Goal: Transaction & Acquisition: Purchase product/service

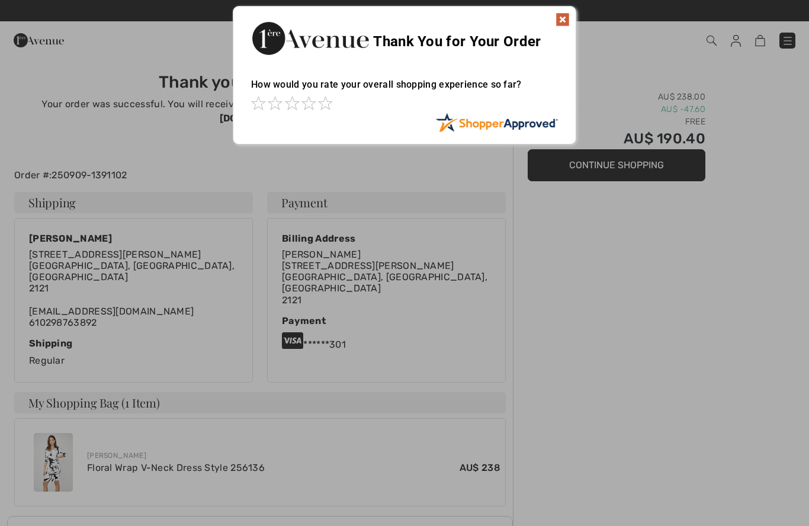
click at [558, 20] on img at bounding box center [562, 19] width 14 height 14
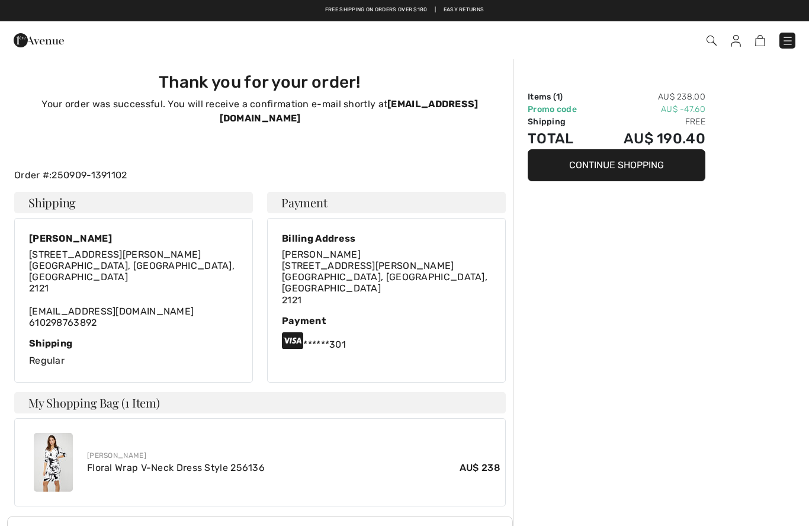
click at [739, 38] on img at bounding box center [736, 41] width 10 height 12
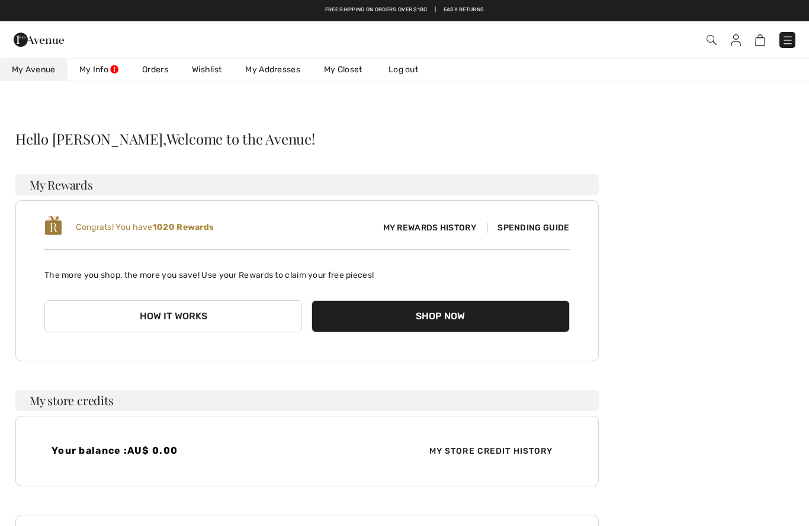
click at [739, 35] on img at bounding box center [736, 40] width 10 height 12
click at [739, 36] on img at bounding box center [736, 40] width 10 height 12
click at [201, 69] on link "Wishlist" at bounding box center [206, 70] width 53 height 22
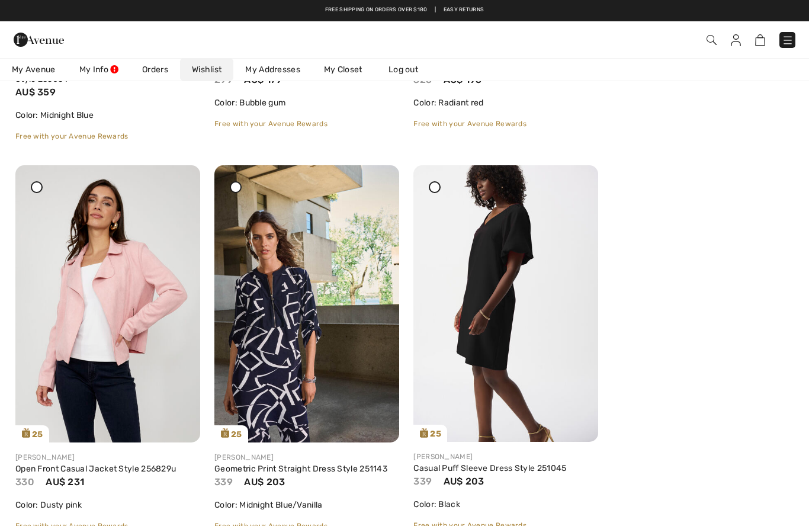
scroll to position [2045, 0]
click at [497, 289] on img at bounding box center [505, 304] width 185 height 277
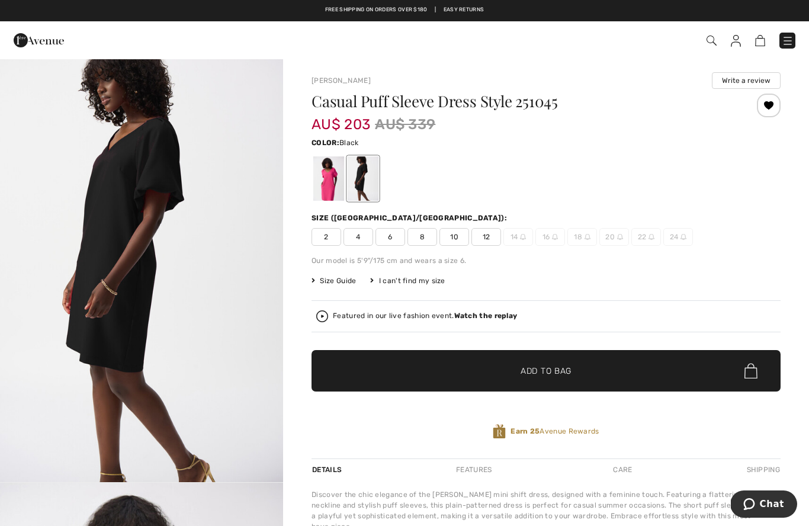
click at [332, 184] on div at bounding box center [328, 178] width 31 height 44
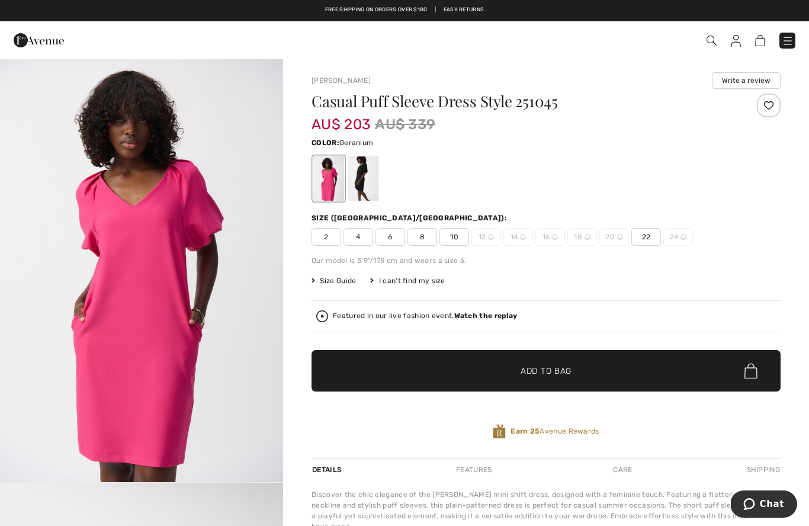
click at [735, 46] on img at bounding box center [736, 41] width 10 height 12
click at [736, 43] on img at bounding box center [736, 41] width 10 height 12
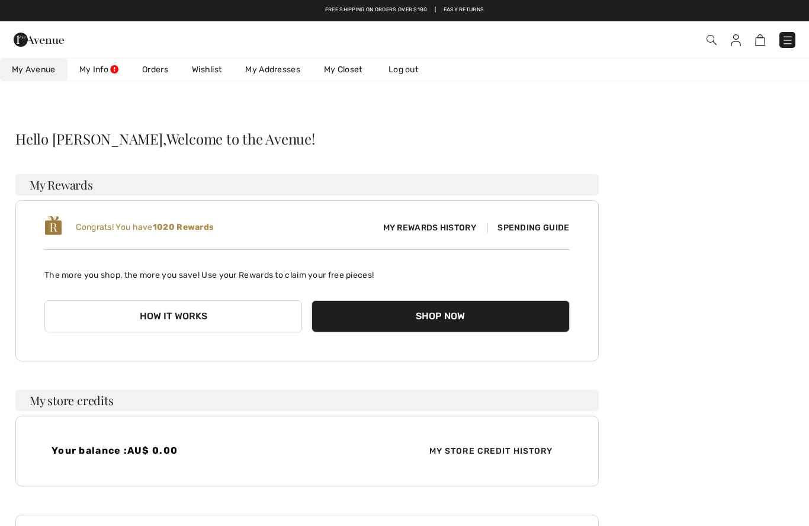
click at [208, 65] on link "Wishlist" at bounding box center [206, 70] width 53 height 22
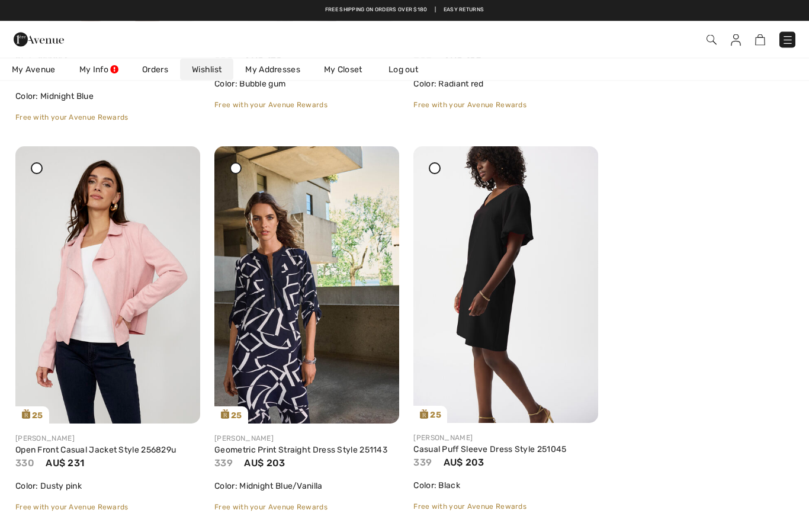
scroll to position [2030, 0]
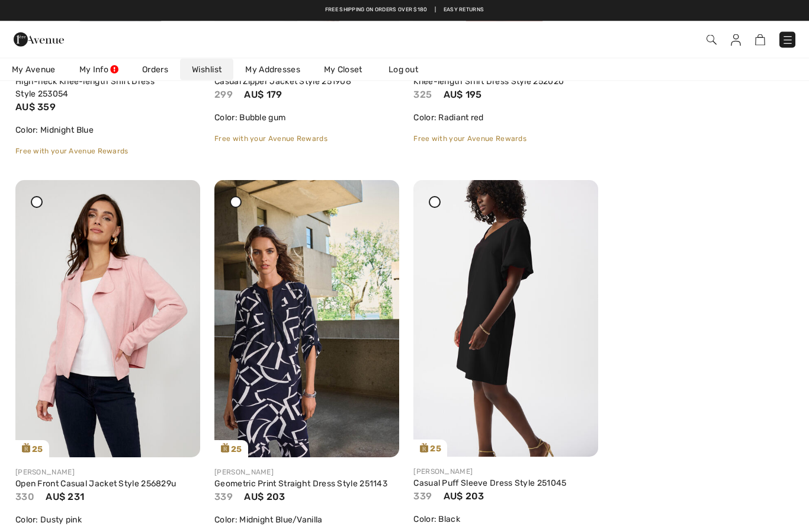
click at [433, 201] on icon at bounding box center [434, 202] width 5 height 5
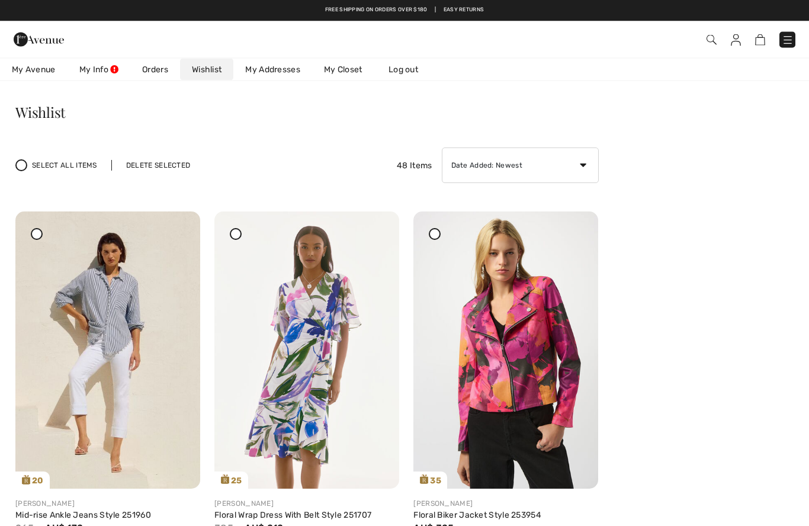
scroll to position [0, 0]
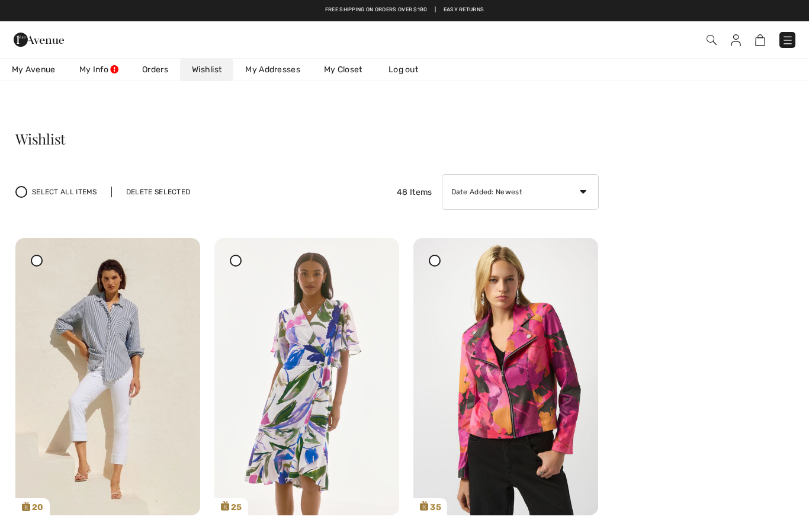
click at [153, 194] on div "Delete Selected" at bounding box center [158, 191] width 94 height 11
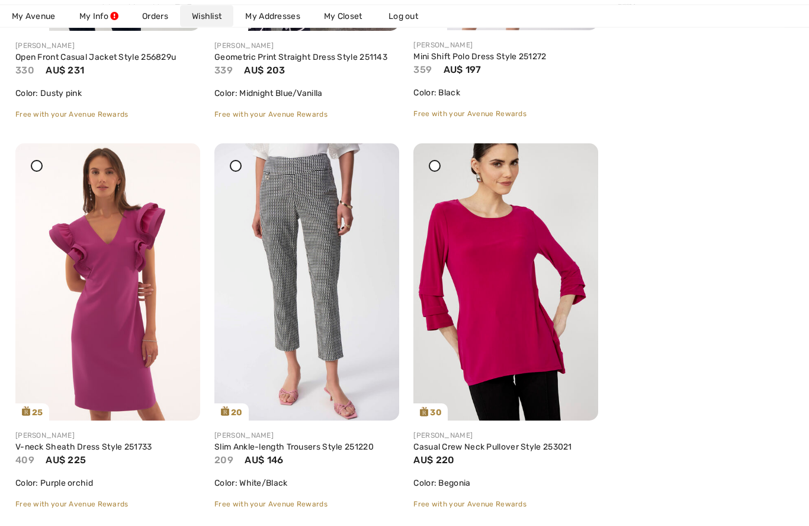
scroll to position [2457, 0]
click at [102, 303] on img at bounding box center [107, 281] width 185 height 277
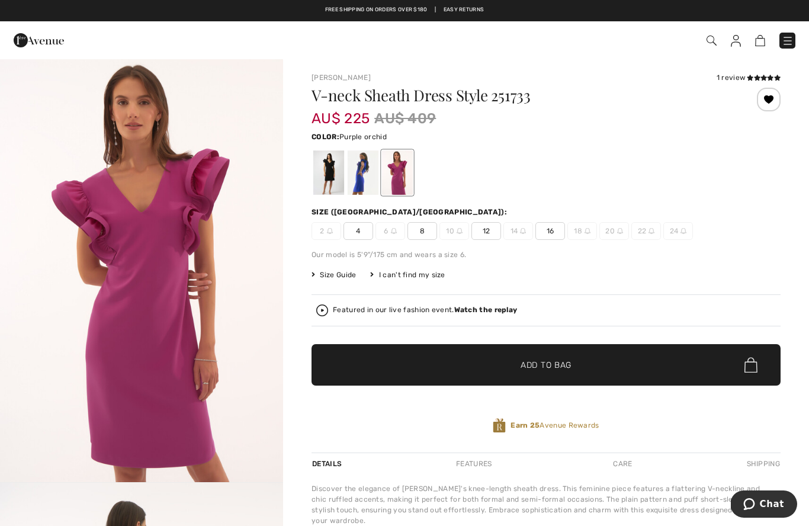
click at [361, 179] on div at bounding box center [363, 172] width 31 height 44
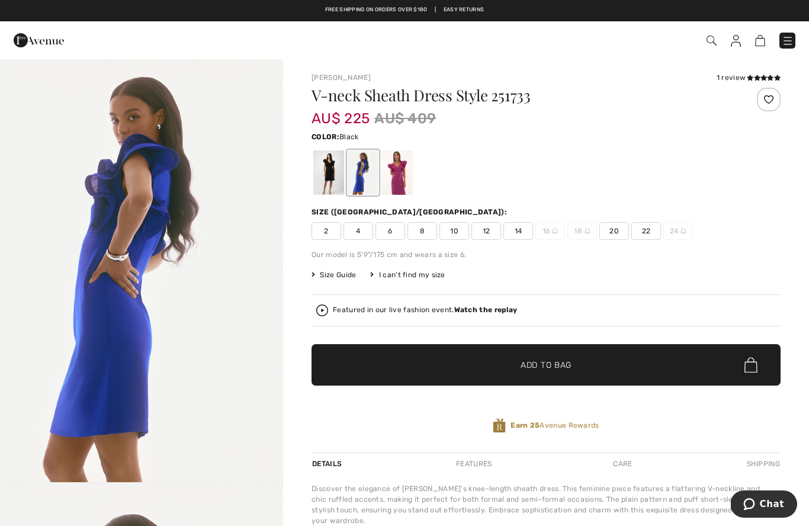
click at [329, 181] on div at bounding box center [328, 172] width 31 height 44
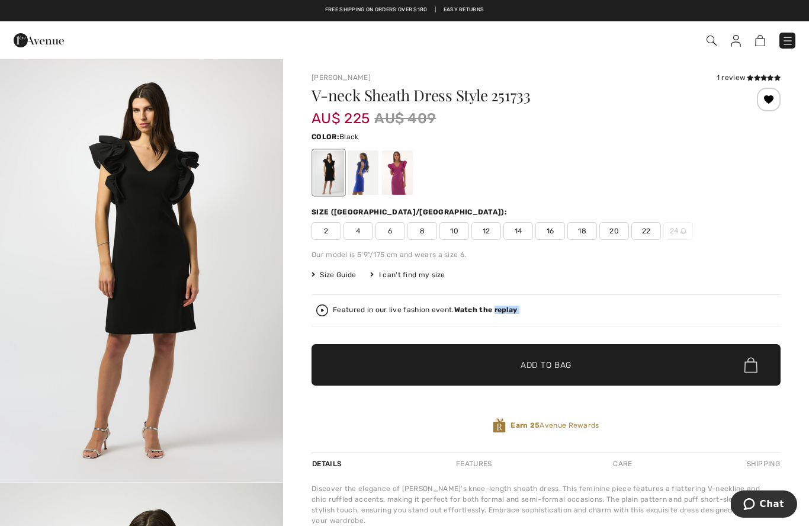
click at [731, 43] on img at bounding box center [736, 41] width 10 height 12
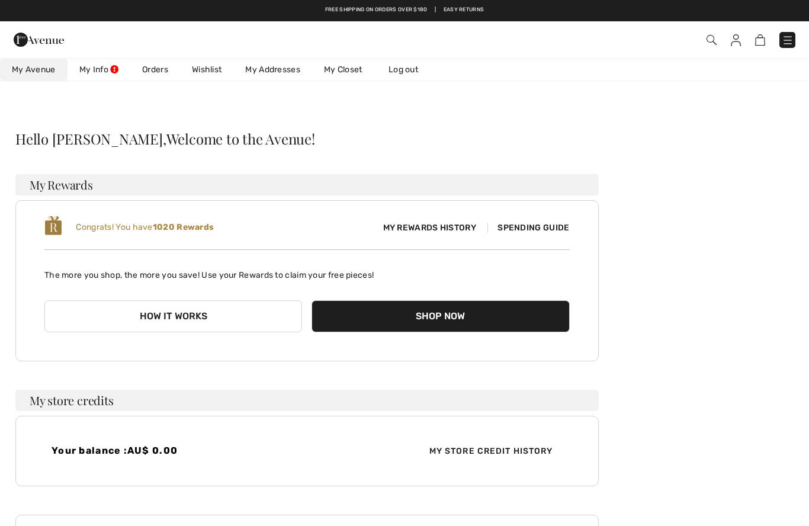
click at [205, 69] on link "Wishlist" at bounding box center [206, 70] width 53 height 22
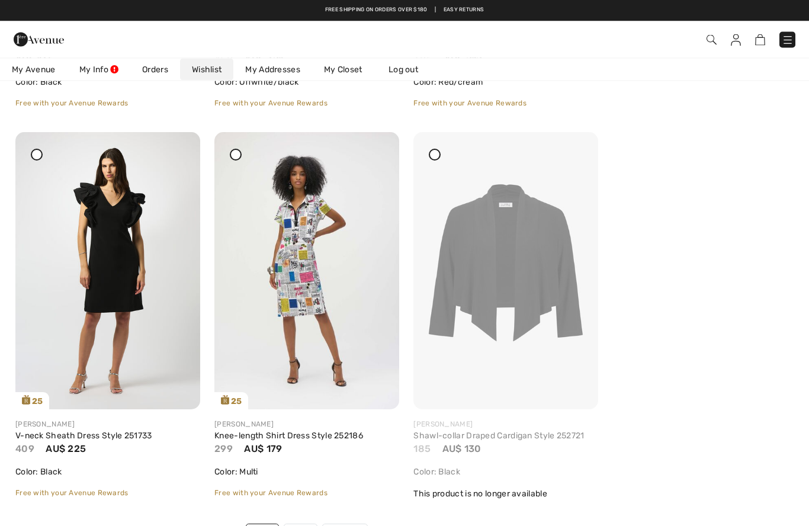
scroll to position [4415, 0]
click at [438, 156] on div at bounding box center [435, 156] width 12 height 12
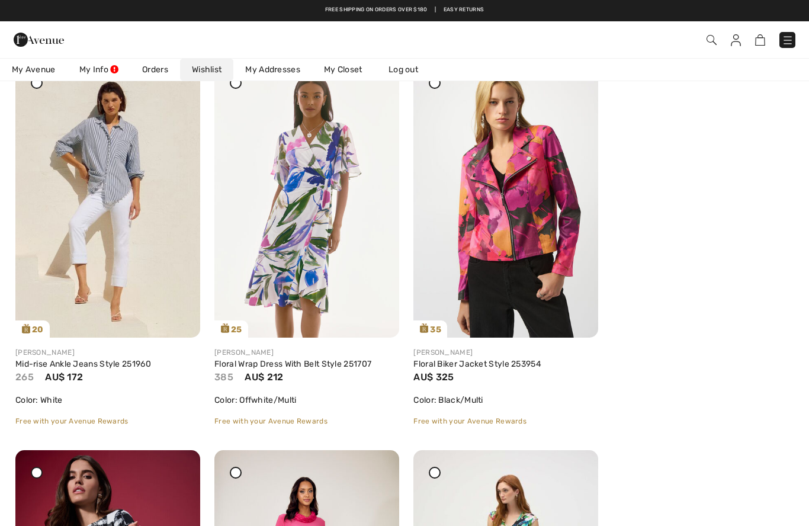
scroll to position [0, 0]
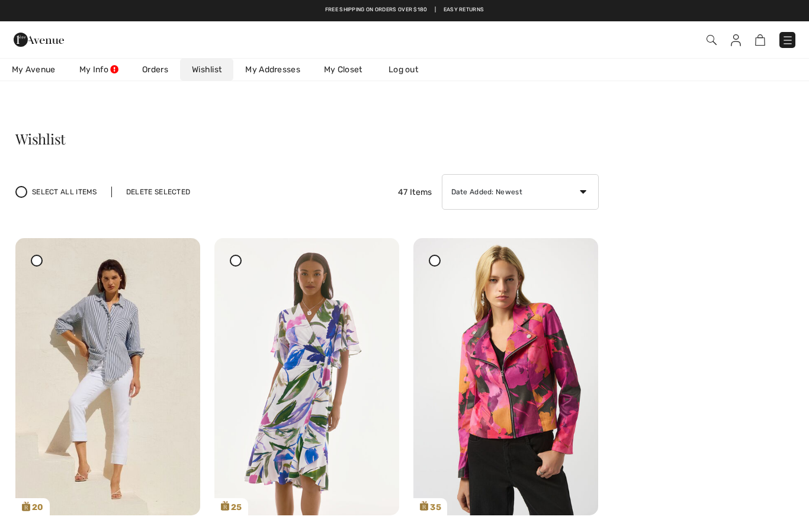
click at [156, 194] on div "Delete Selected" at bounding box center [158, 191] width 94 height 11
click at [278, 20] on div "Free shipping on orders over $180 | Easy Returns" at bounding box center [404, 16] width 797 height 20
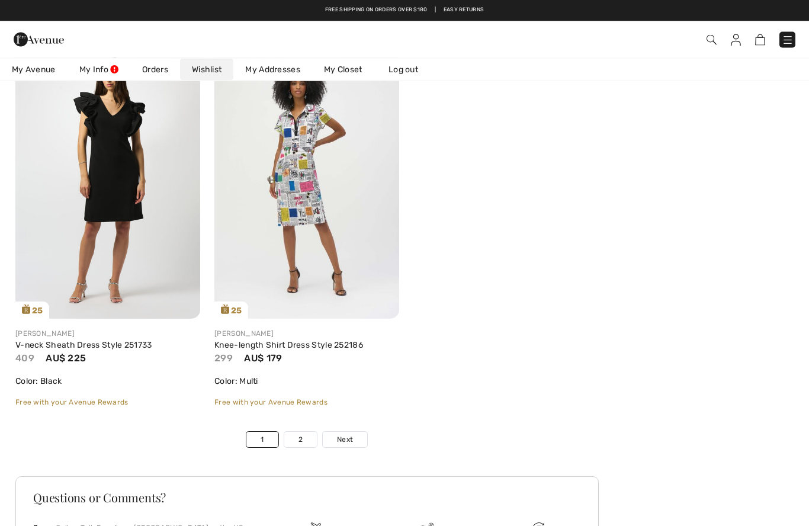
scroll to position [4507, 0]
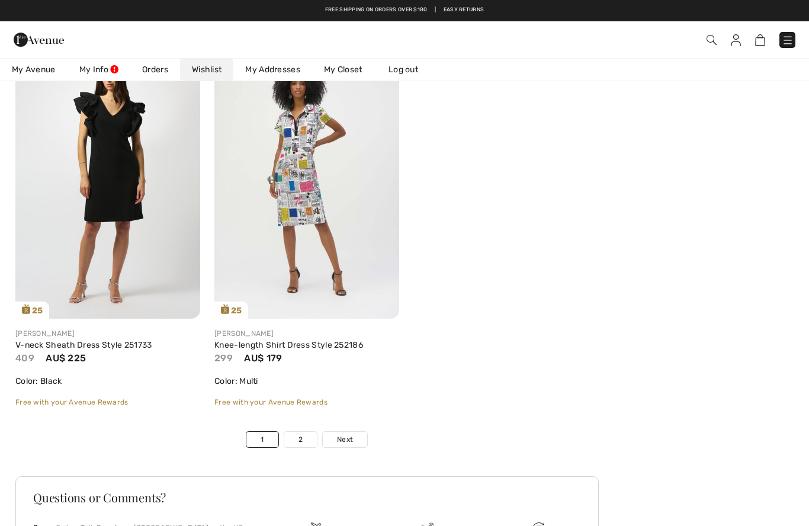
click at [301, 164] on img at bounding box center [306, 179] width 185 height 277
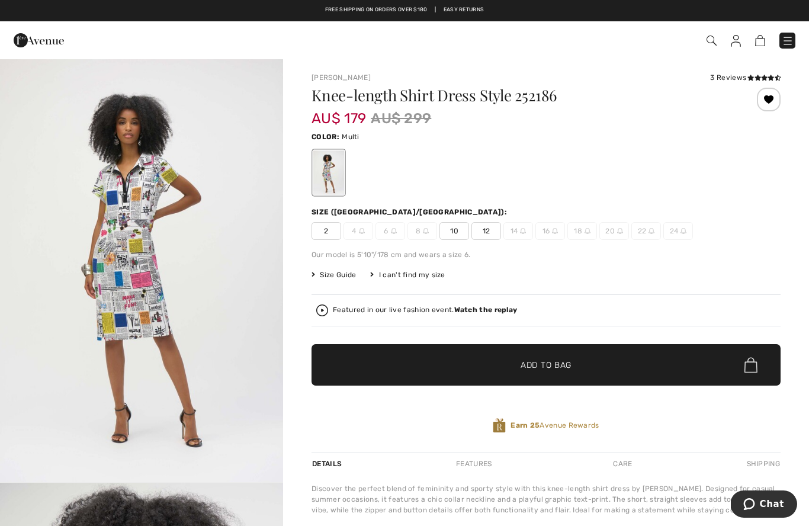
click at [736, 44] on img at bounding box center [736, 41] width 10 height 12
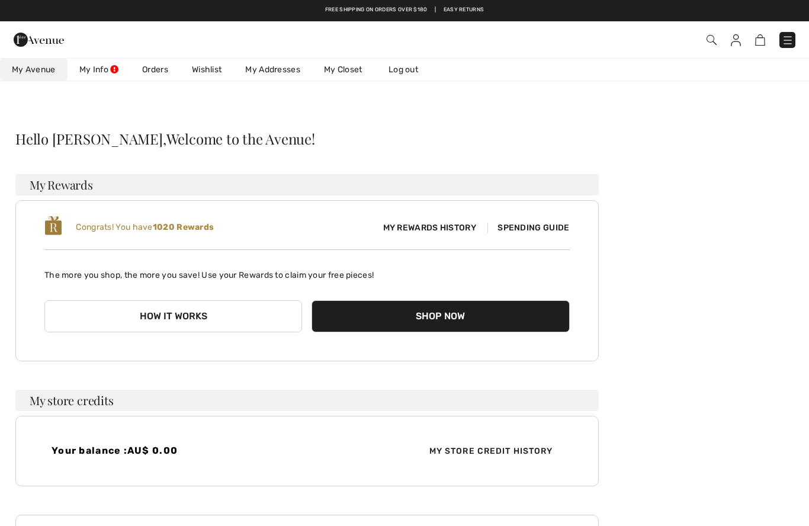
click at [211, 74] on link "Wishlist" at bounding box center [206, 70] width 53 height 22
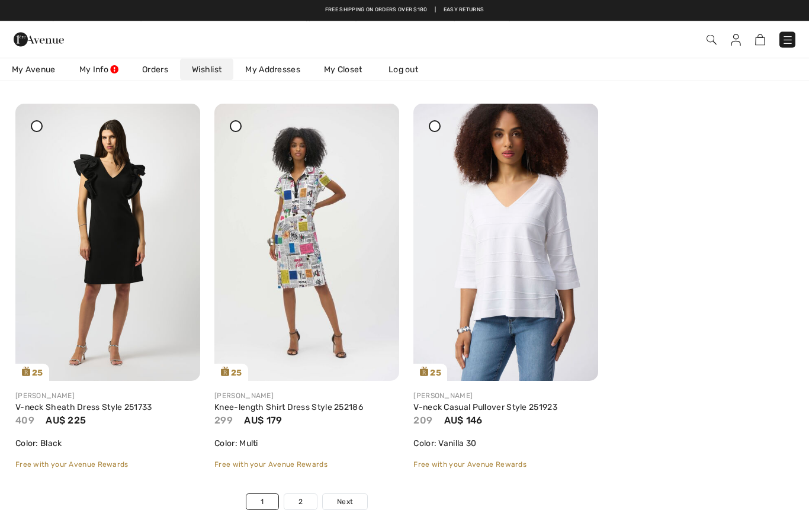
scroll to position [4433, 0]
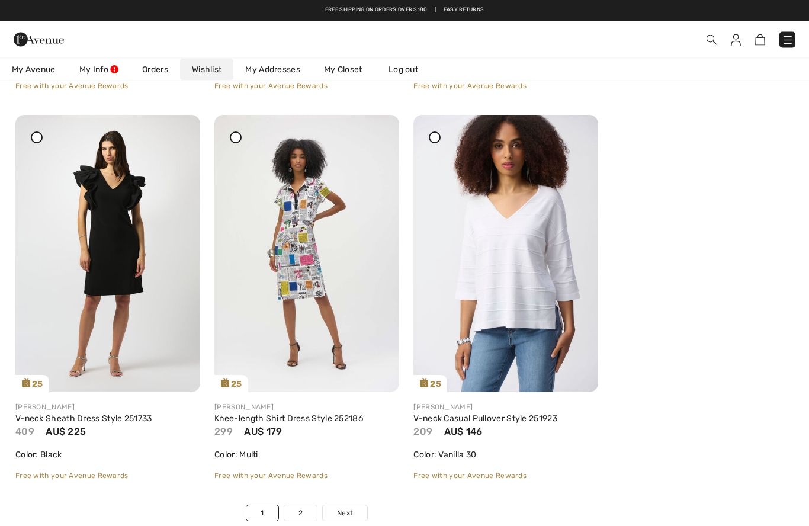
click at [237, 140] on icon at bounding box center [235, 138] width 5 height 5
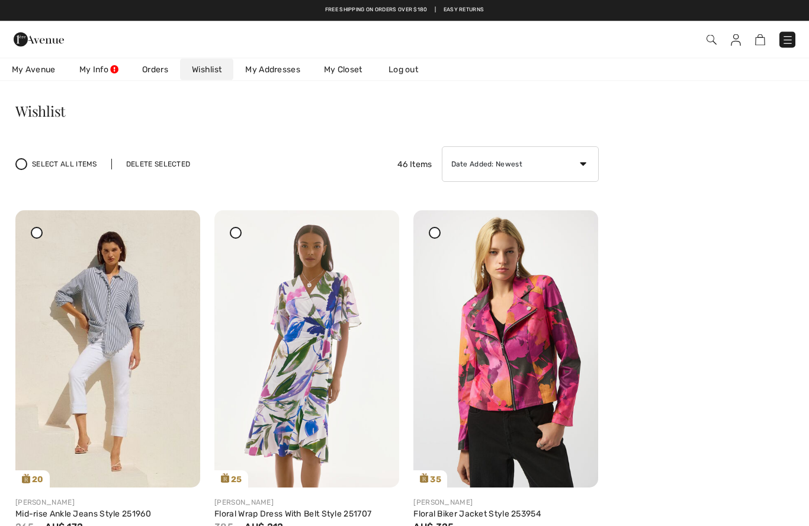
scroll to position [0, 0]
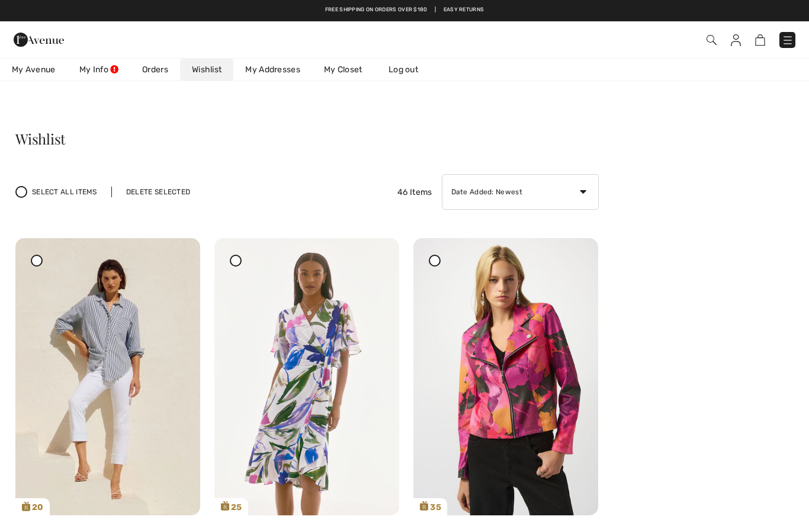
click at [153, 191] on div "Delete Selected" at bounding box center [158, 191] width 94 height 11
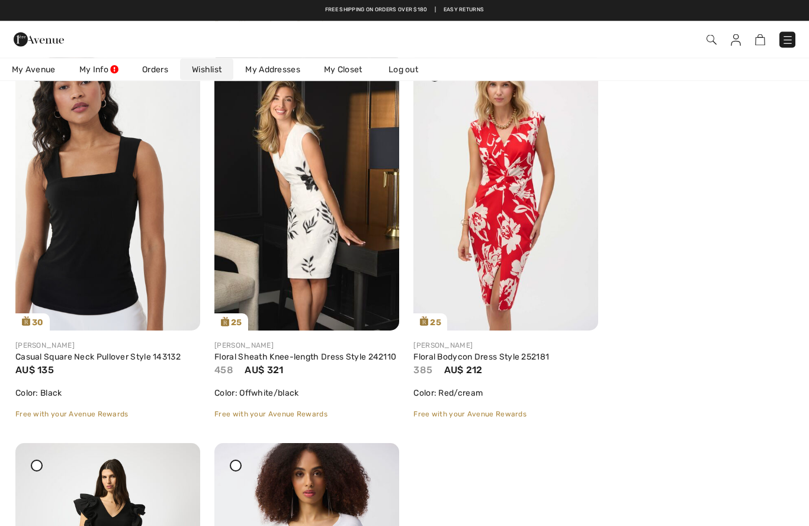
scroll to position [4106, 0]
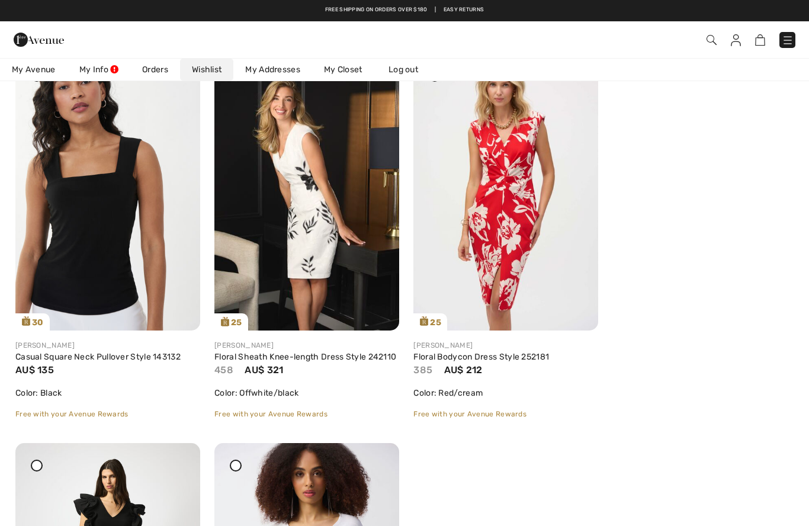
click at [510, 212] on img at bounding box center [505, 191] width 185 height 277
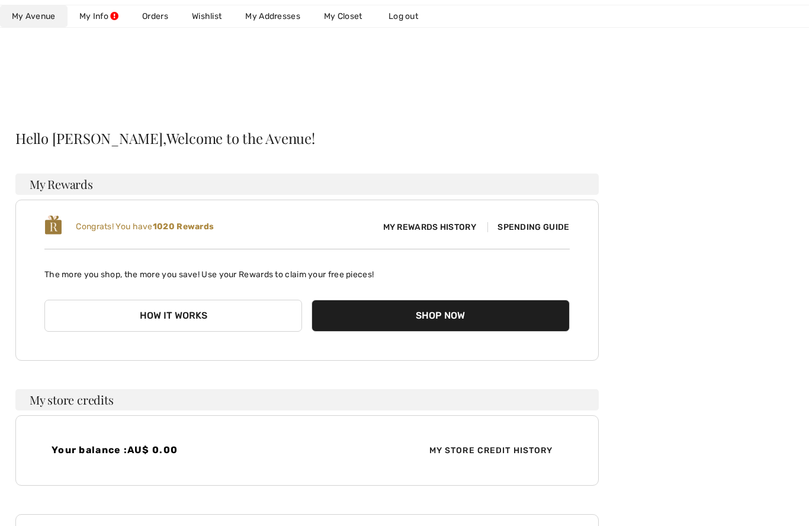
click at [210, 15] on link "Wishlist" at bounding box center [206, 16] width 53 height 22
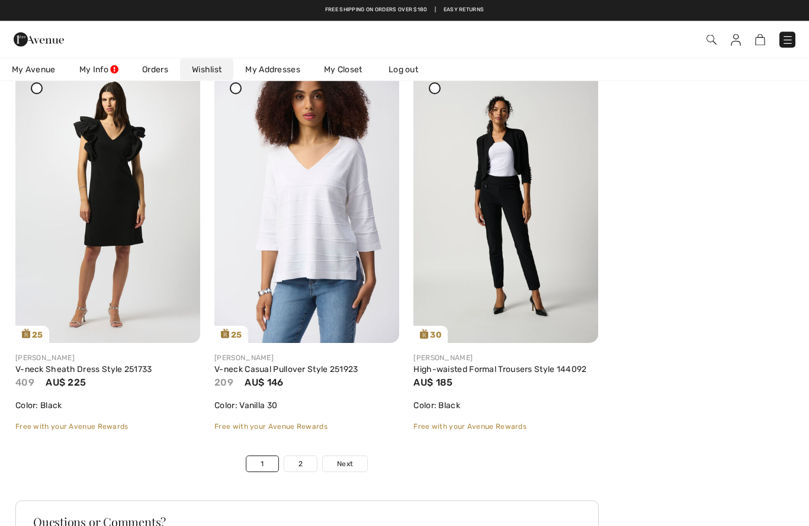
scroll to position [4483, 0]
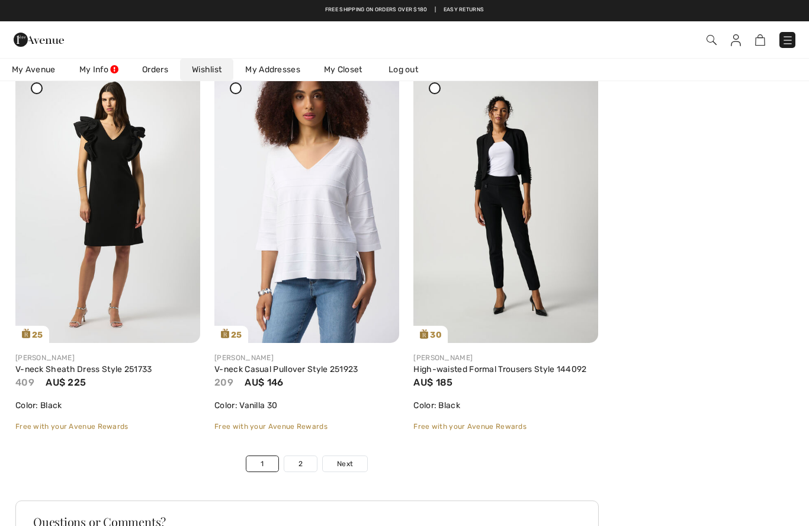
click at [316, 244] on img at bounding box center [306, 204] width 185 height 277
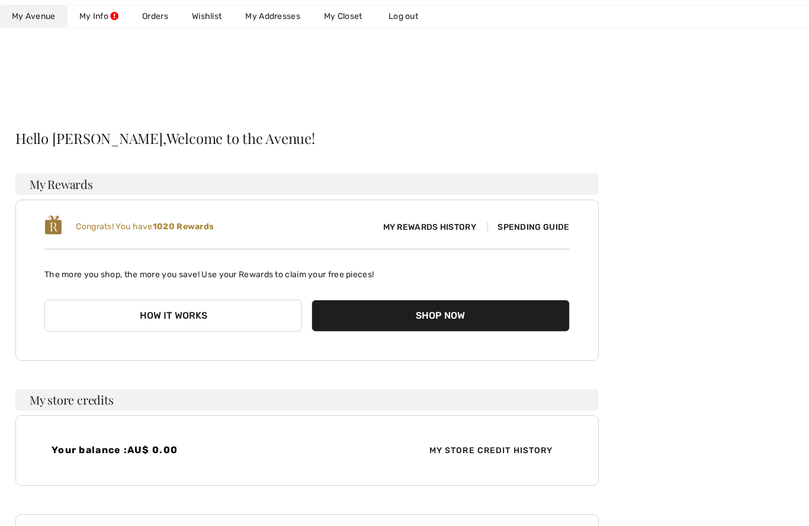
click at [205, 12] on link "Wishlist" at bounding box center [206, 16] width 53 height 22
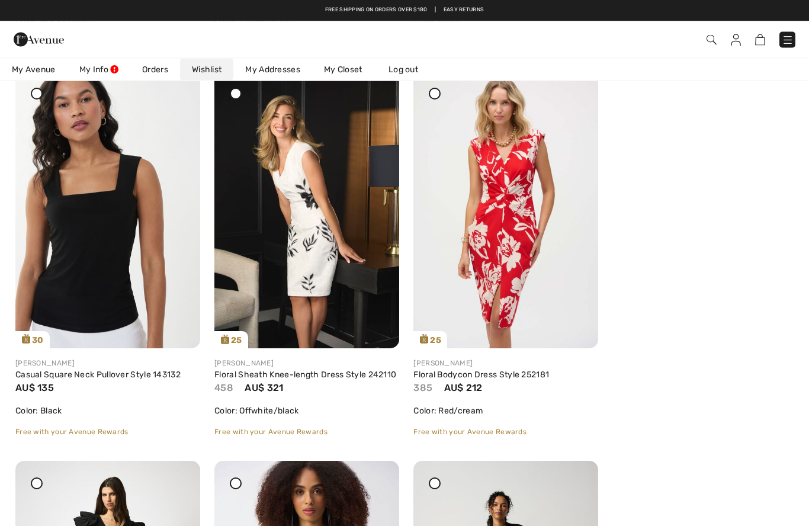
scroll to position [4088, 0]
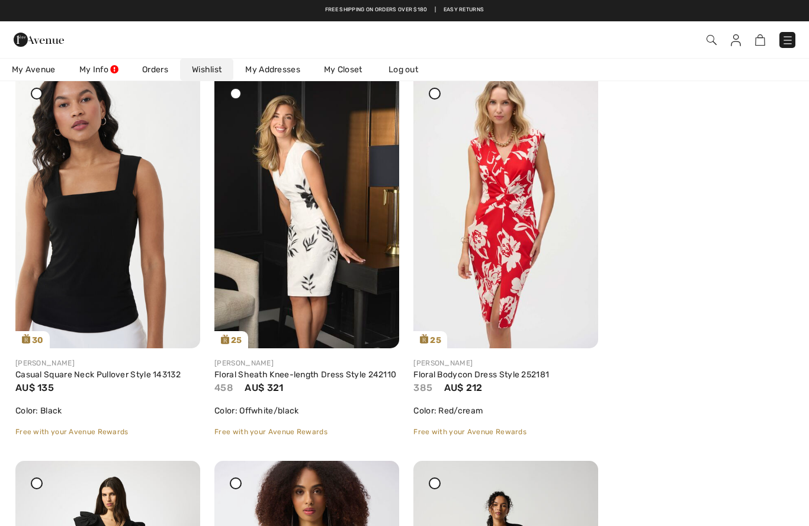
click at [310, 270] on img at bounding box center [306, 209] width 185 height 277
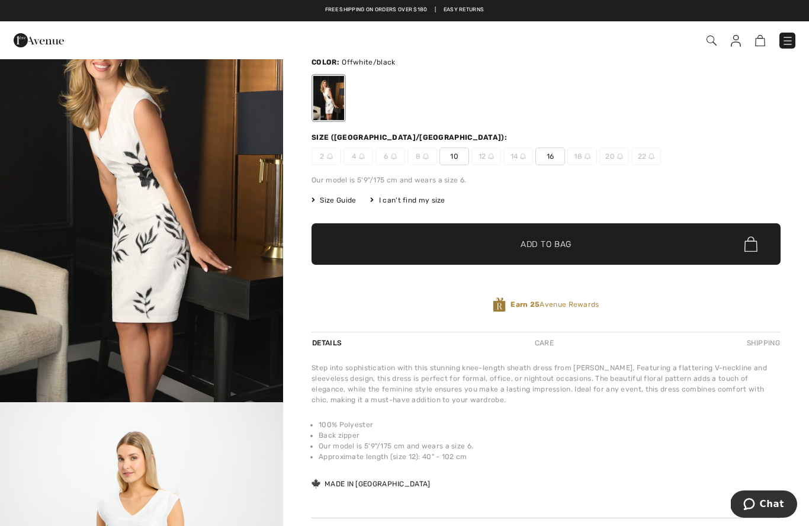
scroll to position [76, 0]
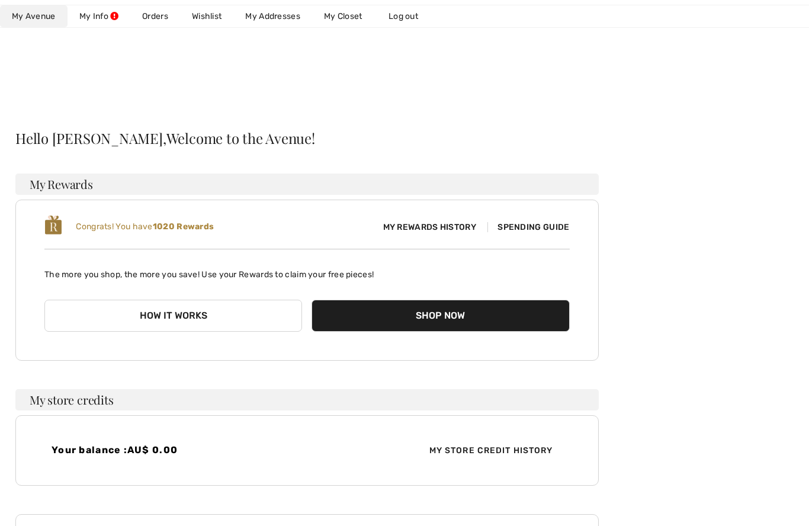
click at [213, 25] on link "Wishlist" at bounding box center [206, 16] width 53 height 22
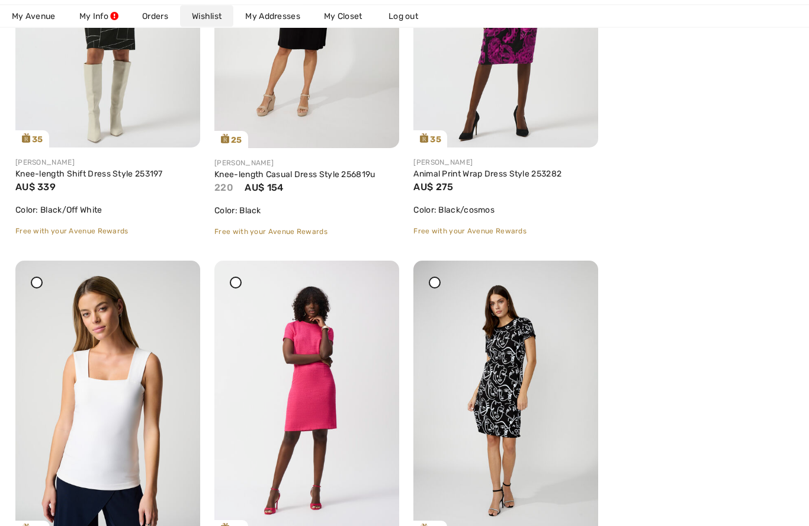
scroll to position [3119, 0]
click at [318, 394] on img at bounding box center [306, 398] width 185 height 277
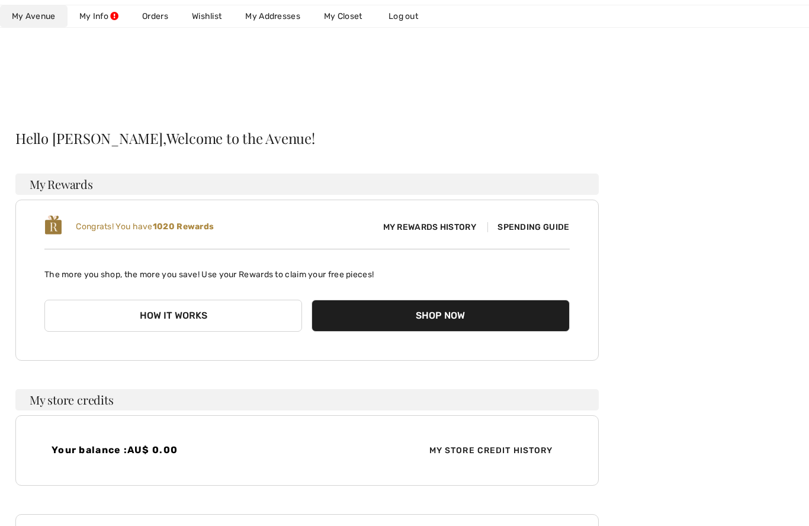
click at [205, 18] on link "Wishlist" at bounding box center [206, 16] width 53 height 22
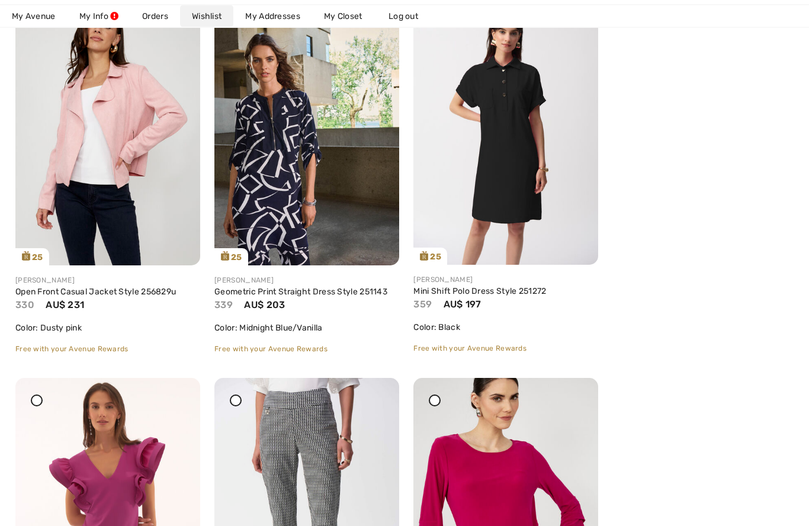
scroll to position [2222, 0]
click at [511, 192] on img at bounding box center [505, 126] width 185 height 277
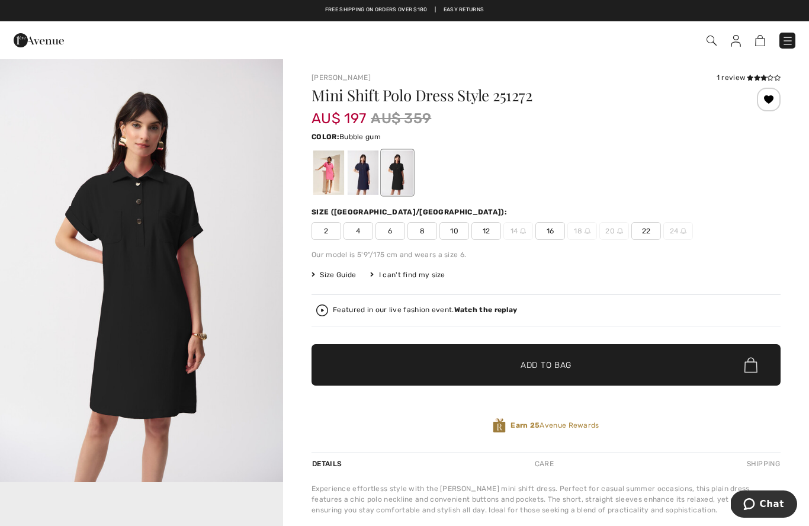
click at [326, 174] on div at bounding box center [328, 172] width 31 height 44
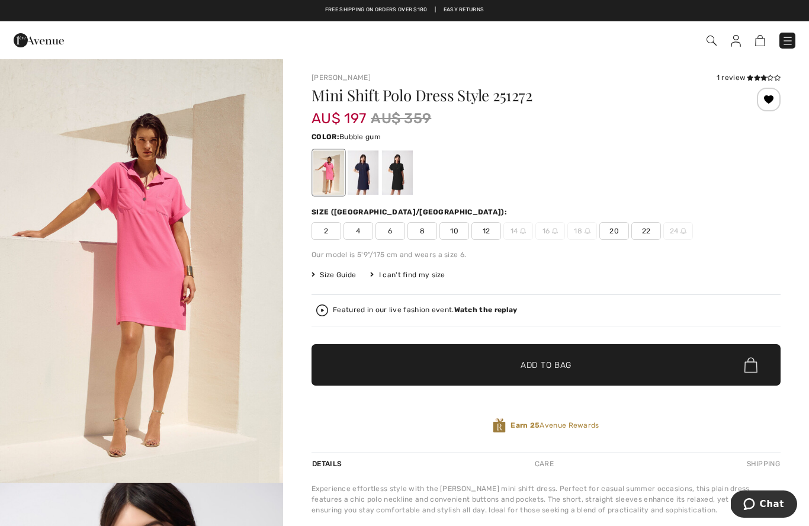
click at [331, 172] on div at bounding box center [328, 172] width 31 height 44
click at [505, 240] on div "Mini Shift Polo Dress Style 251272 AU$ 197 AU$ 359 Color: Bubble gum Bubble gum…" at bounding box center [545, 270] width 469 height 365
click at [514, 242] on div "Mini Shift Polo Dress Style 251272 AU$ 197 AU$ 359 Color: Bubble gum Size (CA/U…" at bounding box center [545, 270] width 469 height 365
click at [550, 243] on div "Mini Shift Polo Dress Style 251272 AU$ 197 AU$ 359 Color: Bubble gum Size (CA/U…" at bounding box center [545, 270] width 469 height 365
click at [362, 183] on div at bounding box center [363, 172] width 31 height 44
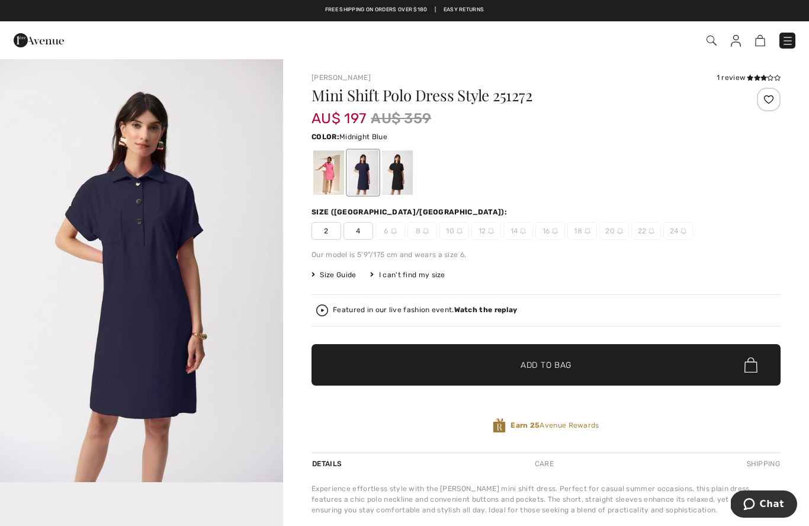
click at [398, 168] on div at bounding box center [397, 172] width 31 height 44
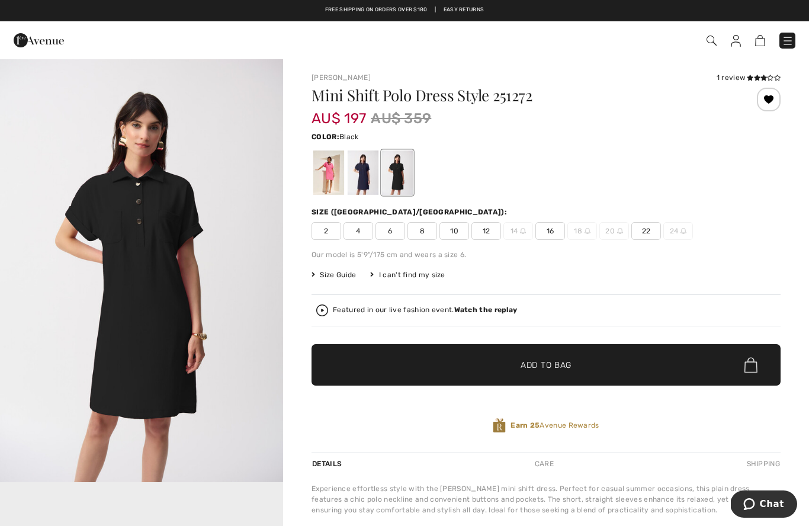
click at [489, 240] on div "Mini Shift Polo Dress Style 251272 AU$ 197 AU$ 359 Color: Black Size (CA/US): 2…" at bounding box center [545, 270] width 469 height 365
click at [492, 233] on span "12" at bounding box center [486, 231] width 30 height 18
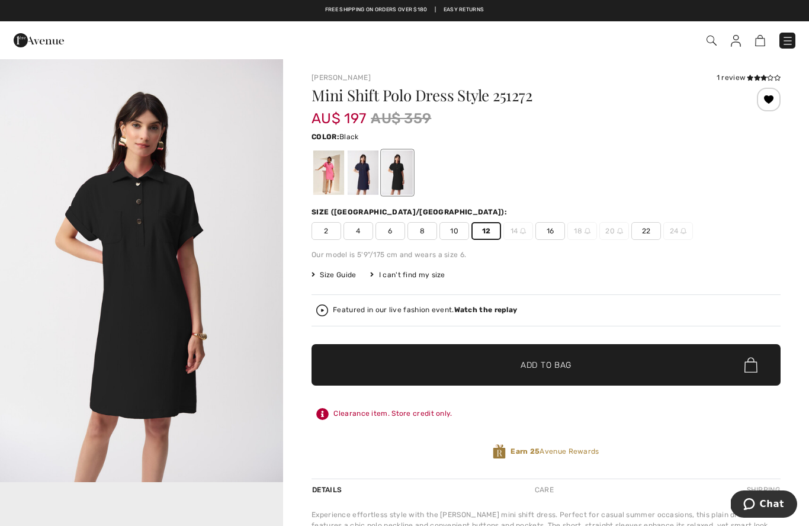
click at [494, 229] on span "12" at bounding box center [486, 231] width 30 height 18
click at [521, 230] on img at bounding box center [523, 231] width 6 height 6
click at [557, 239] on span "16" at bounding box center [550, 231] width 30 height 18
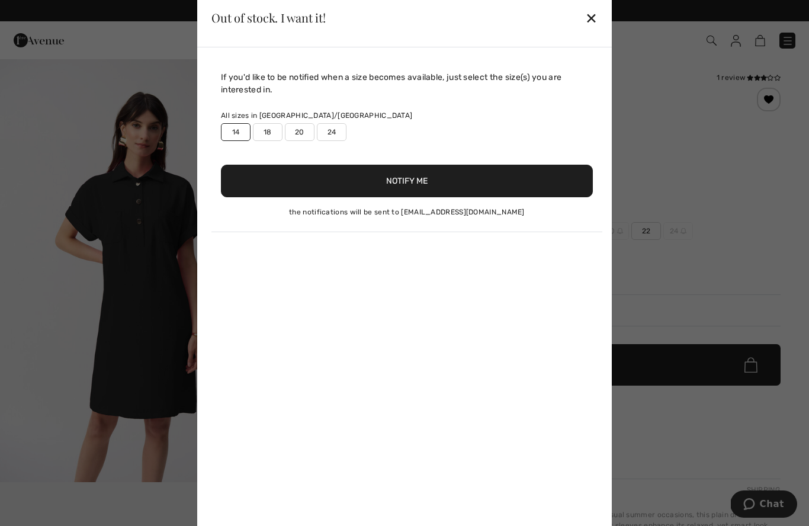
click at [587, 18] on div "✕" at bounding box center [591, 17] width 12 height 25
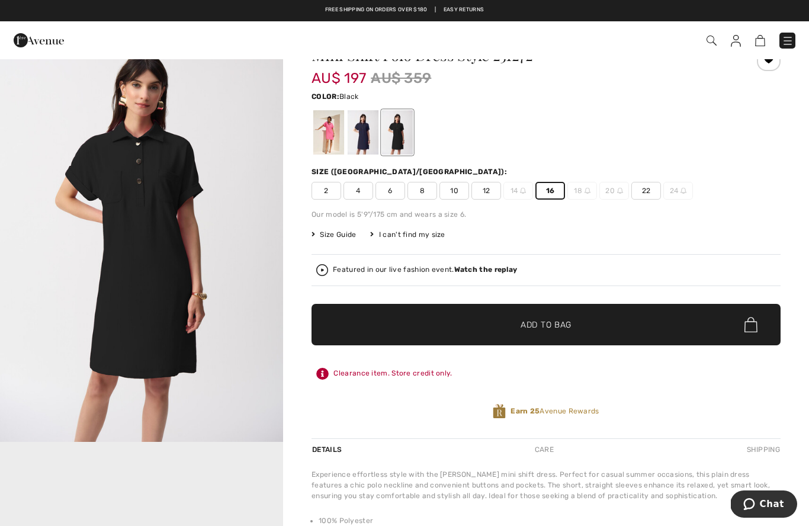
scroll to position [27, 0]
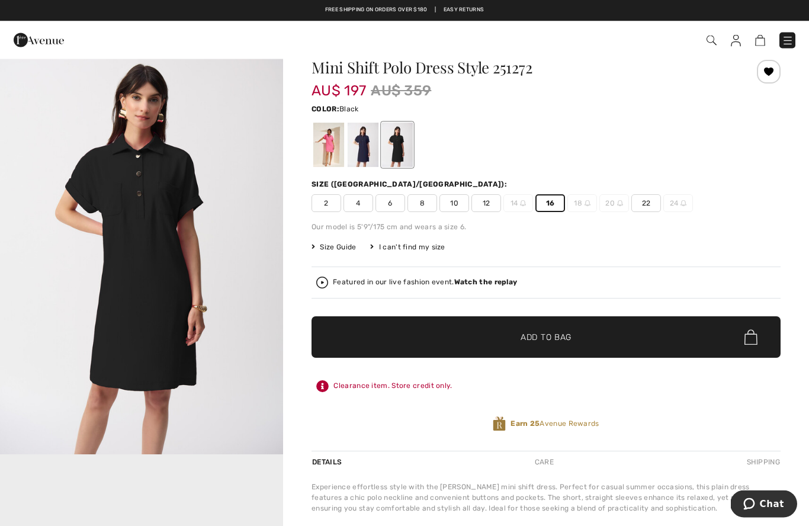
click at [739, 267] on div "Featured in our live fashion event. Watch the replay" at bounding box center [545, 283] width 469 height 32
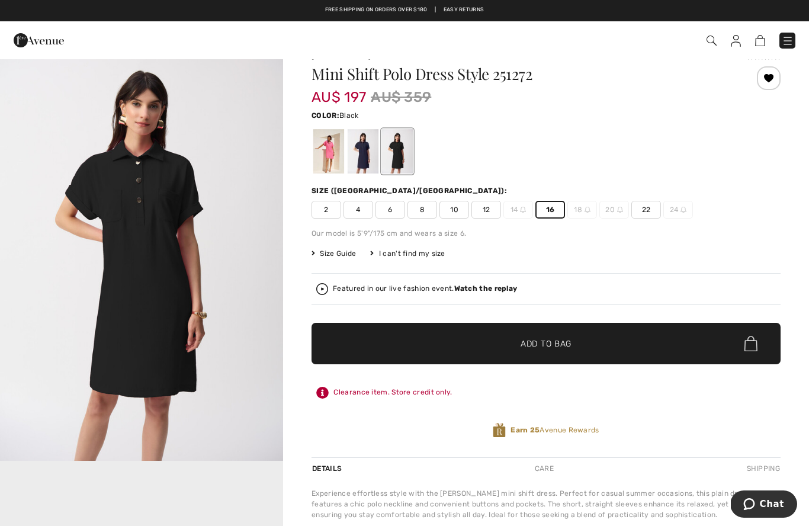
scroll to position [0, 0]
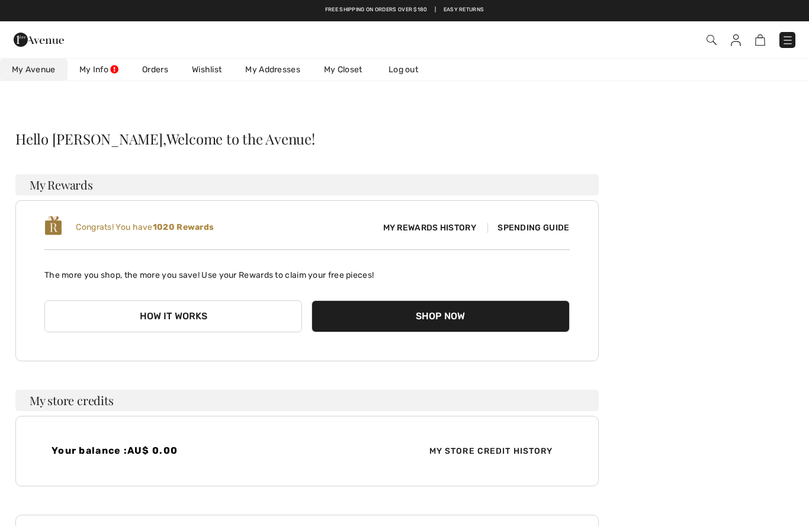
click at [204, 65] on link "Wishlist" at bounding box center [206, 70] width 53 height 22
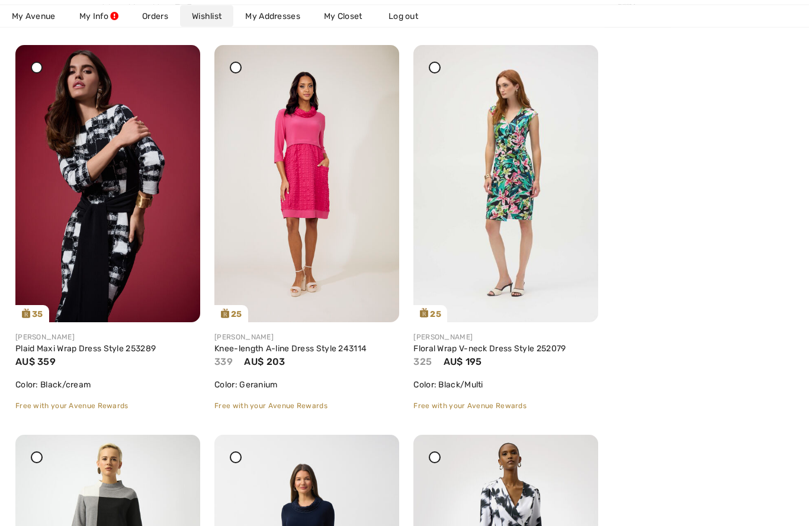
scroll to position [583, 0]
click at [514, 206] on img at bounding box center [505, 183] width 185 height 277
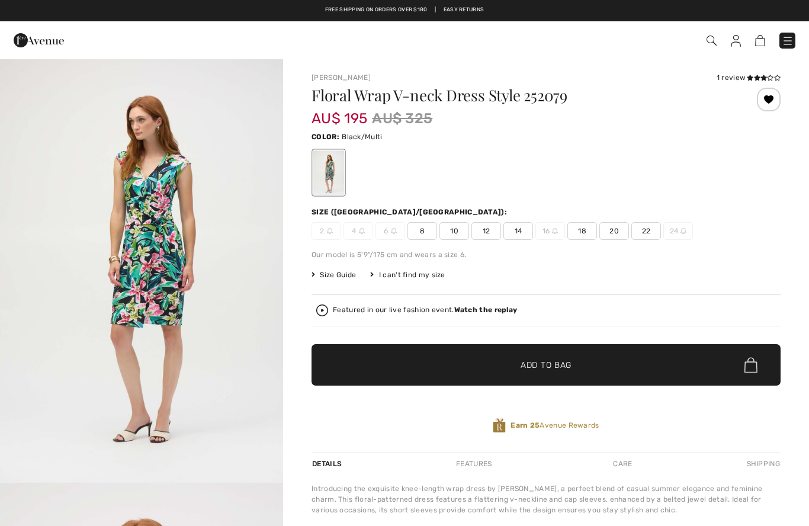
click at [149, 259] on img "1 / 5" at bounding box center [141, 270] width 283 height 424
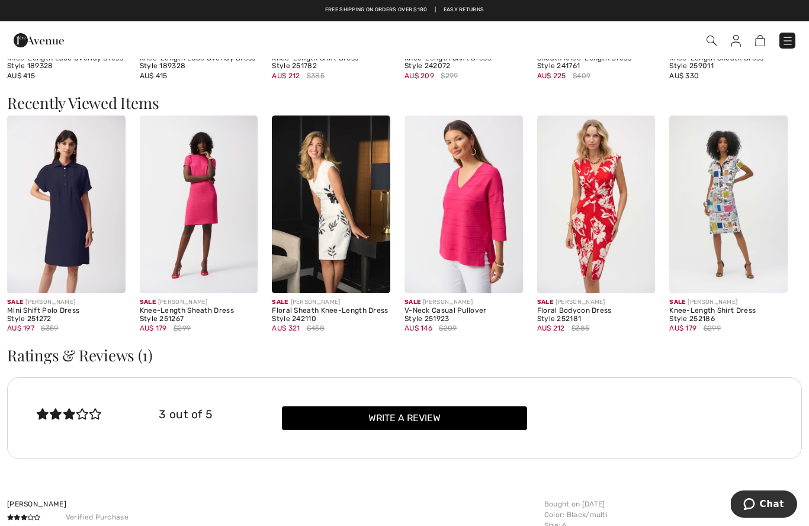
scroll to position [1119, 0]
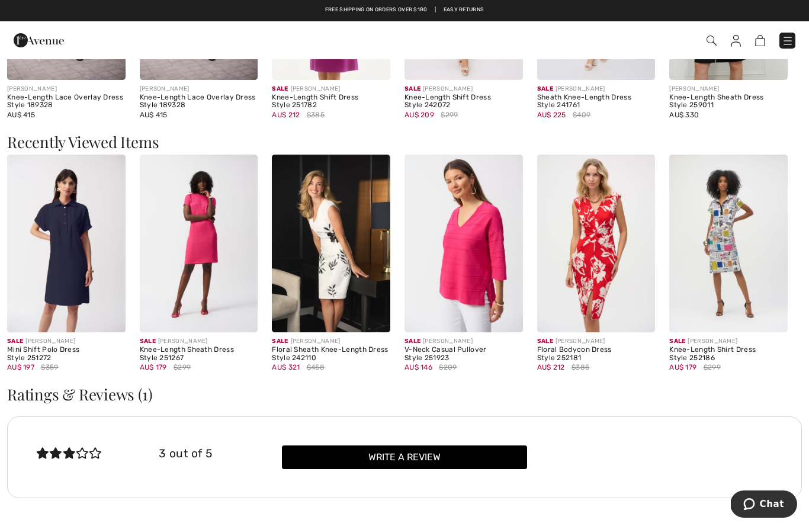
click at [792, 41] on img at bounding box center [787, 41] width 12 height 12
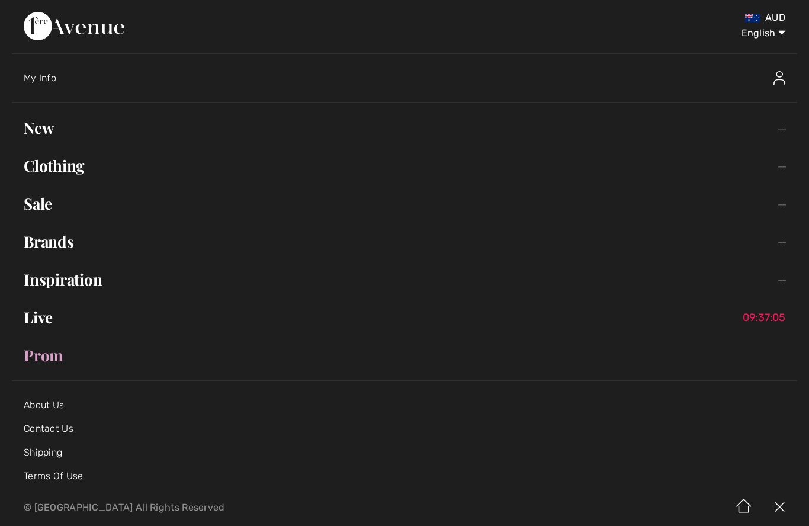
click at [49, 201] on link "Sale Toggle submenu" at bounding box center [404, 204] width 785 height 26
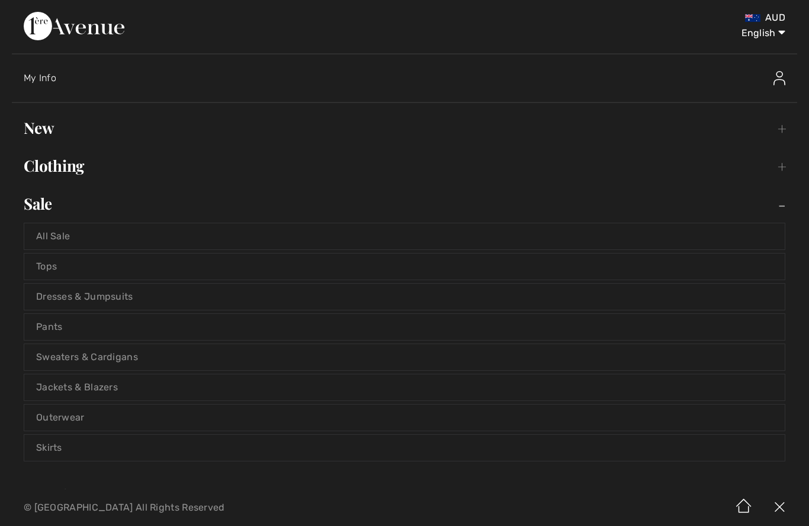
click at [115, 295] on link "Dresses & Jumpsuits" at bounding box center [404, 297] width 760 height 26
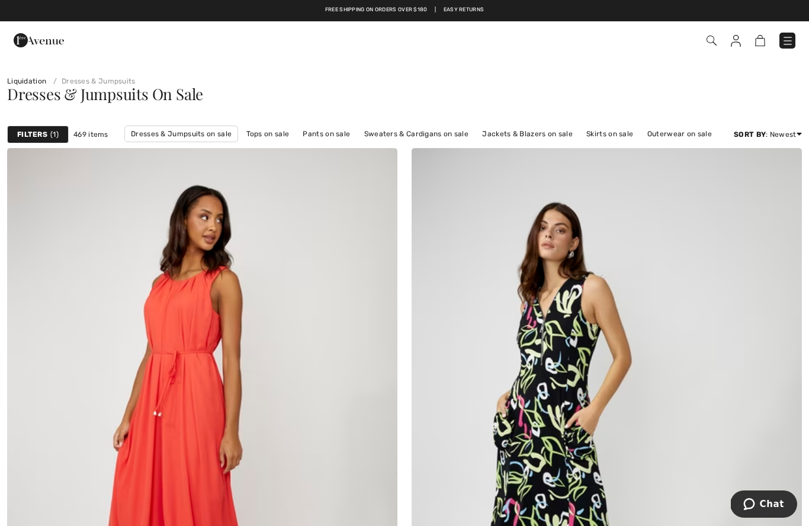
click at [31, 133] on strong "Filters" at bounding box center [32, 134] width 30 height 11
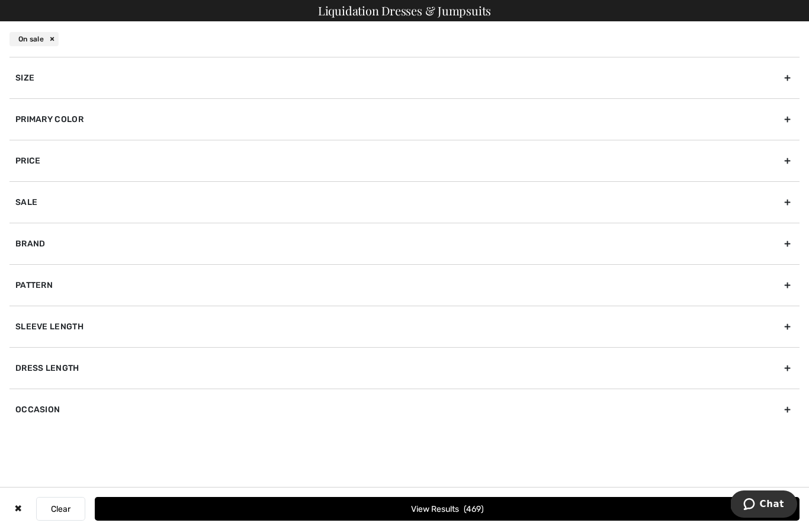
click at [33, 77] on div "Size" at bounding box center [404, 77] width 790 height 41
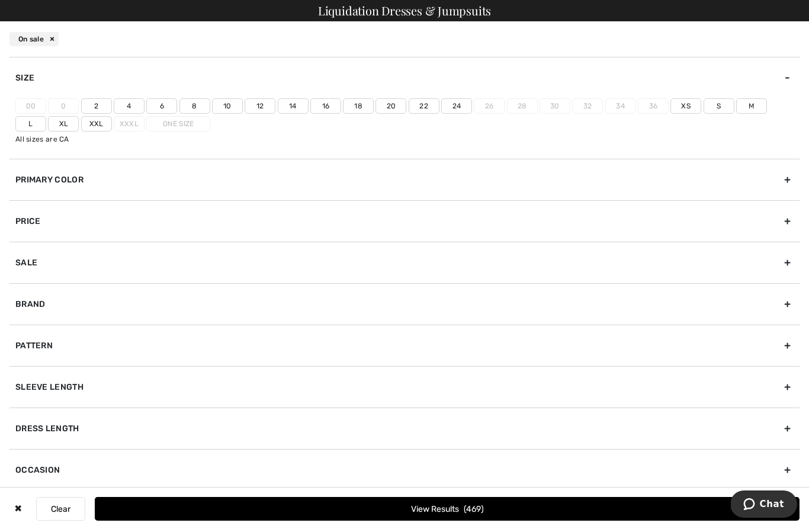
click at [289, 98] on label "14" at bounding box center [293, 105] width 31 height 15
click at [0, 0] on input"] "14" at bounding box center [0, 0] width 0 height 0
click at [432, 507] on button "View Results 118" at bounding box center [447, 509] width 704 height 24
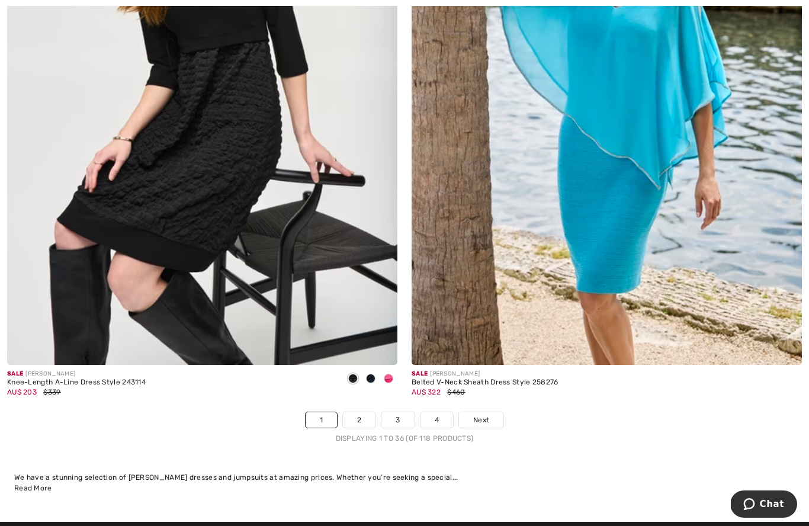
scroll to position [11431, 0]
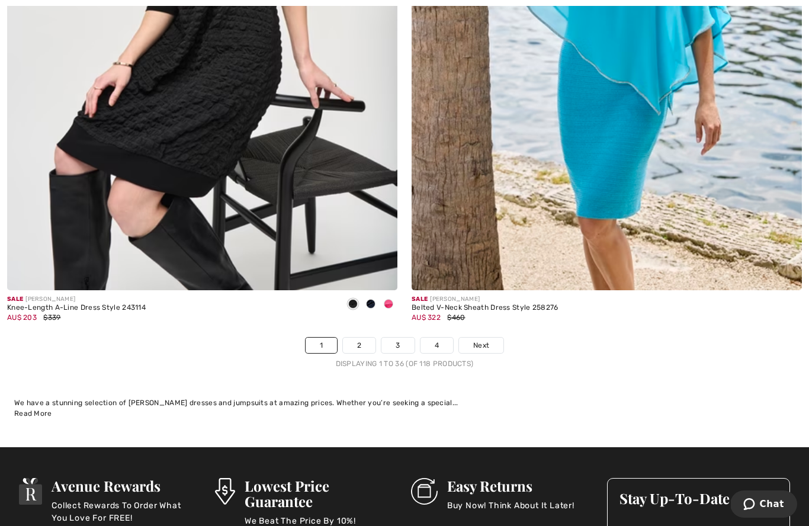
click at [390, 303] on div at bounding box center [388, 305] width 18 height 20
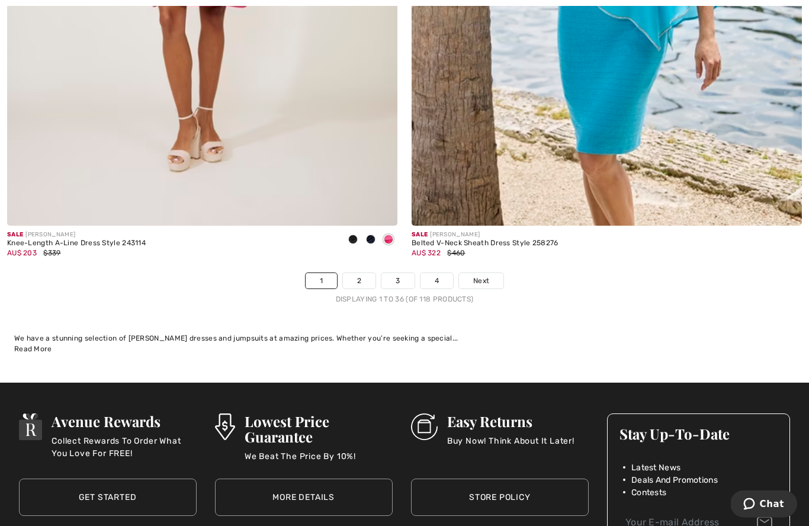
scroll to position [11495, 0]
click at [490, 274] on link "Next" at bounding box center [481, 280] width 44 height 15
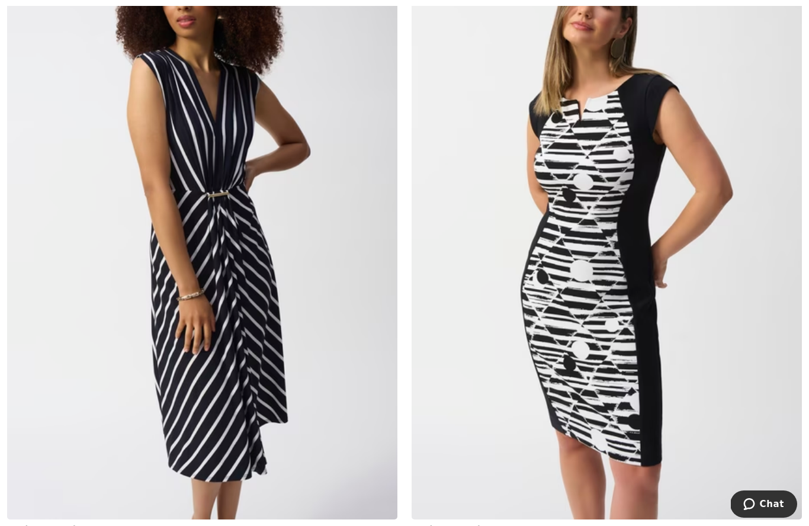
scroll to position [3374, 0]
click at [564, 242] on img at bounding box center [606, 225] width 390 height 585
click at [577, 148] on img at bounding box center [606, 225] width 390 height 585
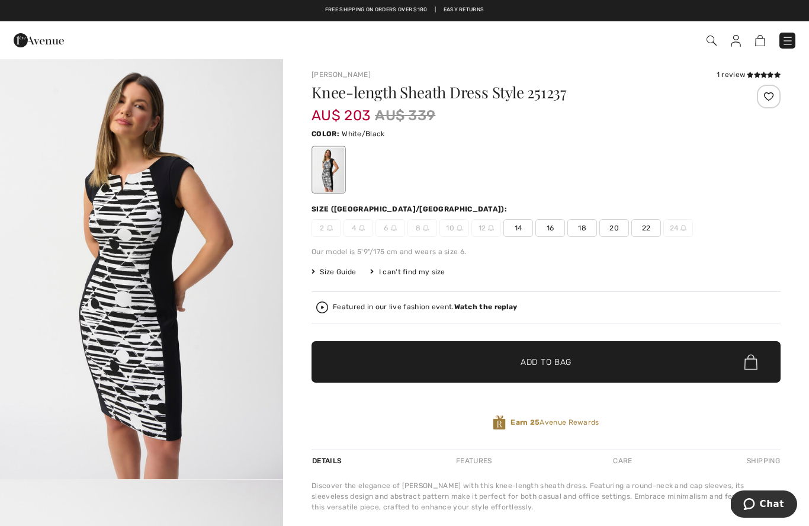
scroll to position [17, 0]
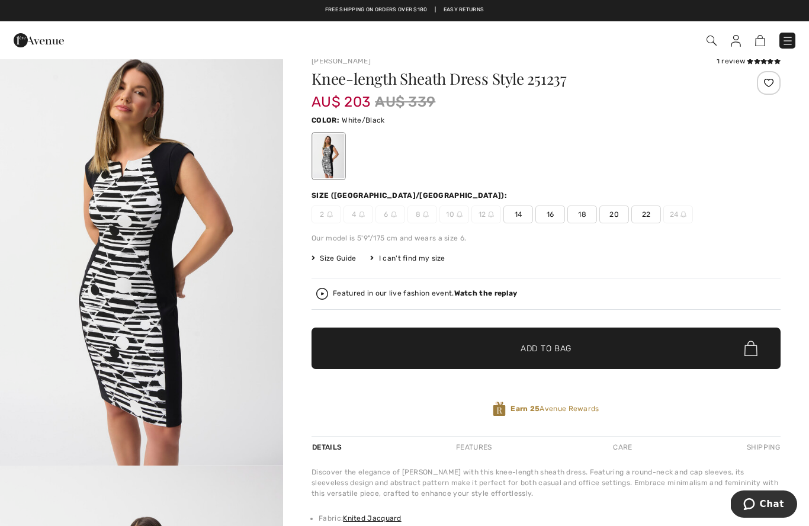
click at [516, 214] on span "14" at bounding box center [518, 214] width 30 height 18
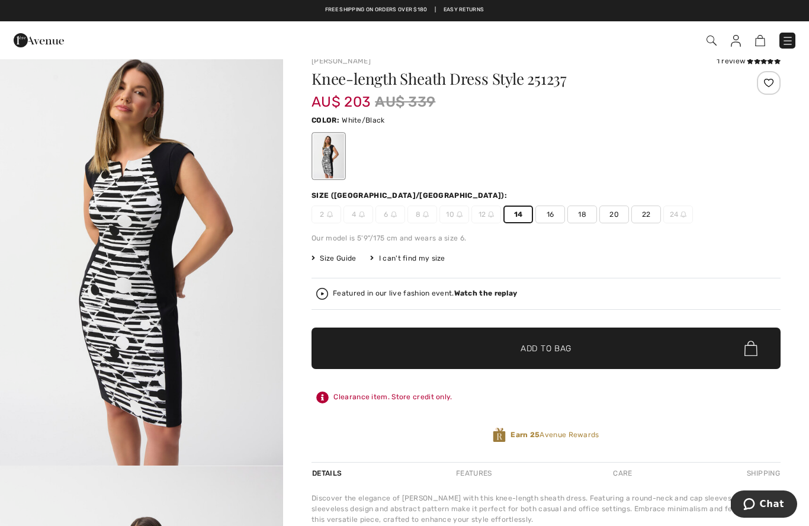
click at [547, 345] on span "Add to Bag" at bounding box center [545, 348] width 51 height 12
click at [483, 284] on div "Featured in our live fashion event. Watch the replay" at bounding box center [545, 294] width 469 height 32
click at [475, 297] on strong "Watch the replay" at bounding box center [485, 293] width 63 height 8
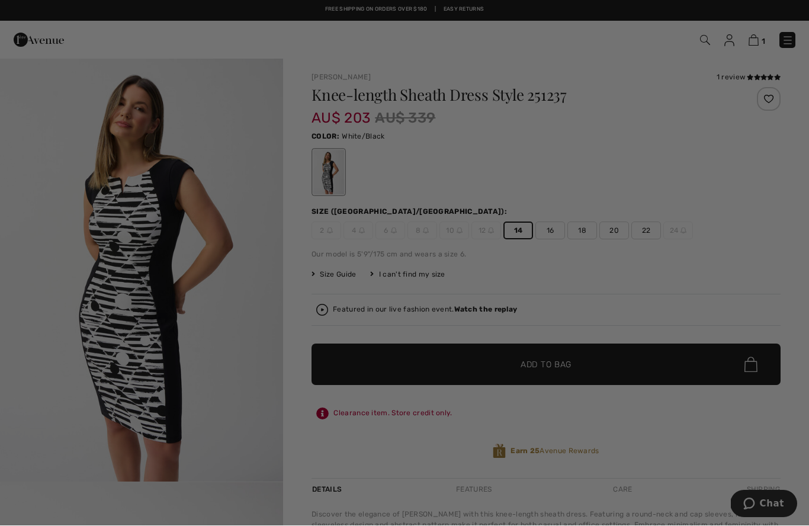
scroll to position [0, 0]
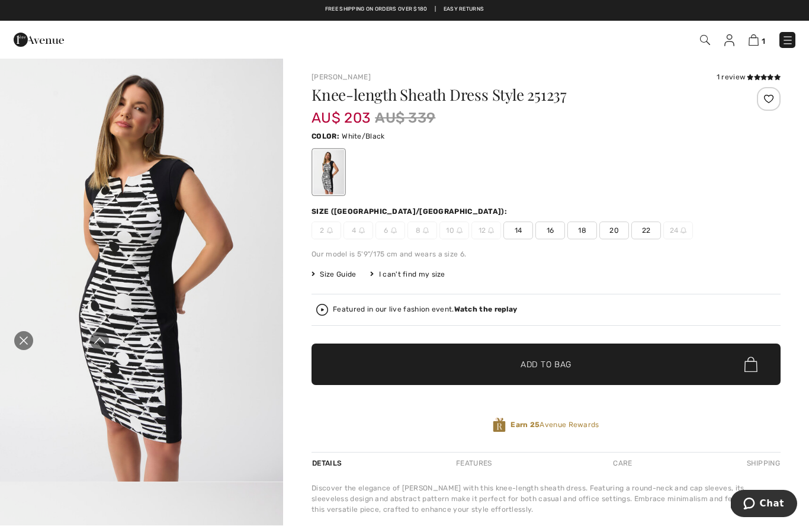
click at [18, 346] on icon "Close live curation" at bounding box center [24, 341] width 14 height 14
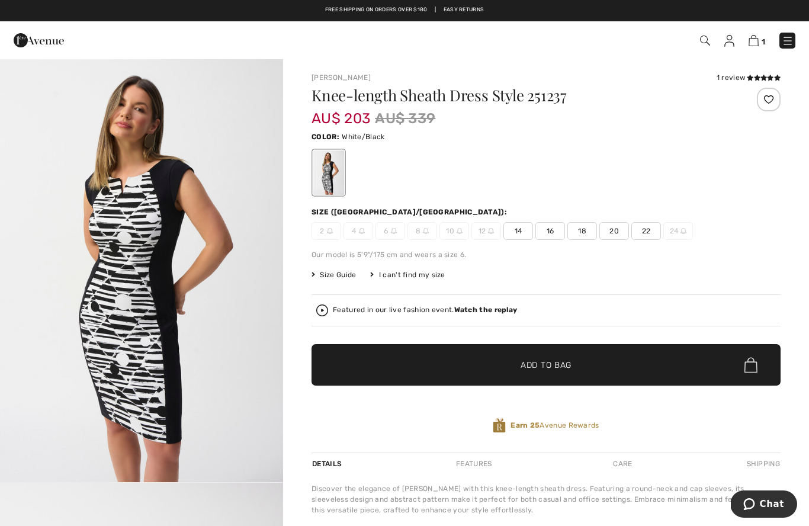
click at [755, 45] on img at bounding box center [753, 40] width 10 height 11
click at [758, 40] on img at bounding box center [753, 40] width 10 height 11
click at [752, 41] on img at bounding box center [753, 40] width 10 height 11
click at [757, 42] on img at bounding box center [753, 40] width 10 height 11
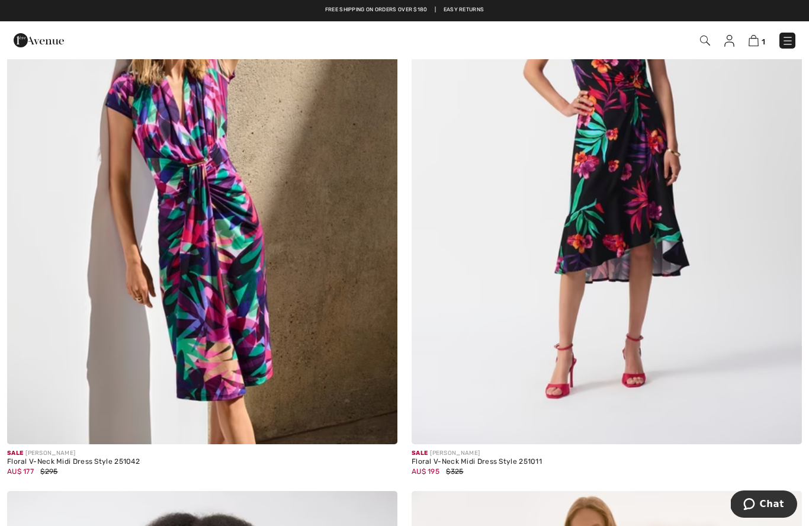
scroll to position [6730, 0]
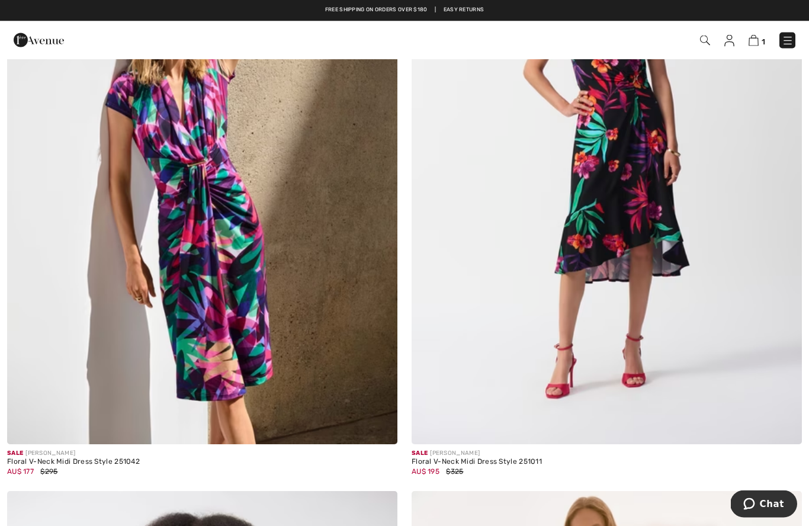
click at [204, 276] on img at bounding box center [202, 151] width 390 height 585
click at [198, 274] on img at bounding box center [202, 151] width 390 height 585
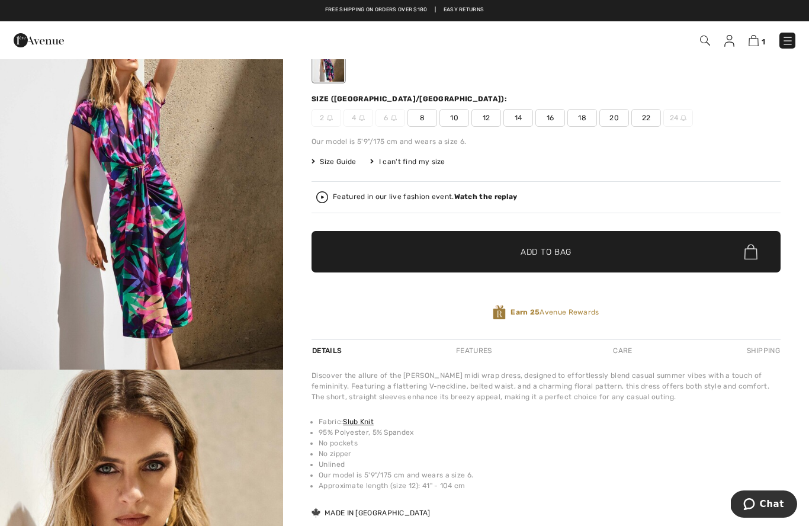
scroll to position [104, 0]
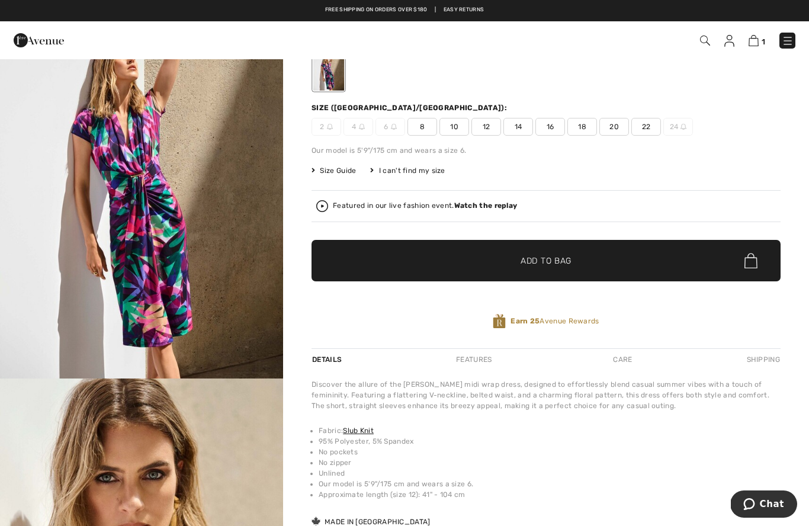
click at [485, 204] on strong "Watch the replay" at bounding box center [485, 205] width 63 height 8
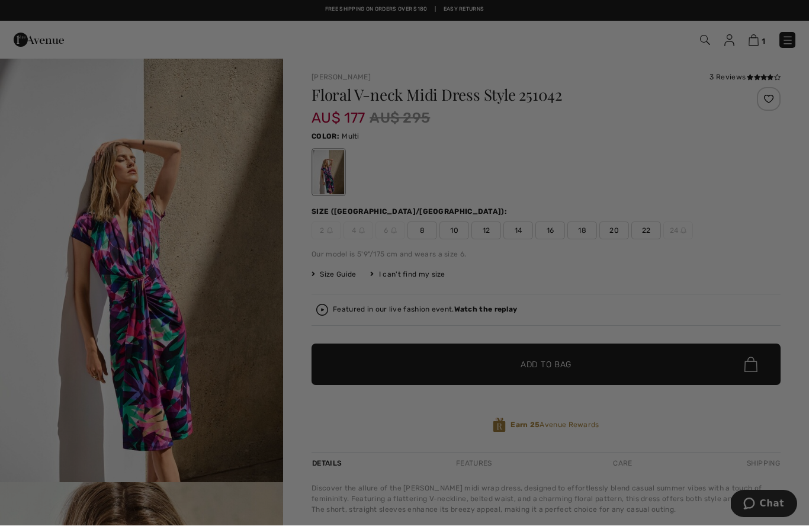
scroll to position [0, 0]
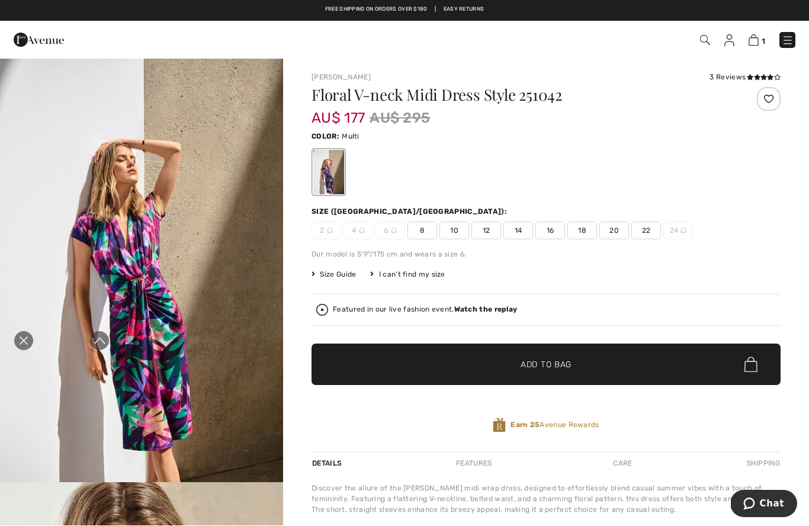
click at [18, 332] on div "Close live curation" at bounding box center [23, 341] width 28 height 28
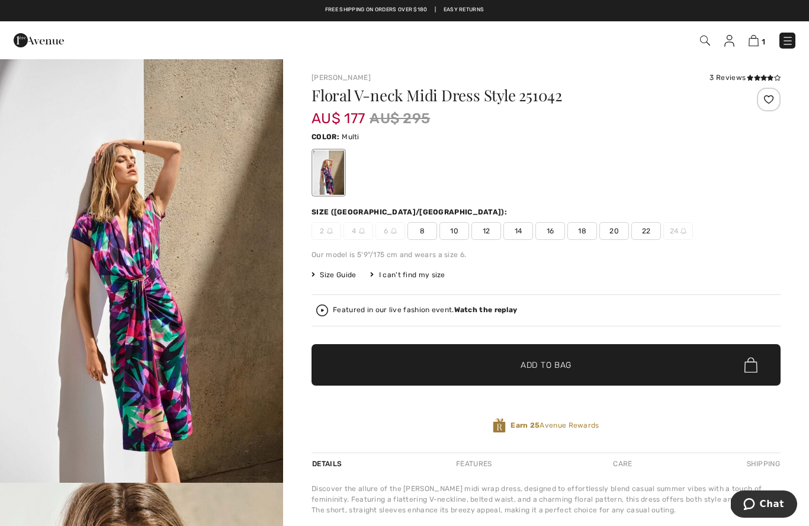
click at [272, 21] on div "1 Checkout 3 reviews" at bounding box center [404, 40] width 809 height 38
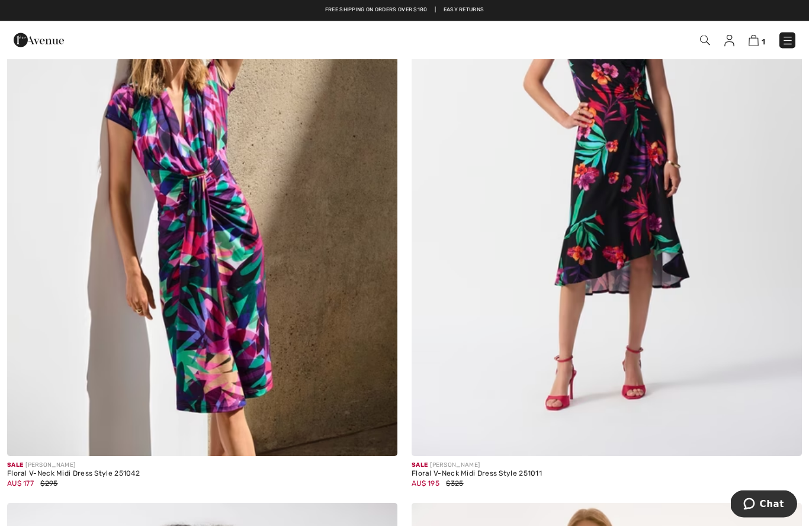
scroll to position [6710, 0]
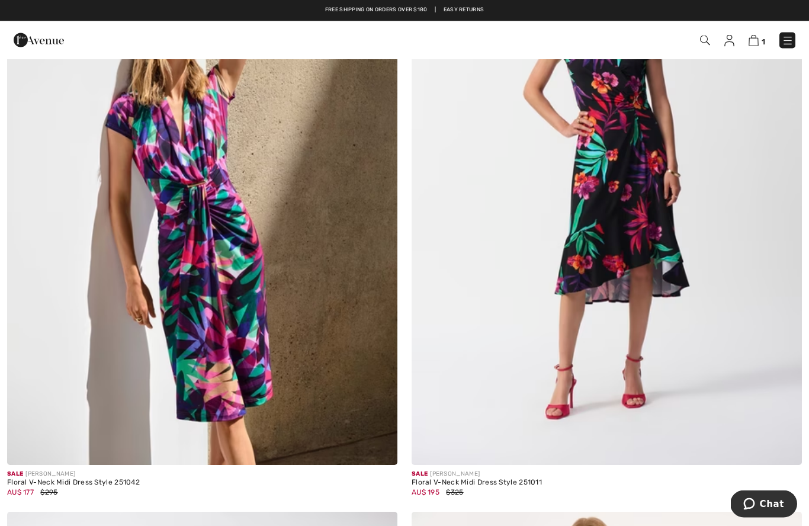
click at [181, 249] on img at bounding box center [202, 172] width 390 height 585
click at [193, 263] on img at bounding box center [202, 172] width 390 height 585
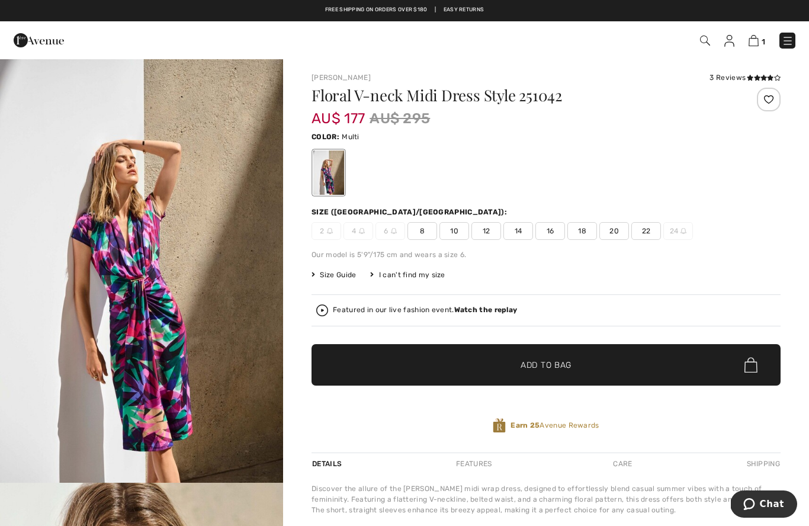
click at [519, 231] on span "14" at bounding box center [518, 231] width 30 height 18
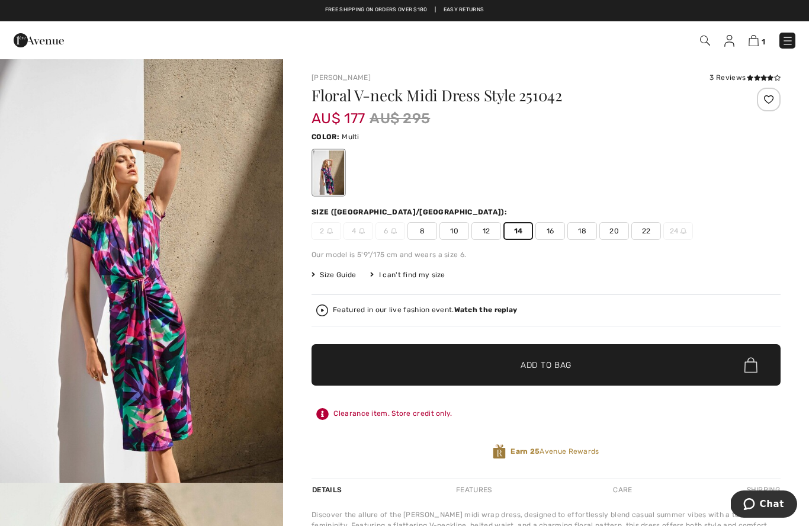
click at [580, 356] on span "✔ Added to Bag Add to Bag" at bounding box center [545, 364] width 469 height 41
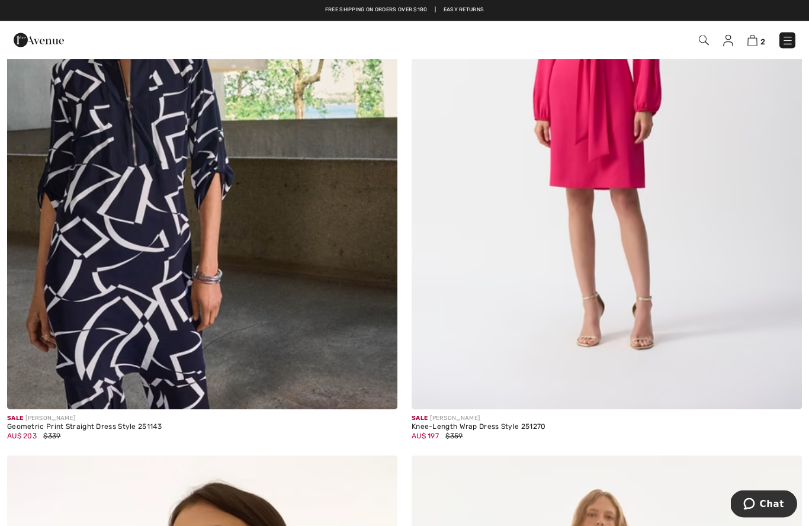
scroll to position [9417, 0]
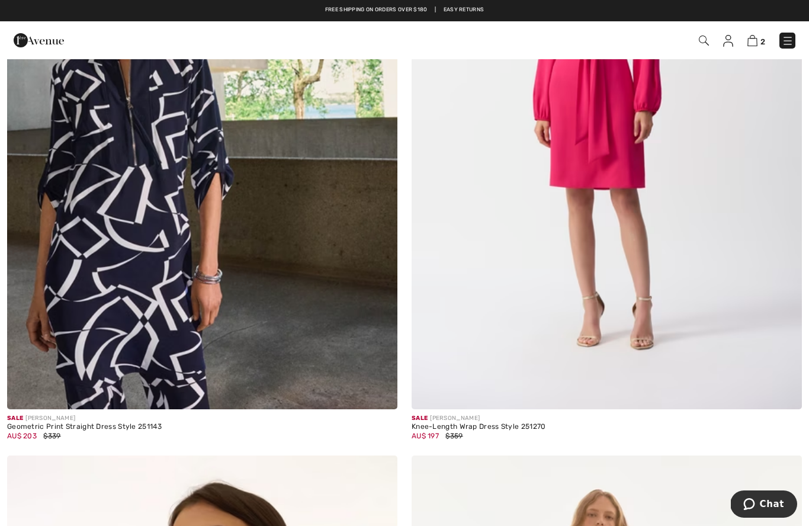
click at [807, 60] on div "Sale JOSEPH RIBKOFF Knee-Length Wrap Dress Style 251270 AU$ 197 $359" at bounding box center [606, 140] width 404 height 632
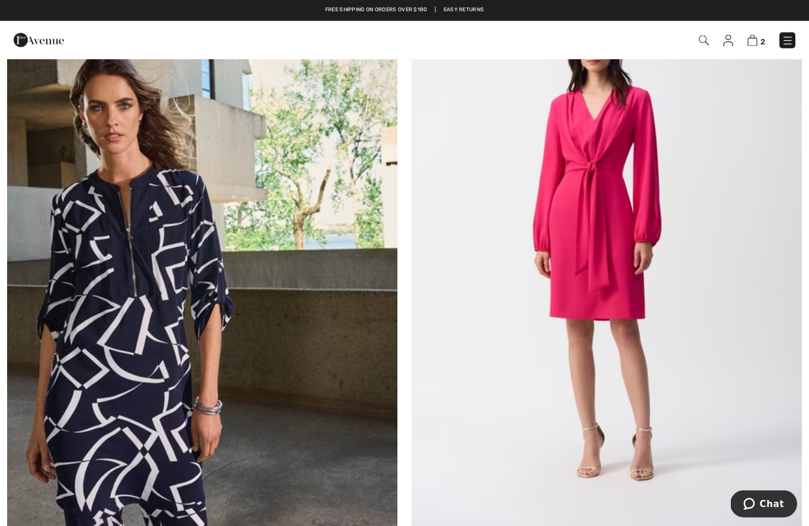
scroll to position [9278, 0]
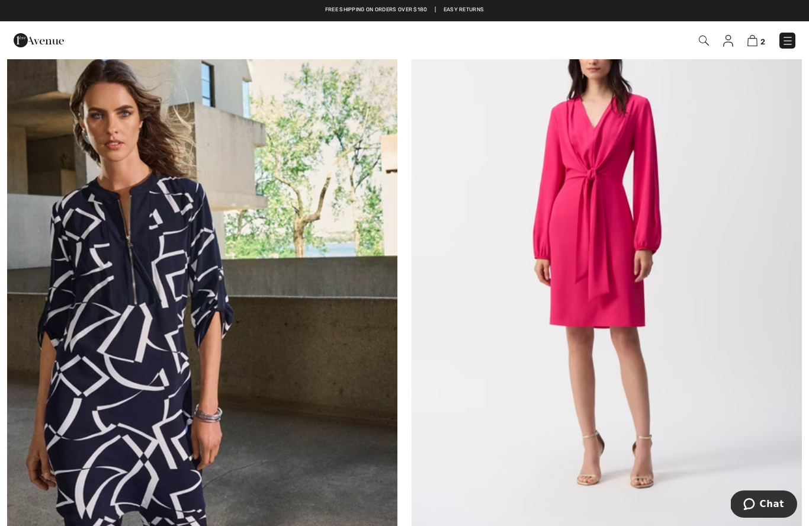
click at [103, 327] on img at bounding box center [202, 254] width 390 height 585
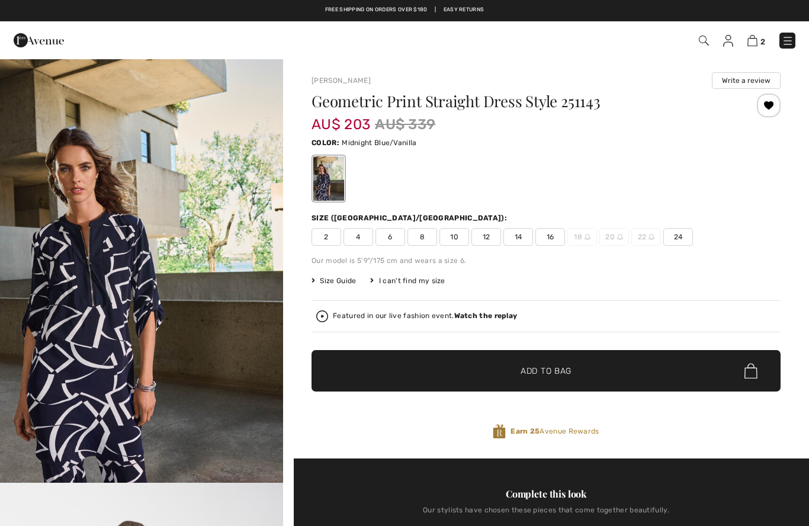
click at [105, 277] on img "1 / 9" at bounding box center [141, 270] width 283 height 424
click at [53, 323] on img "1 / 9" at bounding box center [141, 270] width 283 height 424
click at [520, 243] on span "14" at bounding box center [518, 237] width 30 height 18
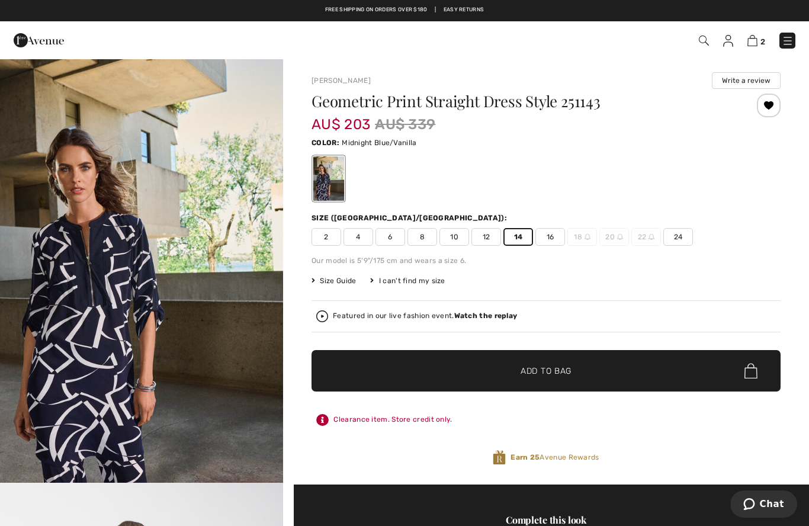
click at [565, 370] on span "Add to Bag" at bounding box center [545, 371] width 51 height 12
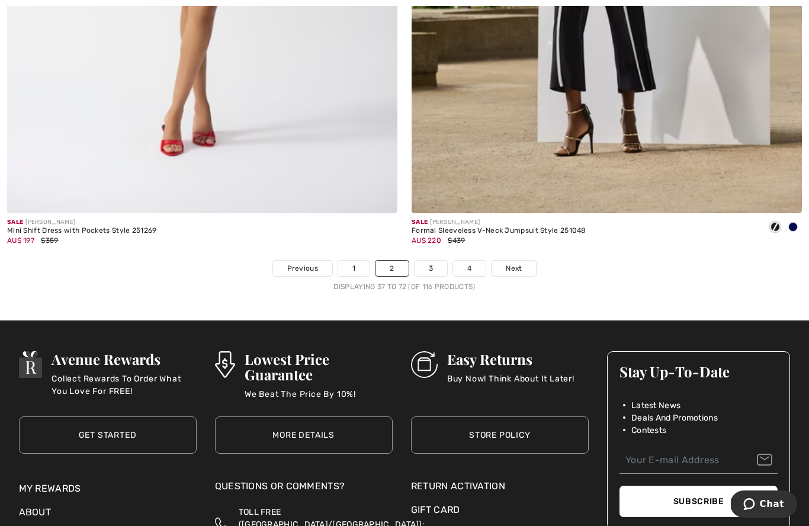
scroll to position [11575, 0]
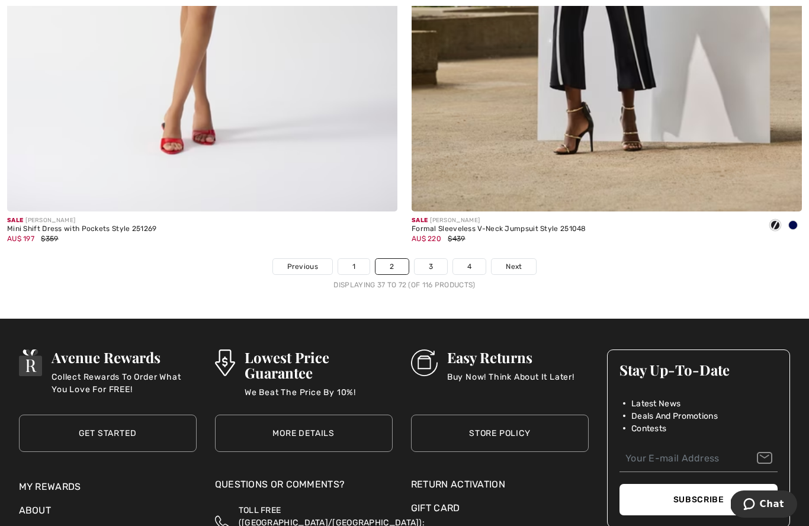
click at [514, 261] on span "Next" at bounding box center [514, 266] width 16 height 11
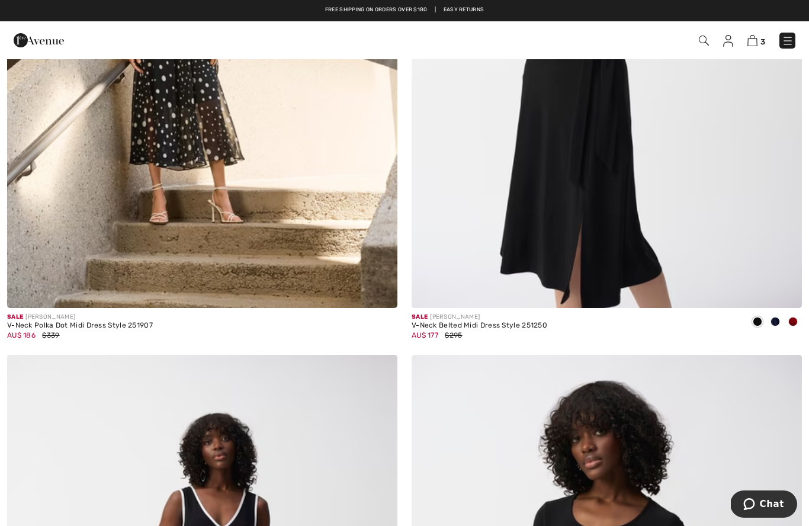
scroll to position [491, 0]
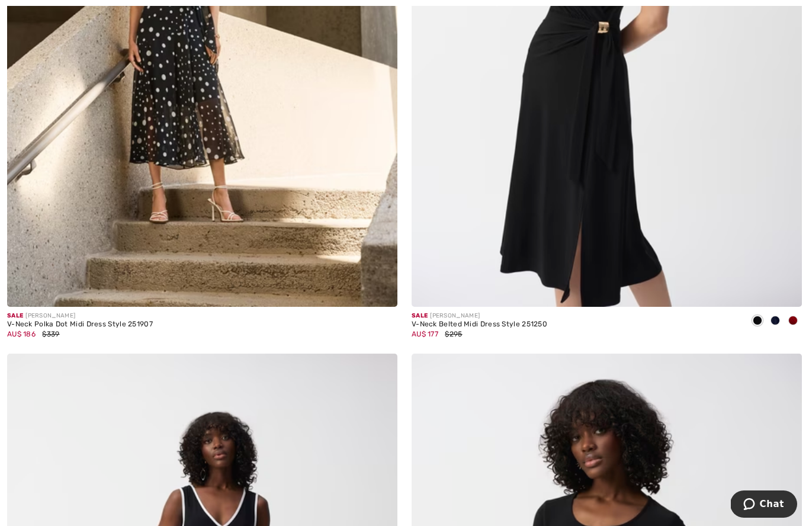
click at [166, 107] on img at bounding box center [202, 13] width 390 height 585
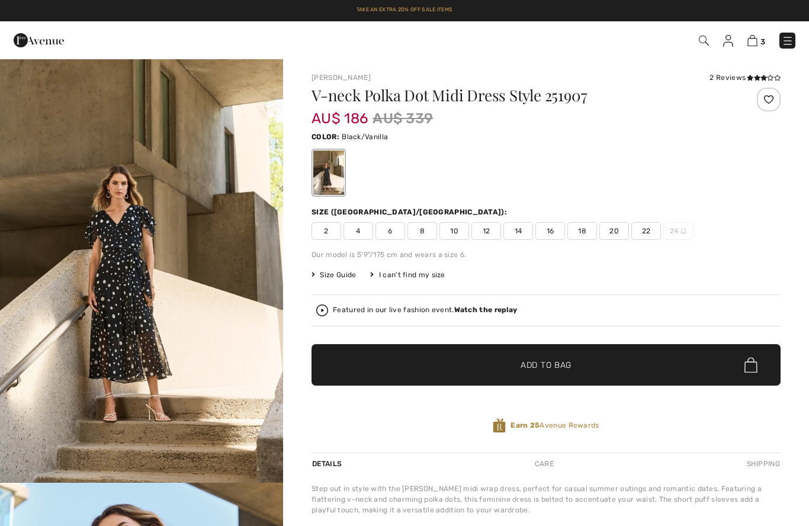
click at [117, 262] on img "1 / 7" at bounding box center [141, 270] width 283 height 424
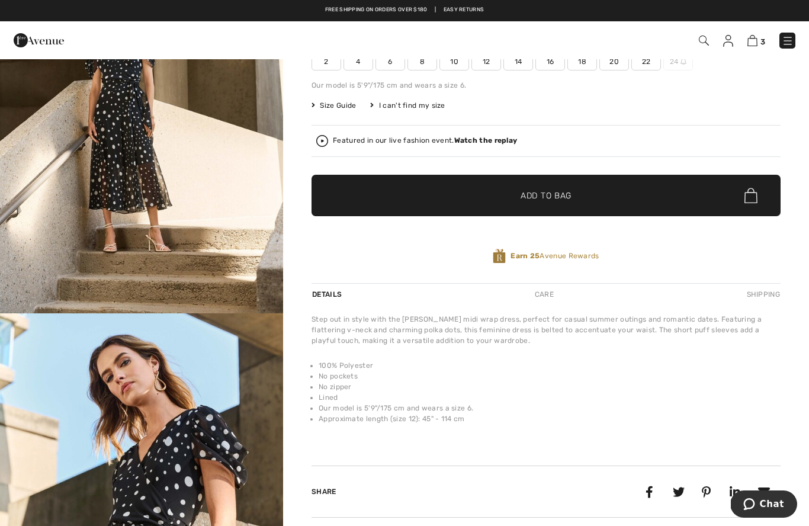
scroll to position [169, 0]
click at [503, 141] on strong "Watch the replay" at bounding box center [485, 141] width 63 height 8
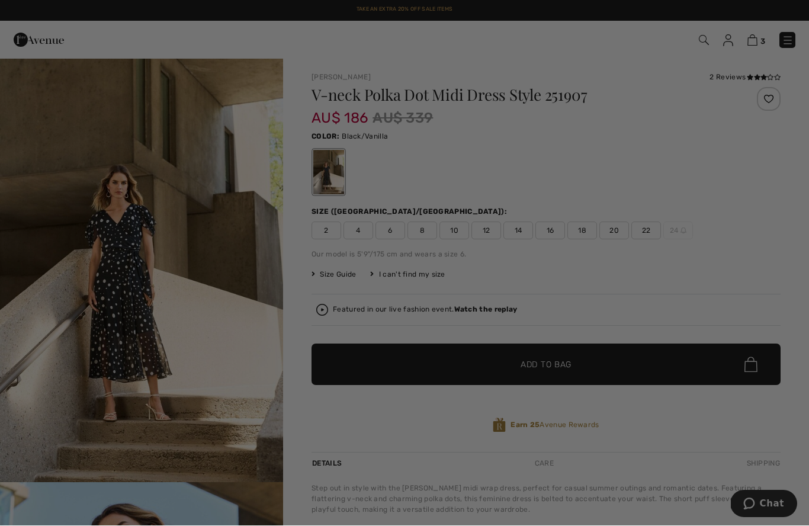
scroll to position [0, 0]
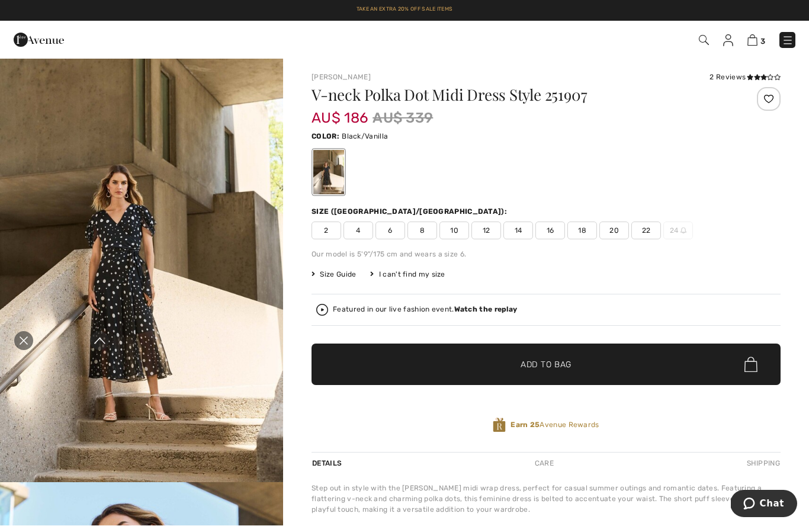
click at [25, 339] on icon "Close live curation" at bounding box center [24, 341] width 8 height 8
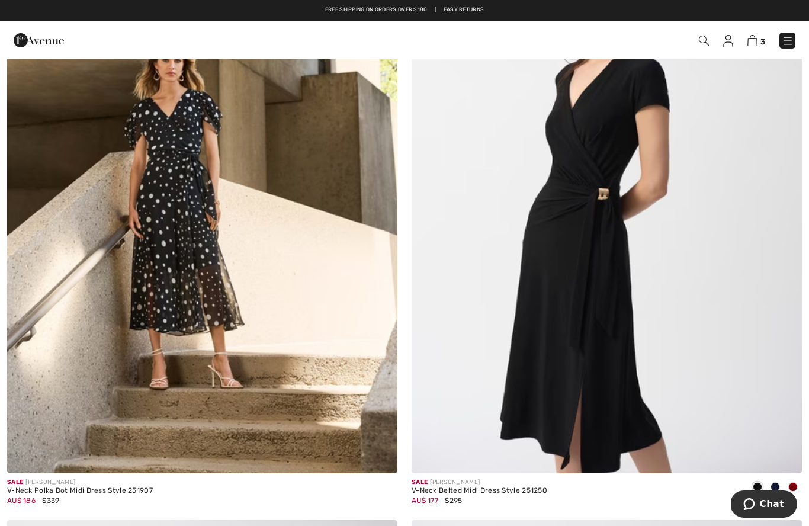
scroll to position [324, 0]
click at [604, 224] on img at bounding box center [606, 180] width 390 height 585
click at [594, 247] on img at bounding box center [606, 180] width 390 height 585
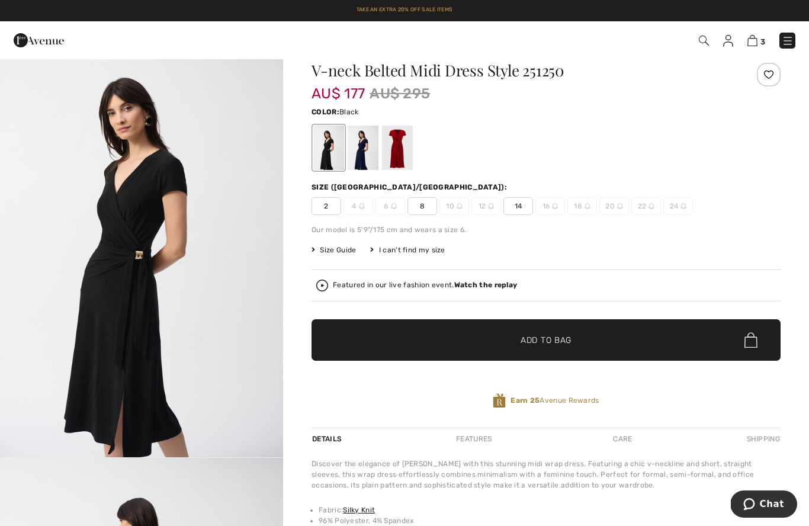
scroll to position [25, 0]
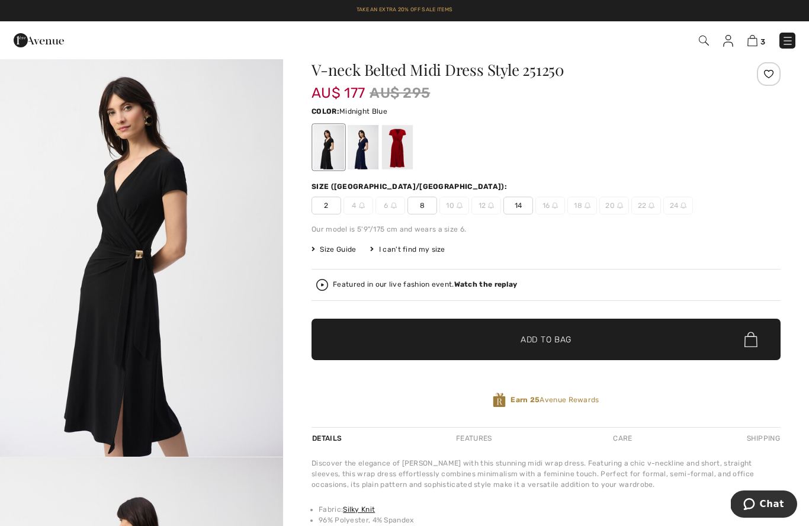
click at [363, 149] on div at bounding box center [363, 147] width 31 height 44
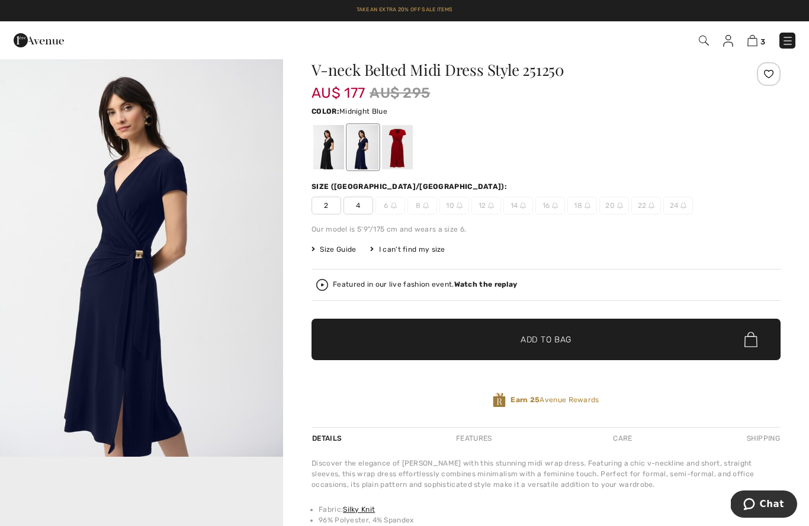
click at [402, 156] on div at bounding box center [397, 147] width 31 height 44
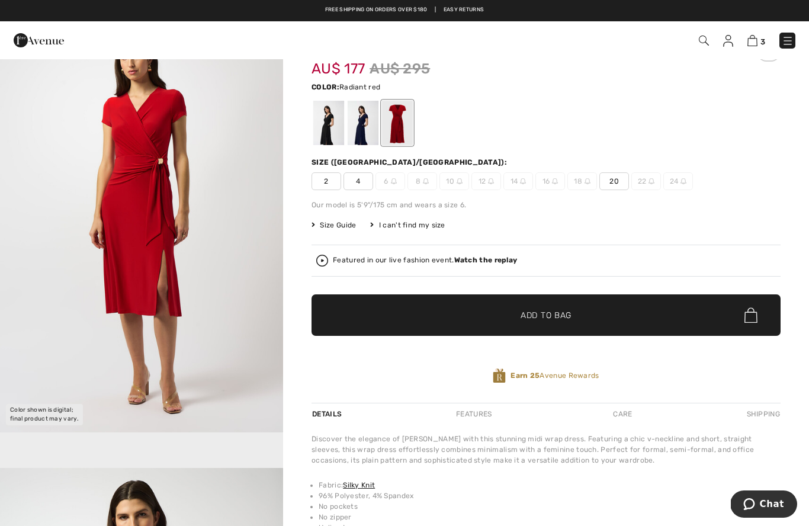
scroll to position [53, 0]
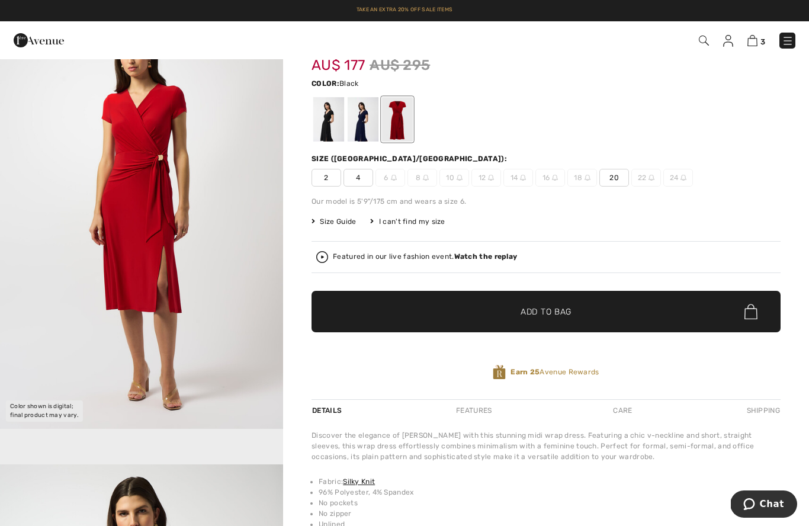
click at [327, 121] on div at bounding box center [328, 119] width 31 height 44
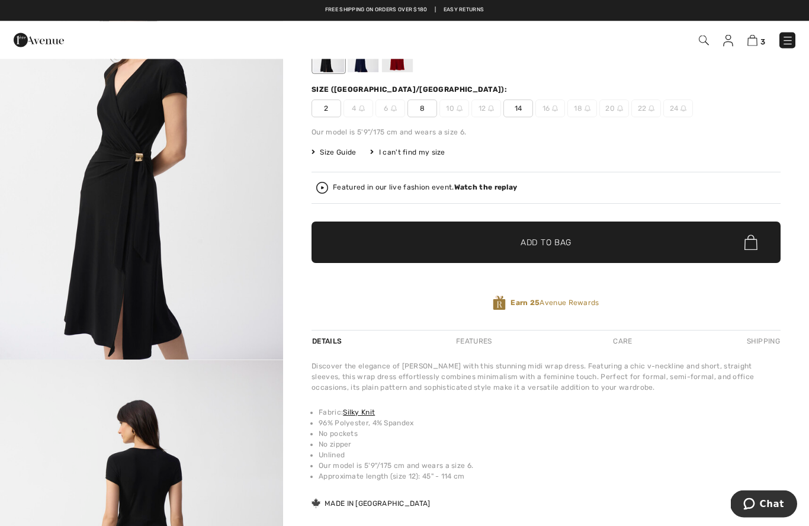
scroll to position [123, 0]
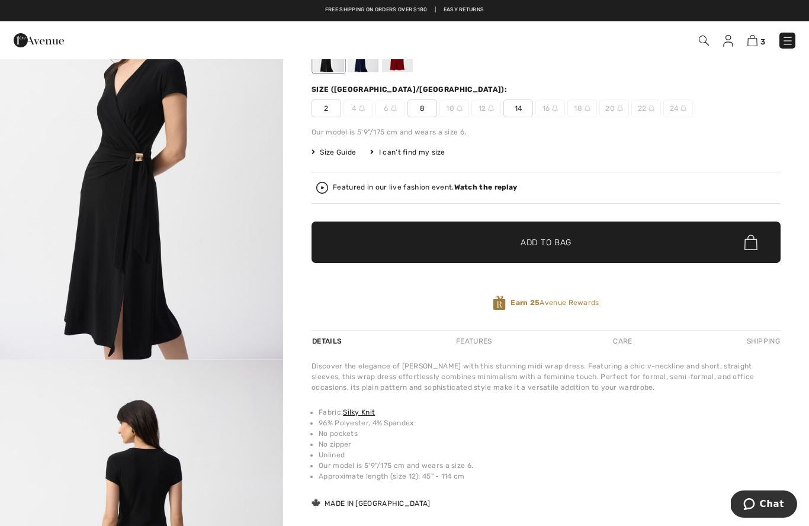
click at [126, 205] on img "1 / 5" at bounding box center [141, 147] width 283 height 424
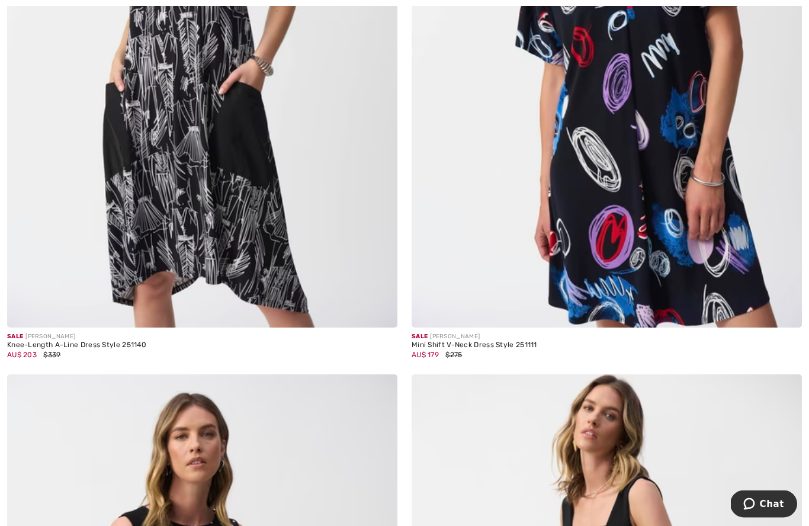
scroll to position [1748, 0]
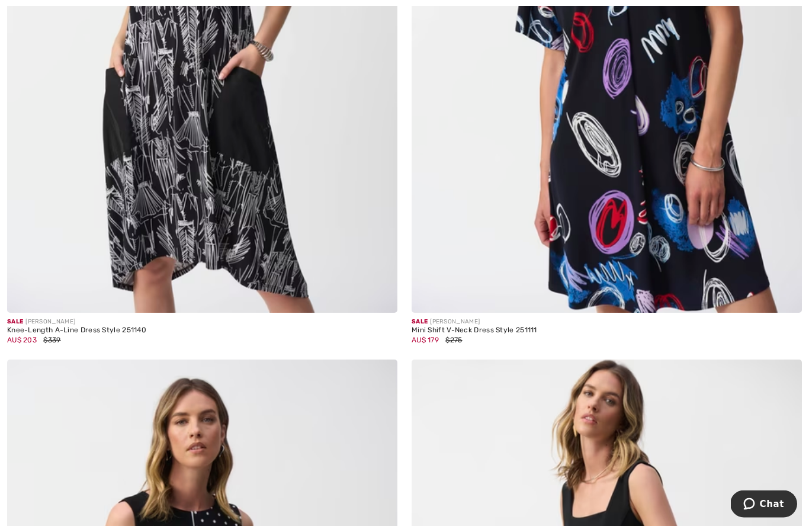
click at [700, 209] on img at bounding box center [606, 20] width 390 height 585
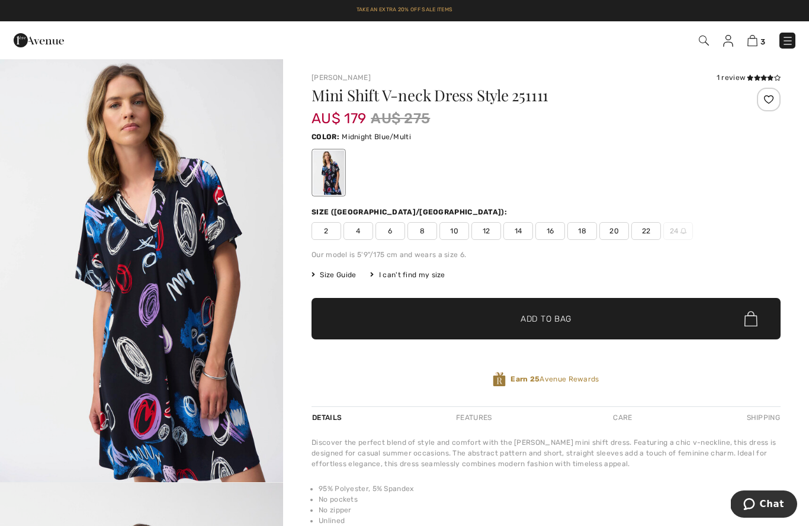
click at [129, 351] on img "1 / 5" at bounding box center [141, 270] width 283 height 424
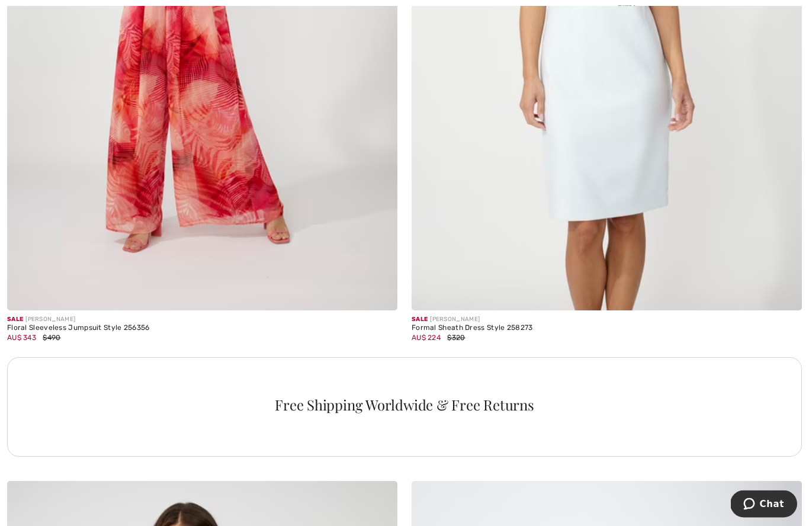
scroll to position [3647, 0]
click at [623, 148] on img at bounding box center [606, 17] width 390 height 585
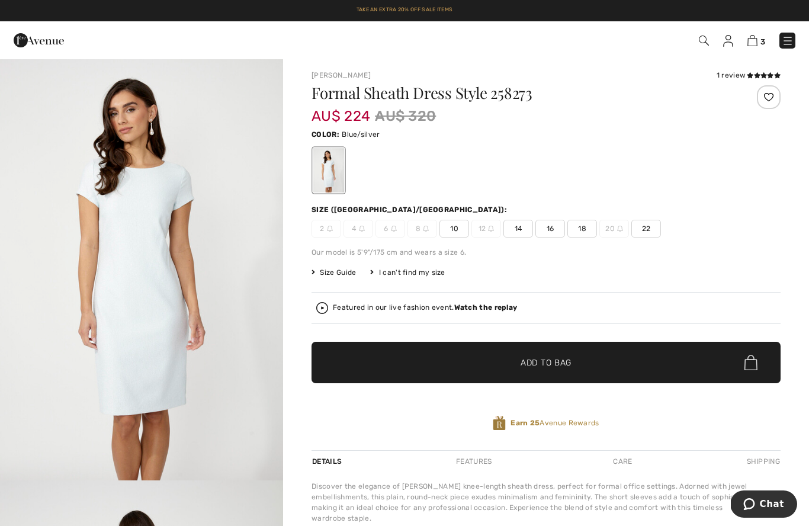
scroll to position [61, 0]
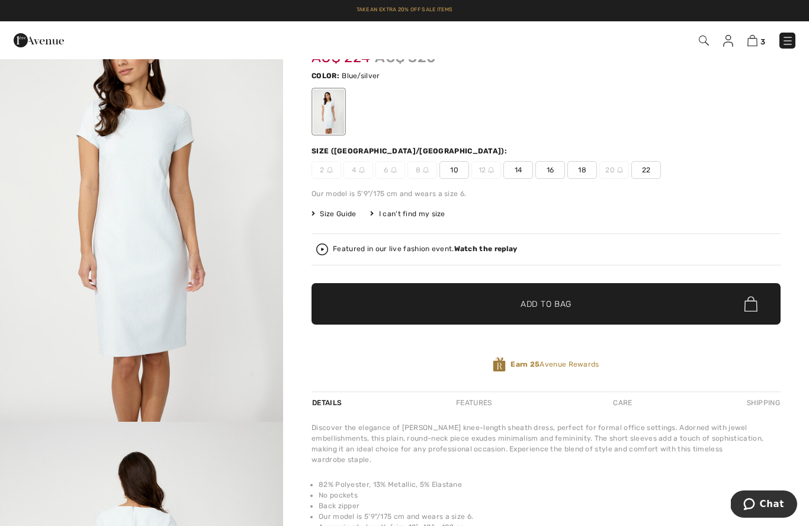
click at [151, 237] on img "1 / 4" at bounding box center [141, 209] width 283 height 424
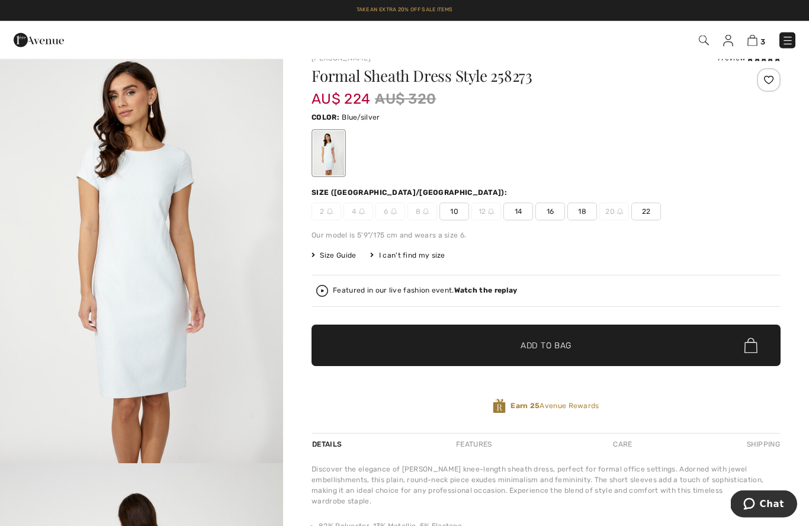
scroll to position [9, 0]
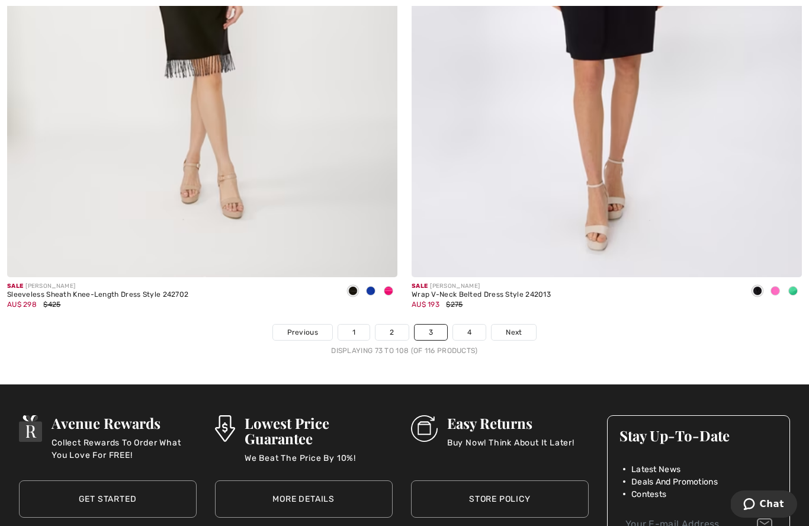
scroll to position [11539, 0]
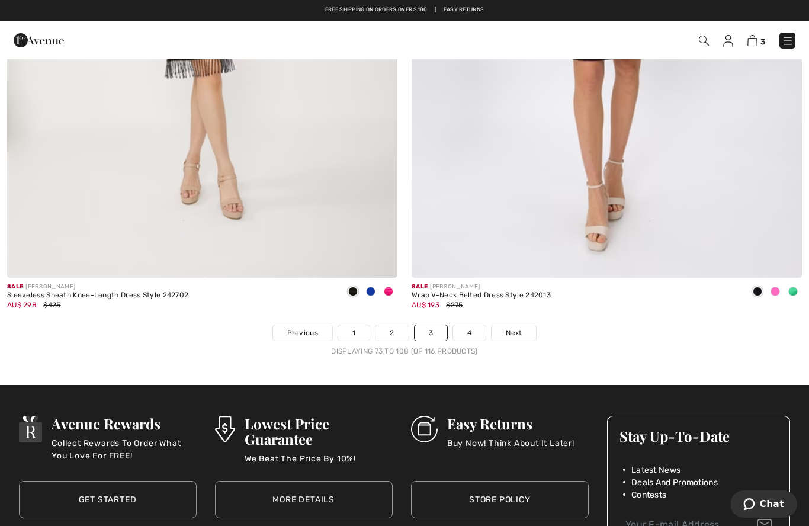
click at [522, 331] on link "Next" at bounding box center [513, 332] width 44 height 15
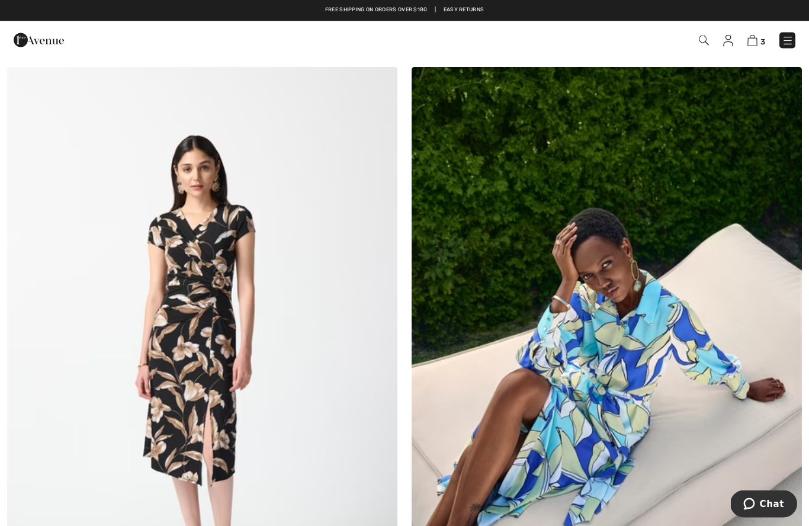
scroll to position [1410, 0]
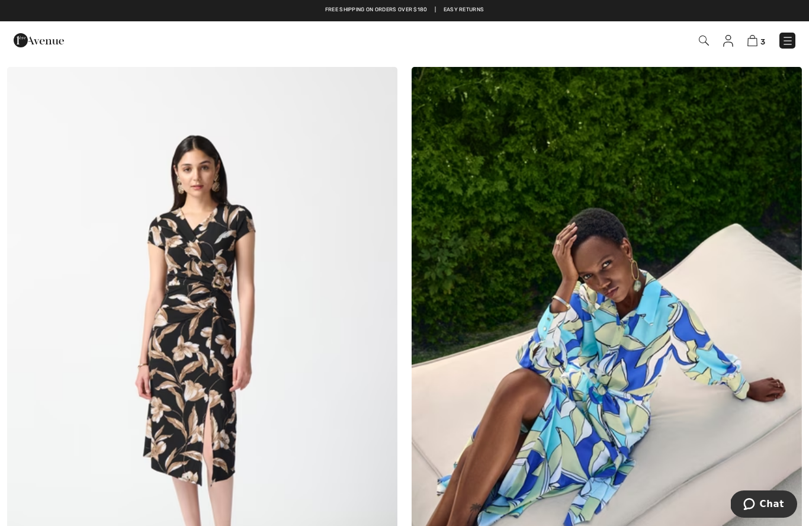
click at [757, 44] on img at bounding box center [752, 40] width 10 height 11
click at [757, 39] on img at bounding box center [752, 40] width 10 height 11
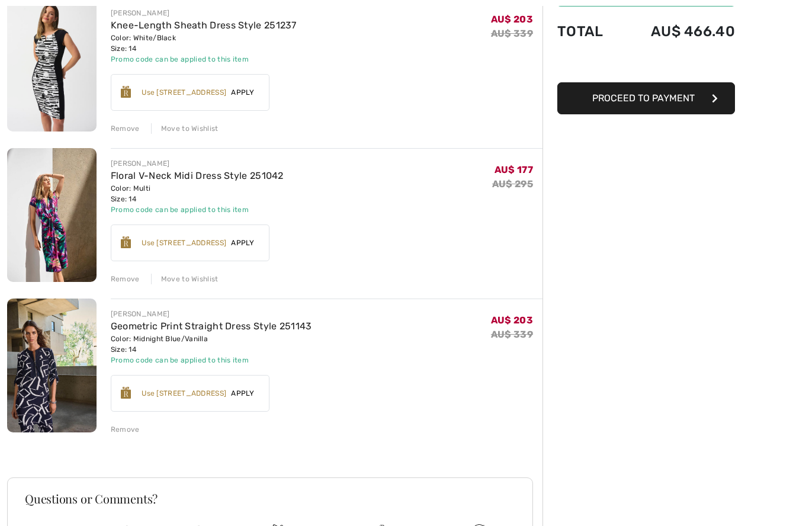
scroll to position [159, 0]
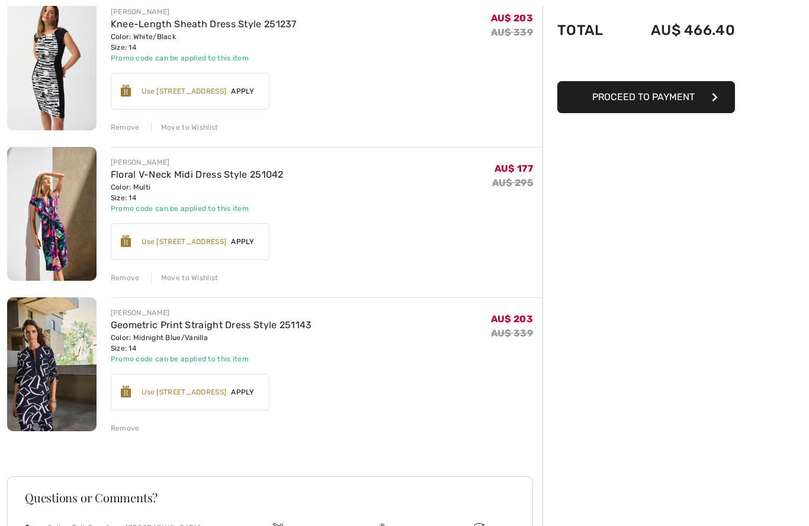
click at [1, 509] on div "You are only AU$ 0.00 away from FREE SHIPPING! Continue Shopping > Congratulati…" at bounding box center [404, 291] width 809 height 784
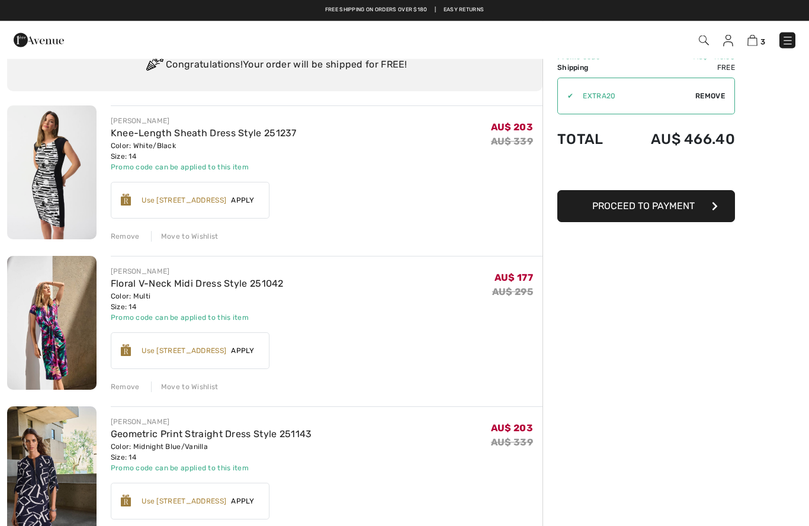
scroll to position [0, 0]
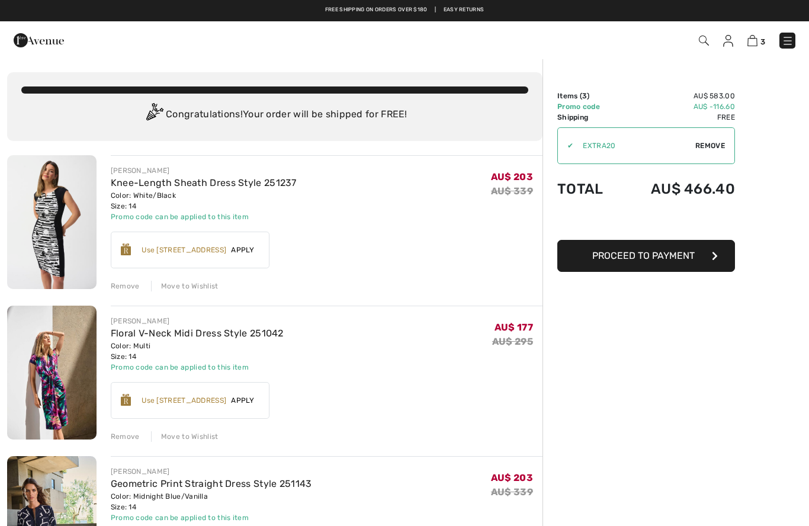
click at [793, 38] on img at bounding box center [787, 41] width 12 height 12
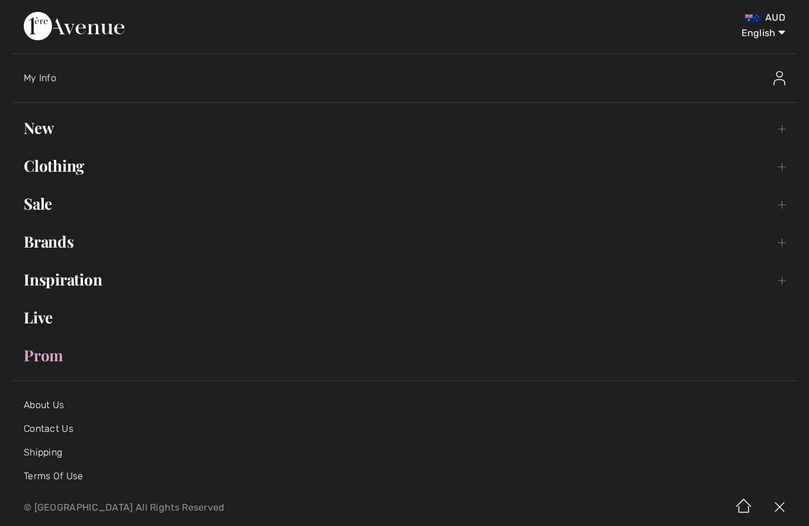
click at [52, 205] on link "Sale Toggle submenu" at bounding box center [404, 204] width 785 height 26
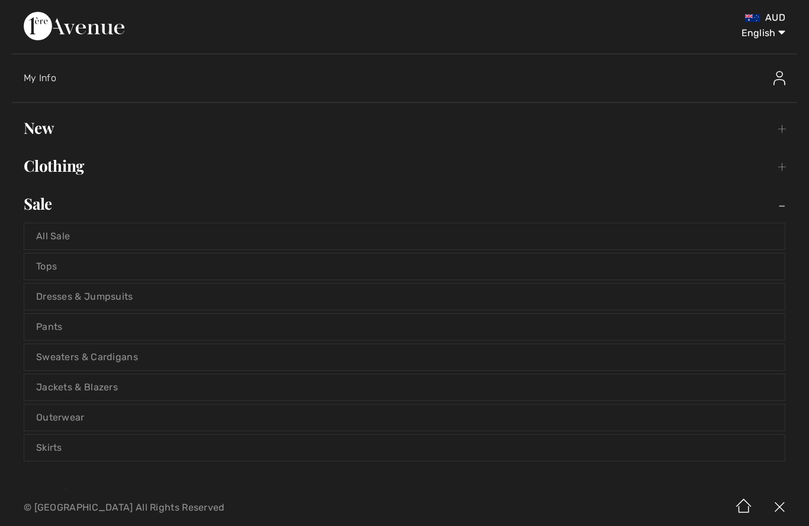
click at [65, 264] on link "Tops" at bounding box center [404, 266] width 760 height 26
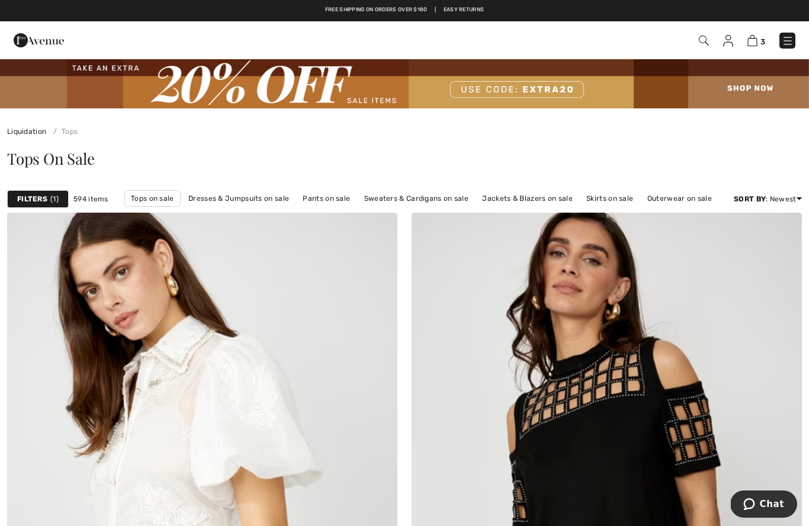
click at [44, 202] on strong "Filters" at bounding box center [32, 199] width 30 height 11
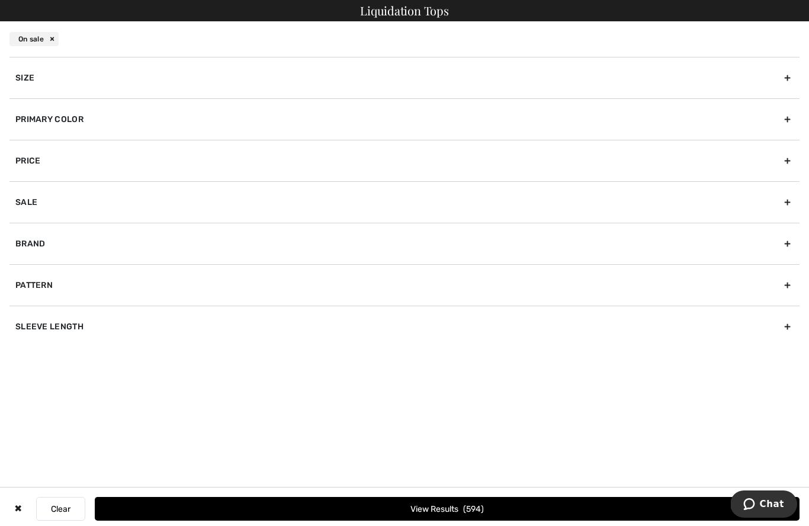
click at [42, 79] on div "Size" at bounding box center [404, 77] width 790 height 41
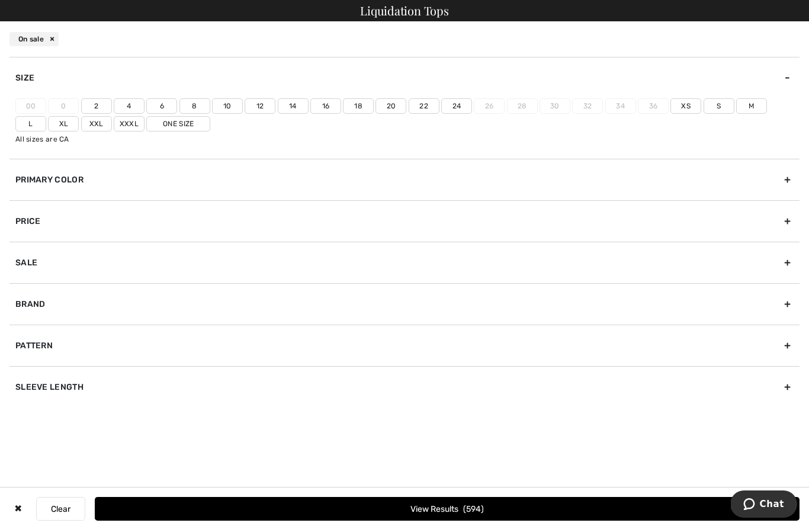
click at [322, 107] on label "16" at bounding box center [325, 105] width 31 height 15
click at [0, 0] on input"] "16" at bounding box center [0, 0] width 0 height 0
click at [297, 111] on label "14" at bounding box center [293, 105] width 31 height 15
click at [0, 0] on input"] "14" at bounding box center [0, 0] width 0 height 0
click at [319, 506] on button "View Results 143" at bounding box center [447, 509] width 704 height 24
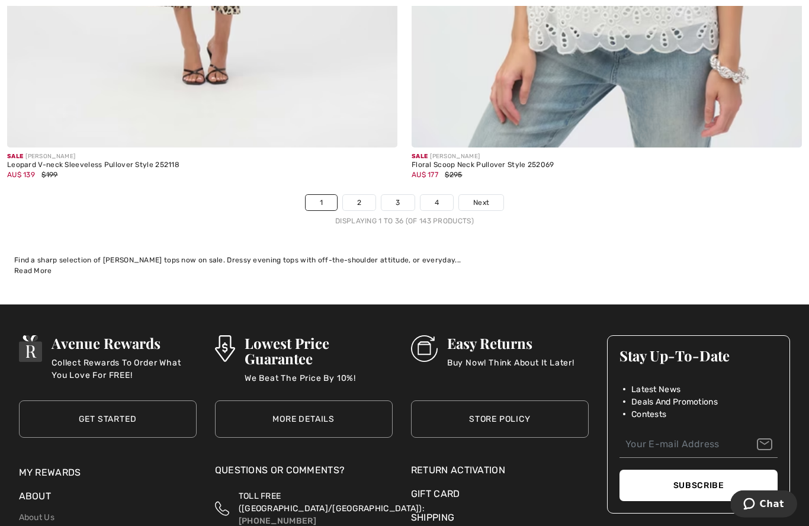
scroll to position [11670, 0]
click at [486, 197] on span "Next" at bounding box center [481, 202] width 16 height 11
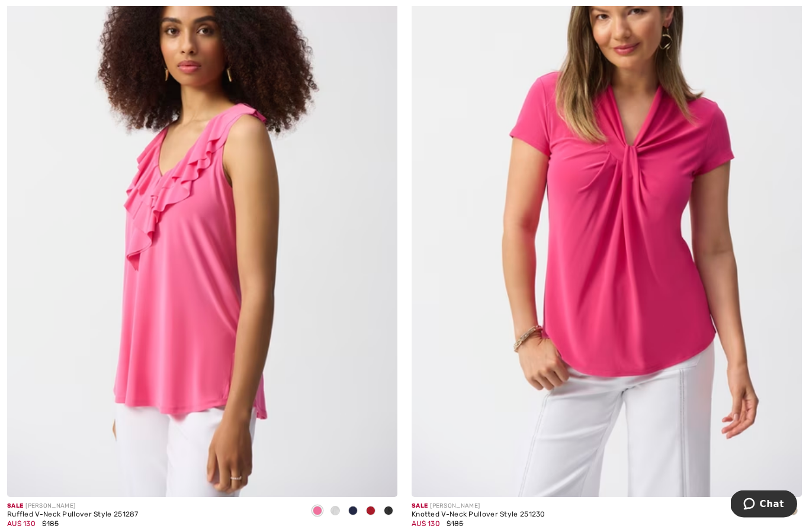
scroll to position [8161, 0]
click at [681, 245] on img at bounding box center [606, 203] width 390 height 585
click at [666, 263] on img at bounding box center [606, 203] width 390 height 585
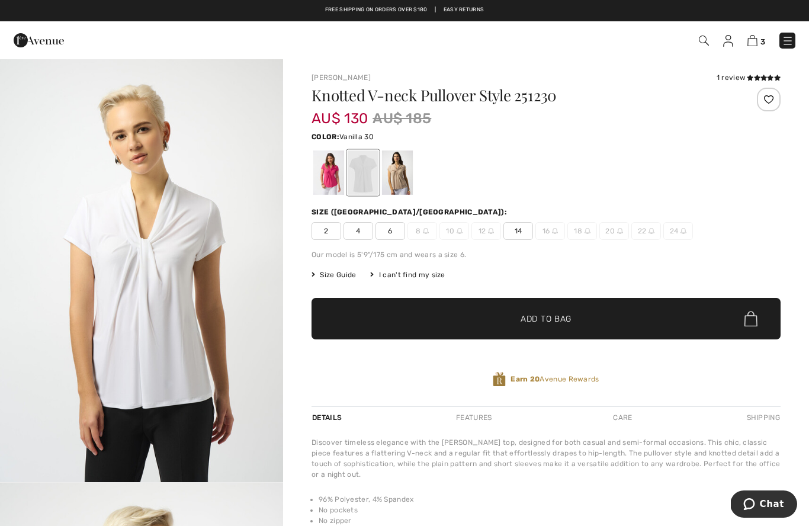
click at [327, 181] on div at bounding box center [328, 172] width 31 height 44
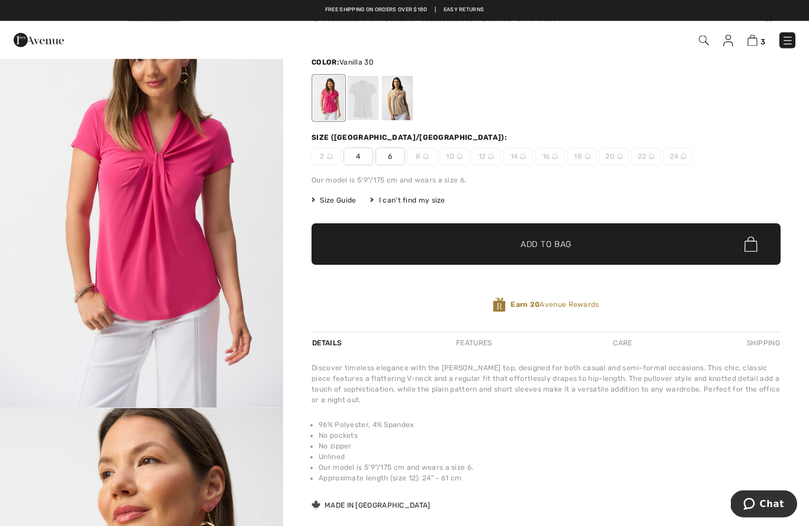
scroll to position [75, 0]
click at [361, 98] on div at bounding box center [363, 98] width 31 height 44
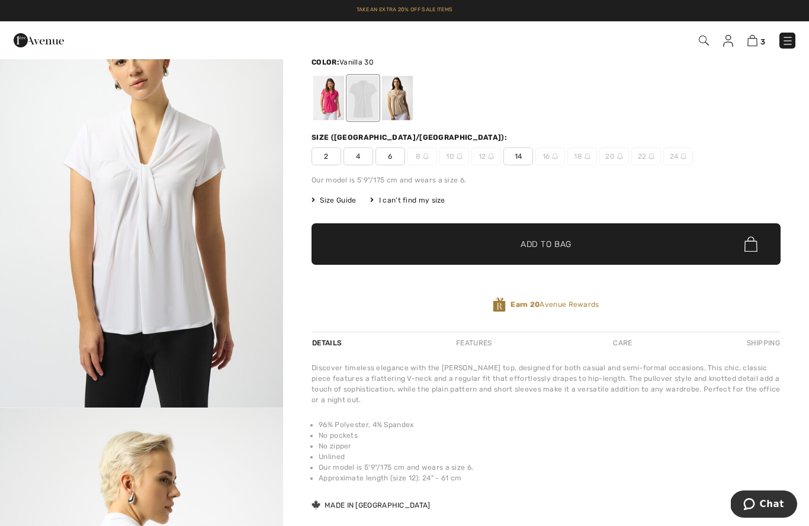
click at [545, 254] on span "✔ Added to Bag Add to Bag" at bounding box center [545, 243] width 469 height 41
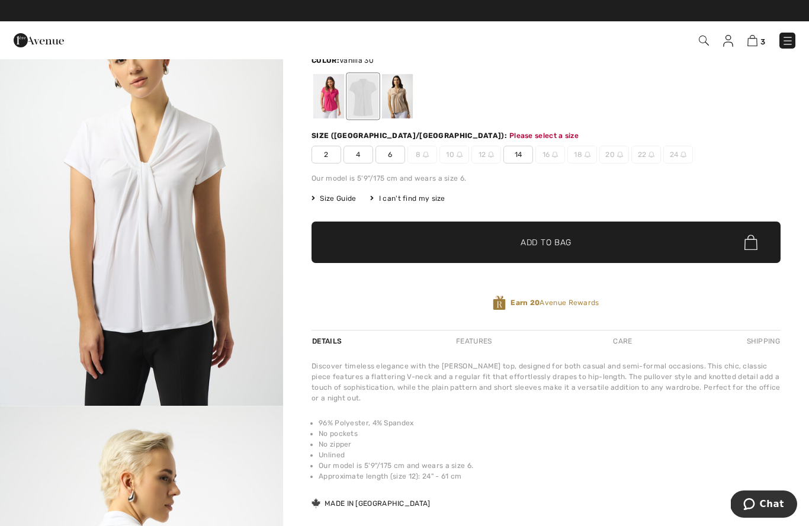
scroll to position [70, 0]
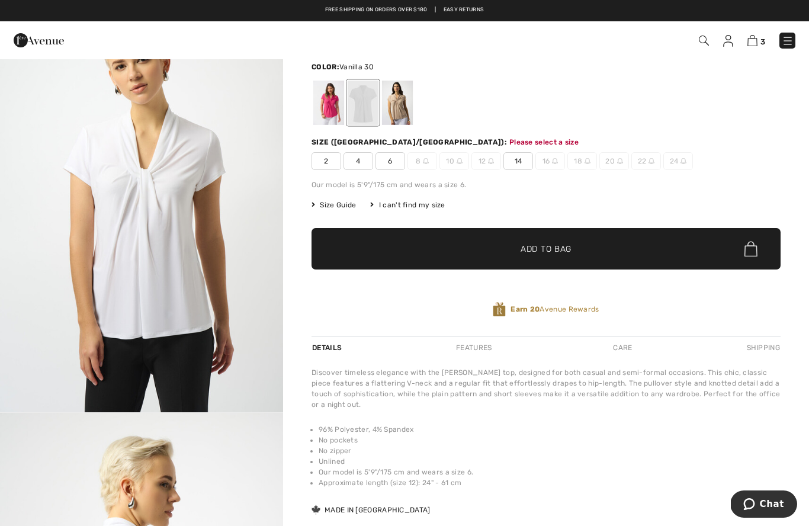
click at [525, 158] on span "14" at bounding box center [518, 161] width 30 height 18
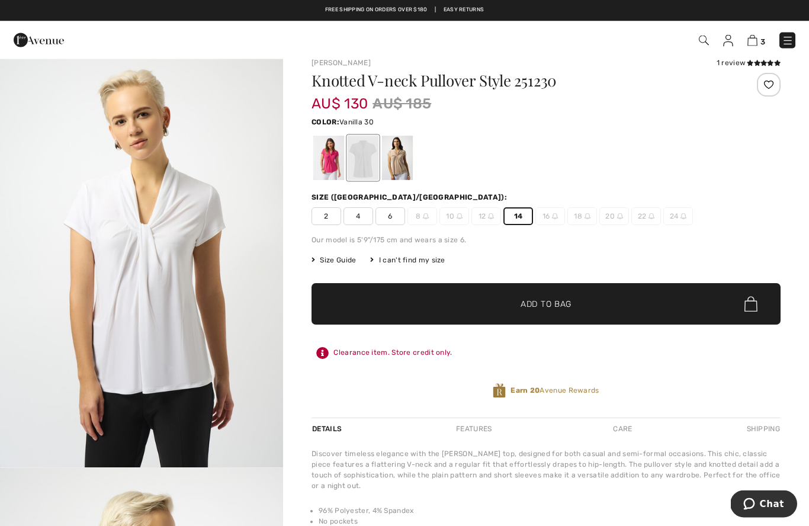
scroll to position [20, 0]
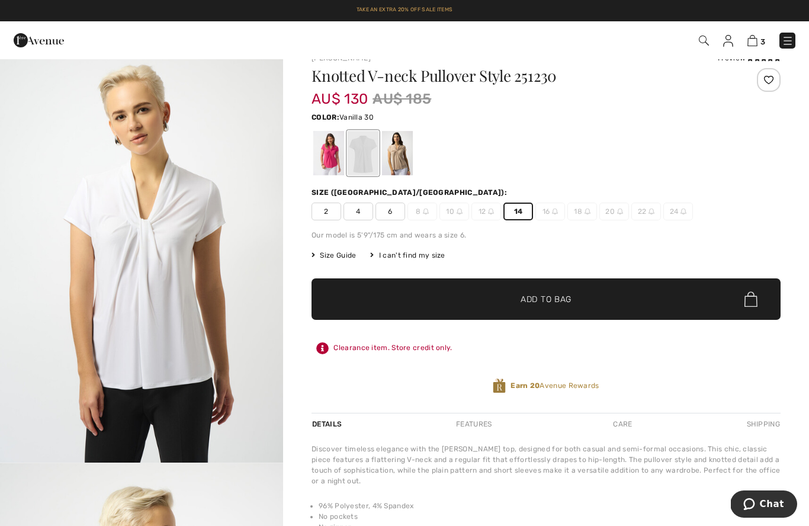
click at [565, 297] on span "Add to Bag" at bounding box center [545, 299] width 51 height 12
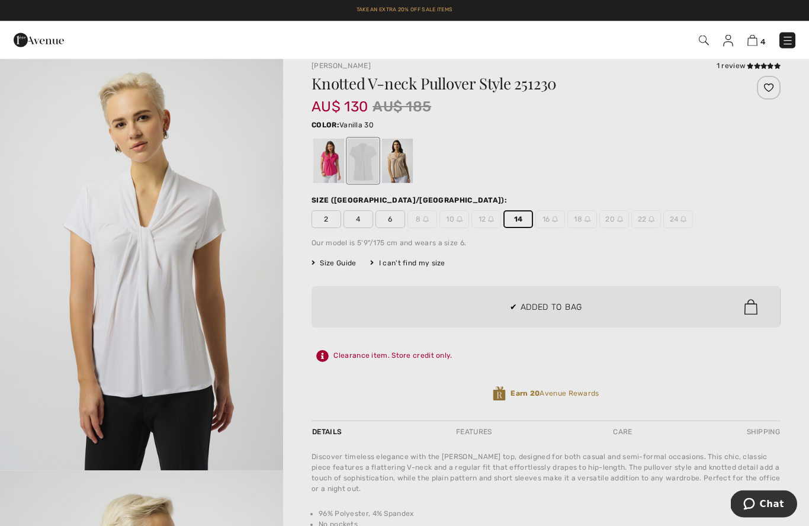
scroll to position [0, 0]
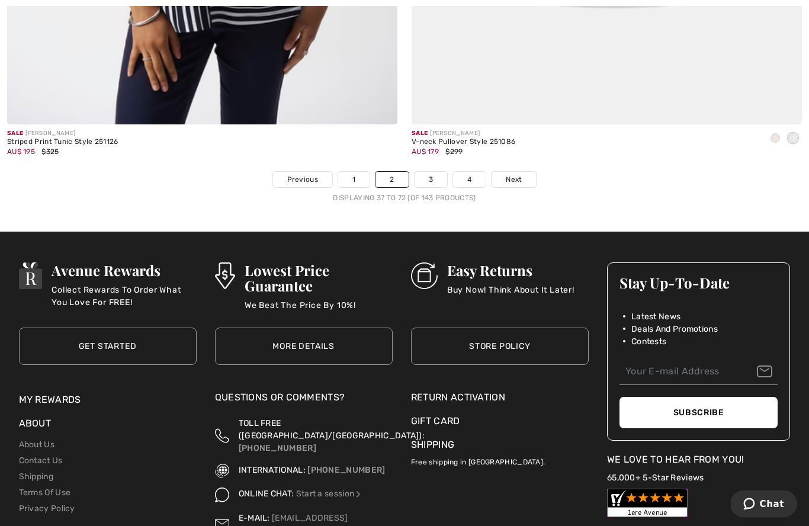
scroll to position [11693, 0]
click at [427, 172] on link "3" at bounding box center [430, 179] width 33 height 15
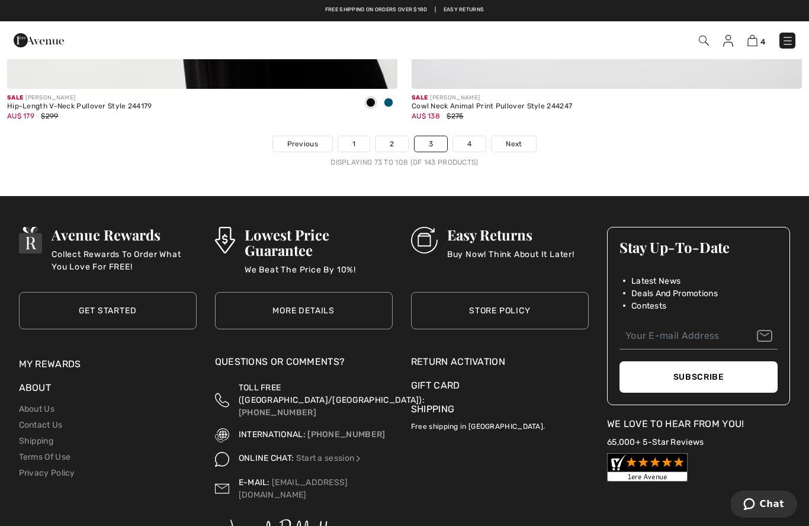
scroll to position [11725, 0]
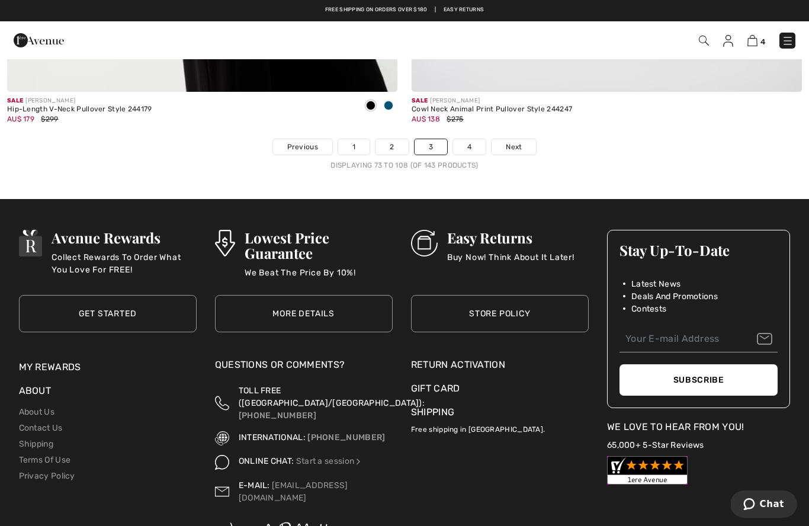
click at [468, 139] on link "4" at bounding box center [469, 146] width 33 height 15
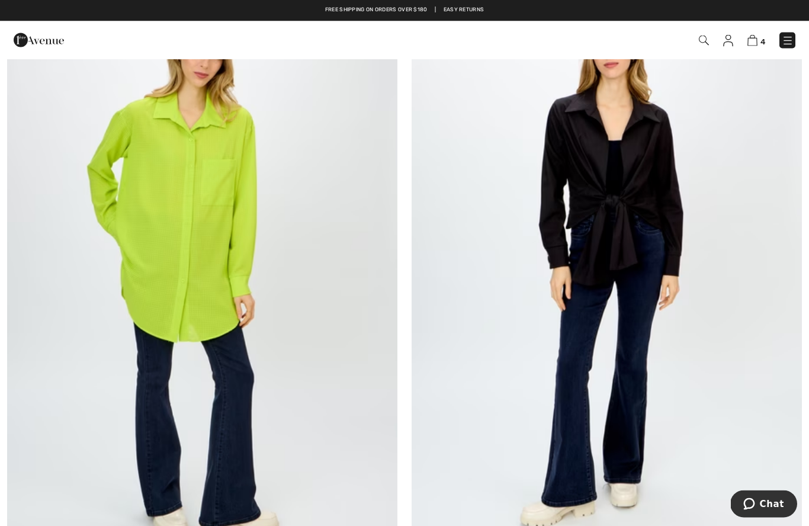
scroll to position [8732, 0]
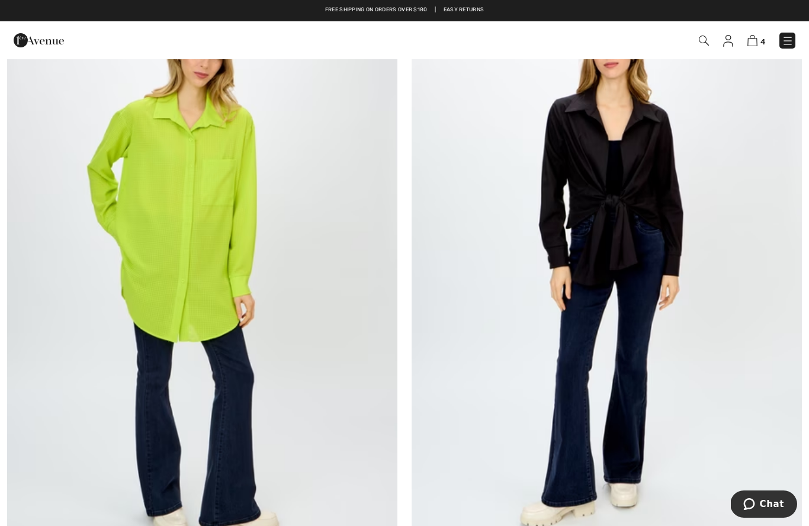
click at [790, 39] on img at bounding box center [787, 41] width 12 height 12
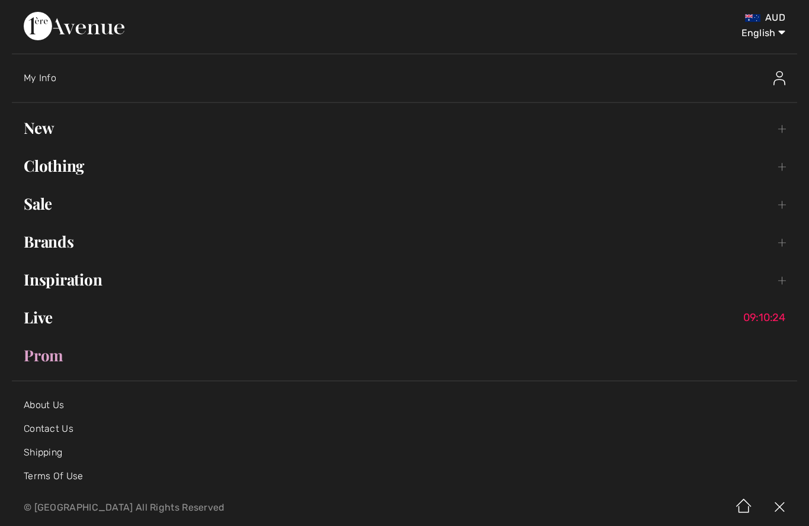
click at [61, 279] on link "Inspiration Toggle submenu" at bounding box center [404, 279] width 785 height 26
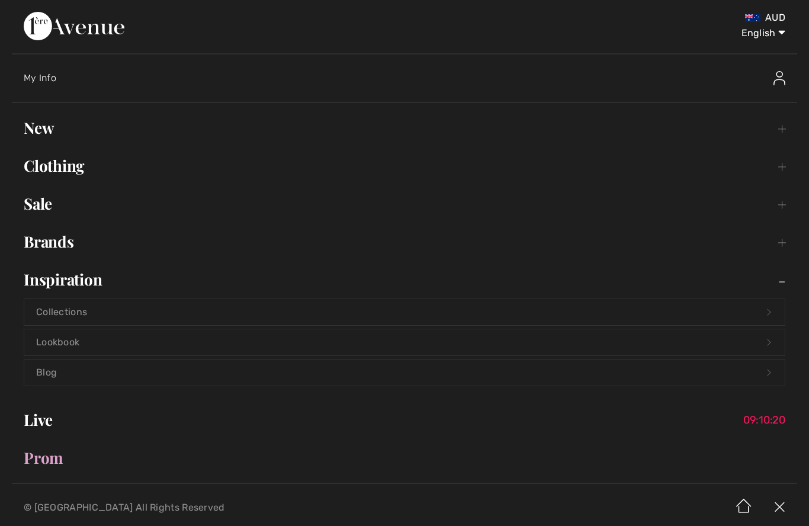
click at [56, 306] on link "Collections Open submenu" at bounding box center [404, 312] width 760 height 26
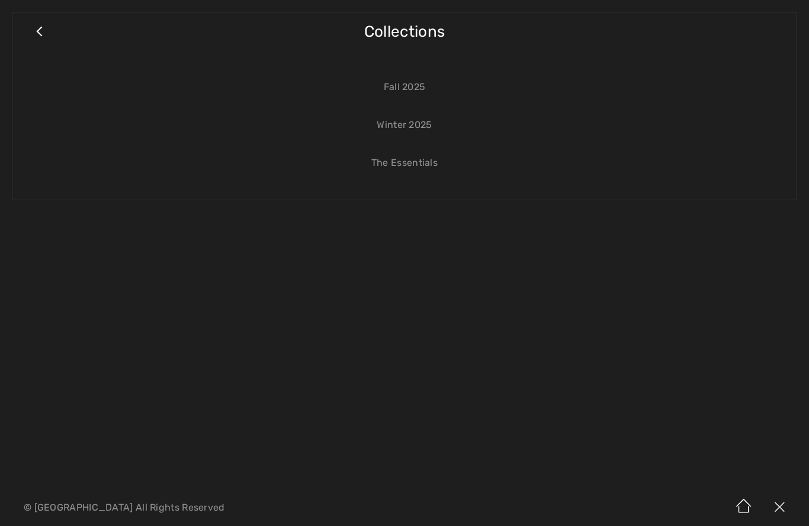
click at [39, 30] on link "Close submenu" at bounding box center [39, 37] width 30 height 26
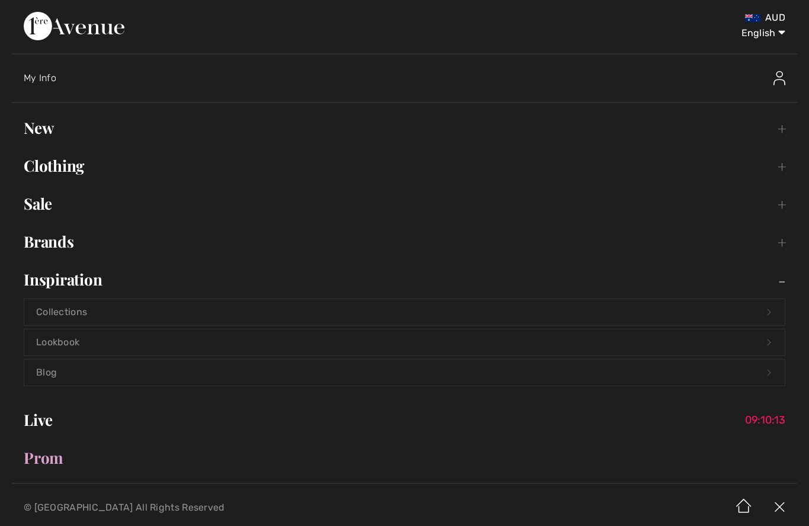
scroll to position [0, 0]
click at [58, 157] on link "Clothing Toggle submenu" at bounding box center [404, 166] width 785 height 26
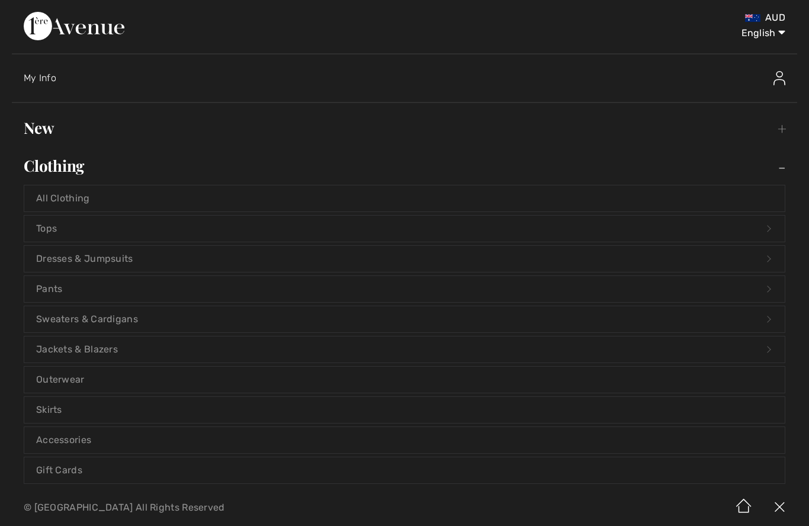
scroll to position [1, 0]
click at [62, 253] on link "Dresses & Jumpsuits Open submenu" at bounding box center [404, 258] width 760 height 26
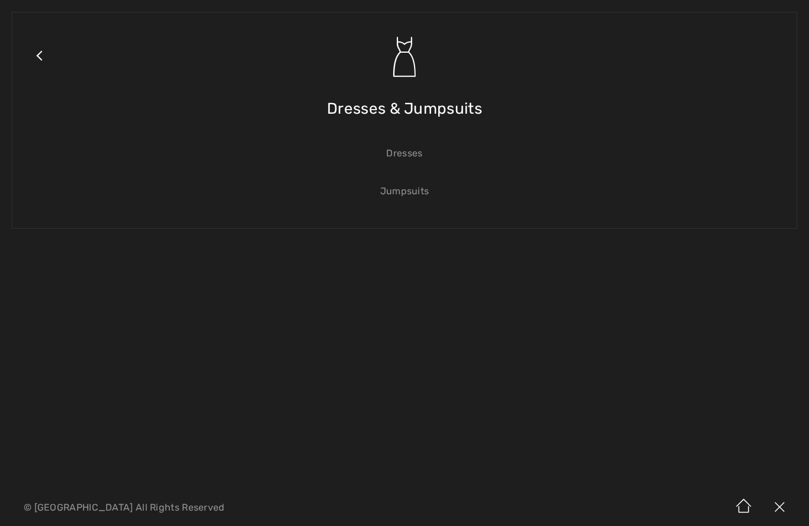
click at [417, 155] on link "Dresses" at bounding box center [404, 153] width 760 height 26
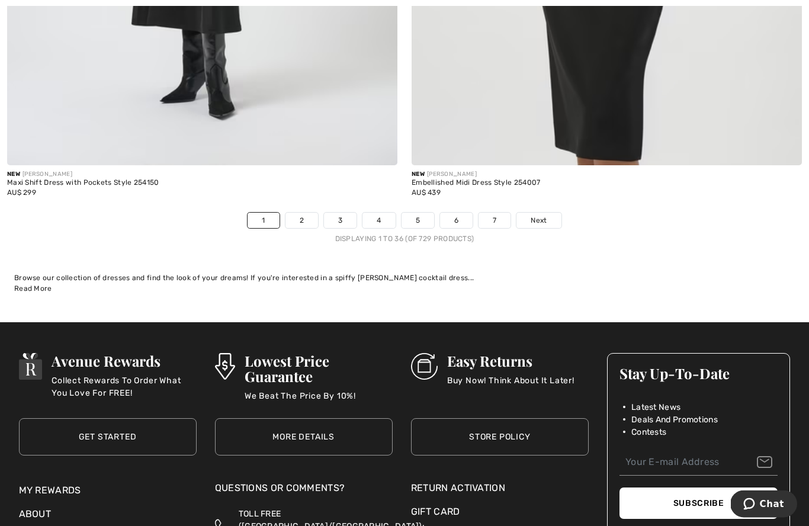
scroll to position [11652, 0]
click at [533, 218] on link "Next" at bounding box center [538, 220] width 44 height 15
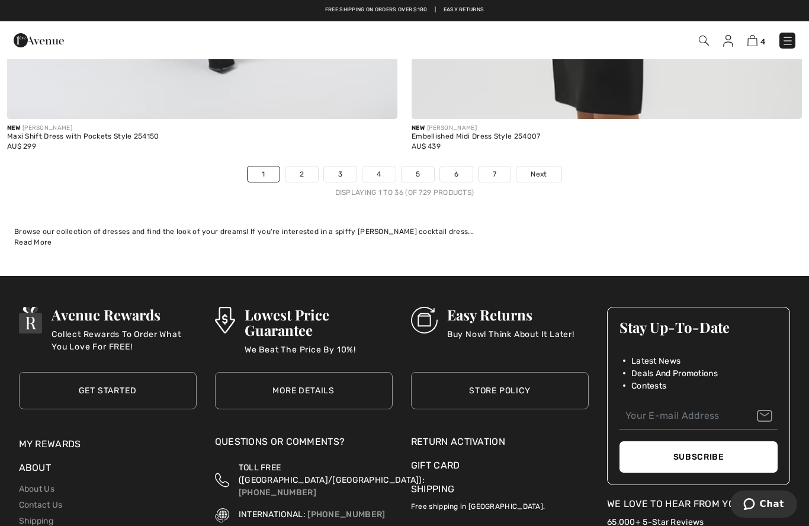
click at [545, 169] on span "Next" at bounding box center [538, 174] width 16 height 11
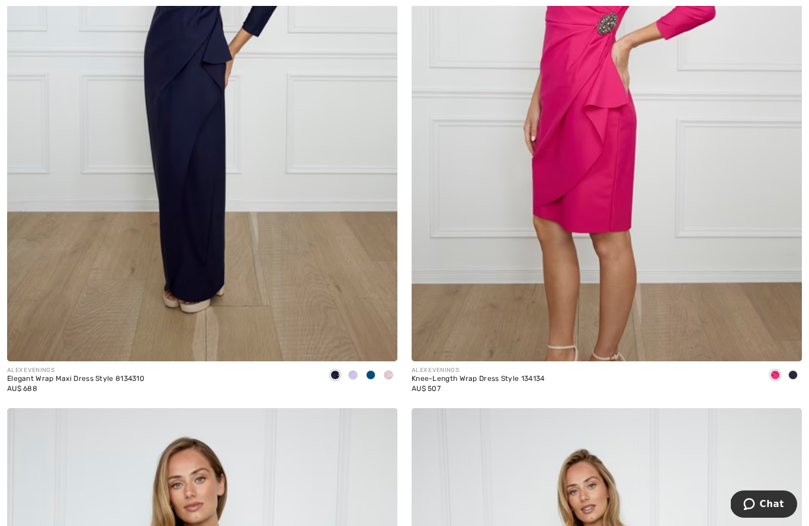
scroll to position [6894, 0]
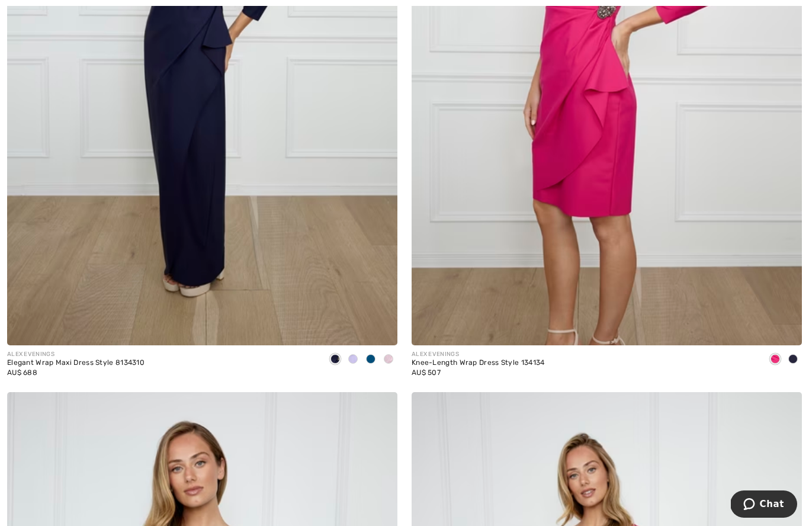
click at [348, 359] on div at bounding box center [353, 360] width 18 height 20
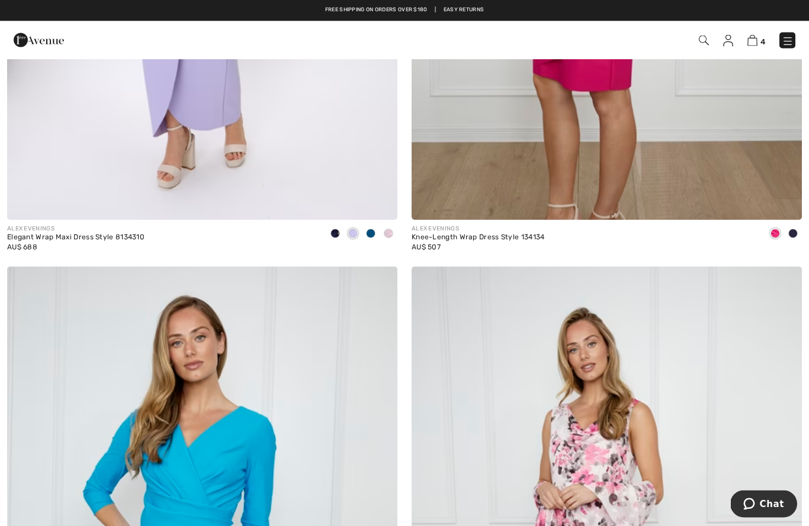
scroll to position [7015, 0]
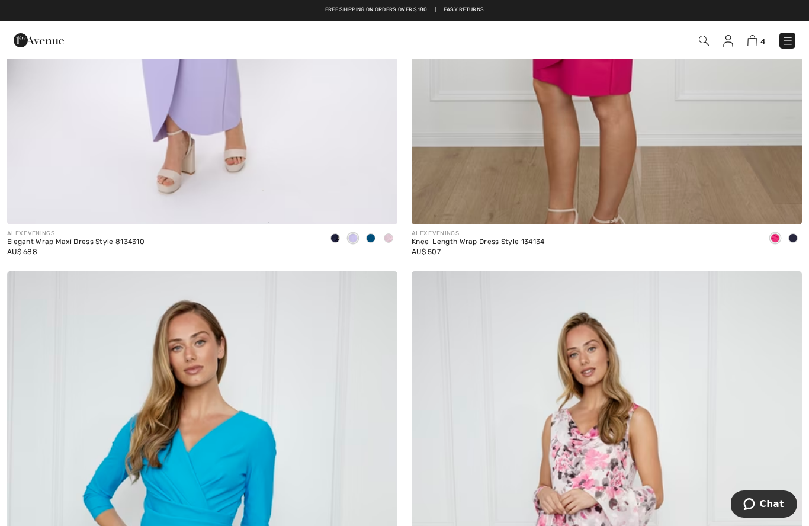
click at [390, 234] on span at bounding box center [388, 237] width 9 height 9
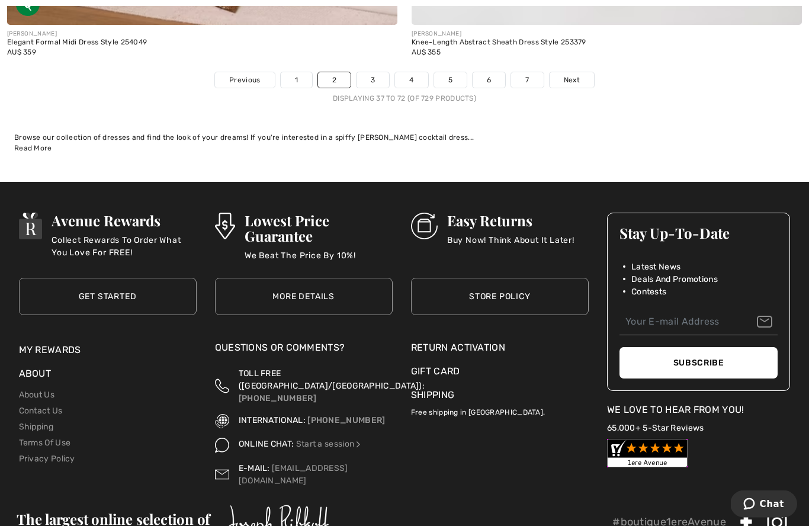
scroll to position [11791, 0]
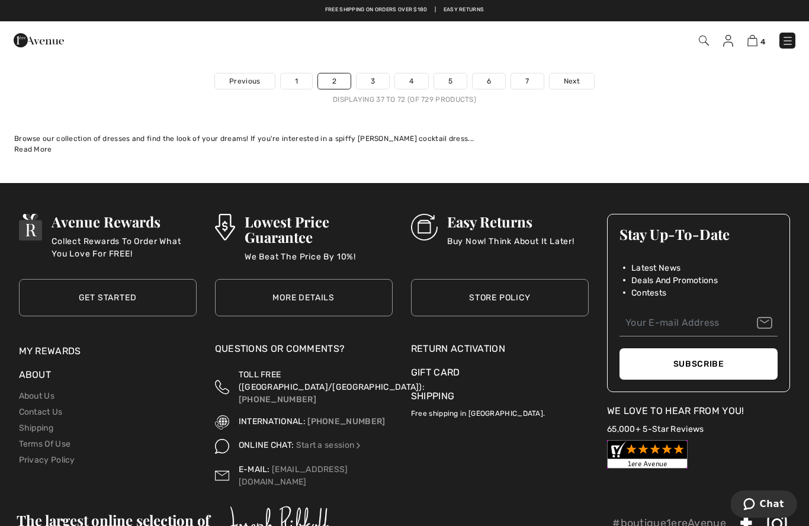
click at [376, 79] on link "3" at bounding box center [372, 80] width 33 height 15
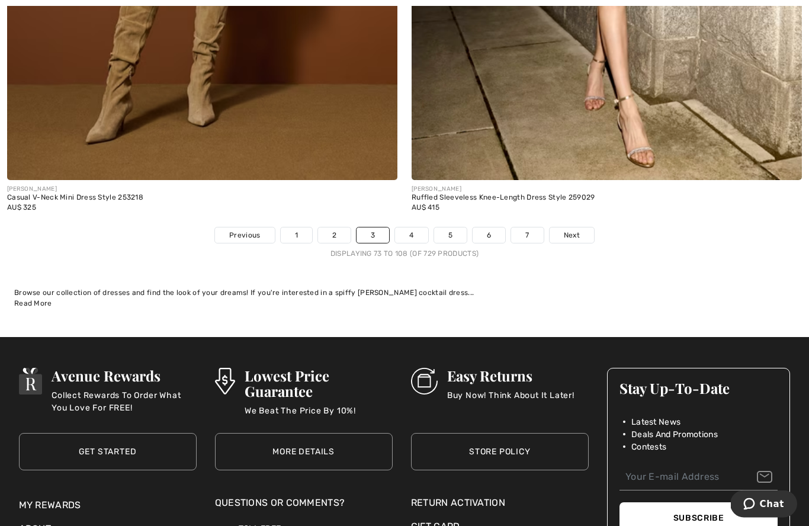
scroll to position [11637, 0]
click at [411, 233] on link "4" at bounding box center [411, 234] width 33 height 15
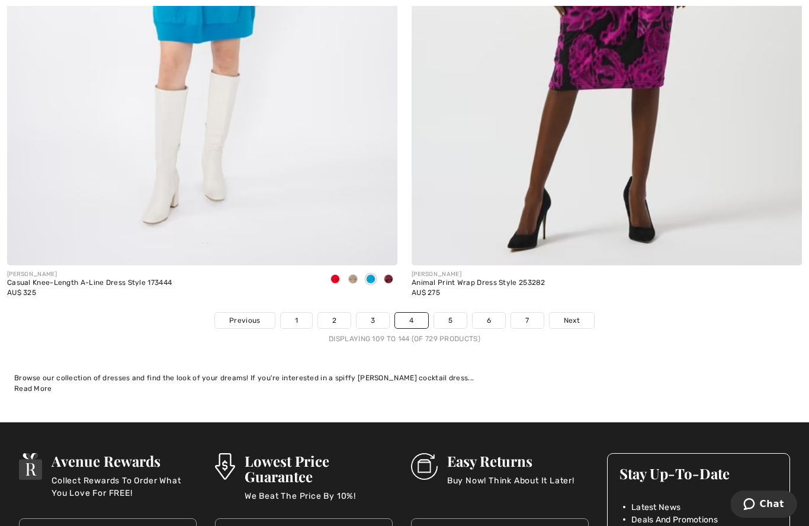
scroll to position [11564, 0]
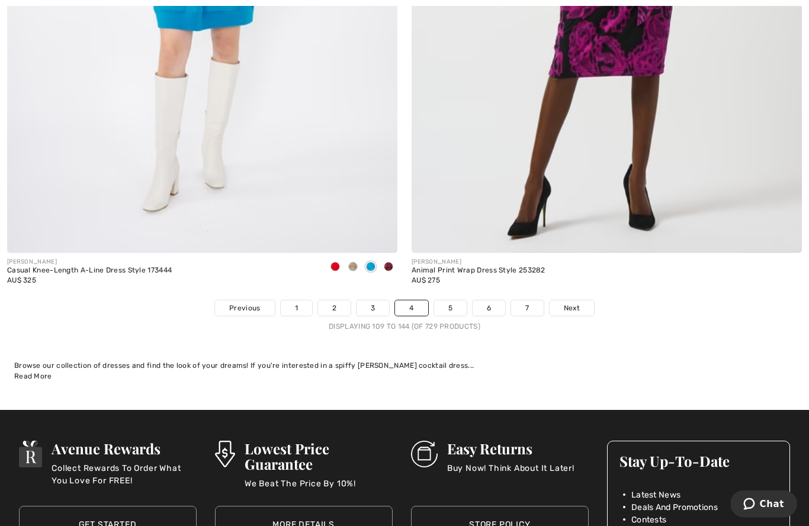
click at [450, 302] on link "5" at bounding box center [450, 308] width 33 height 15
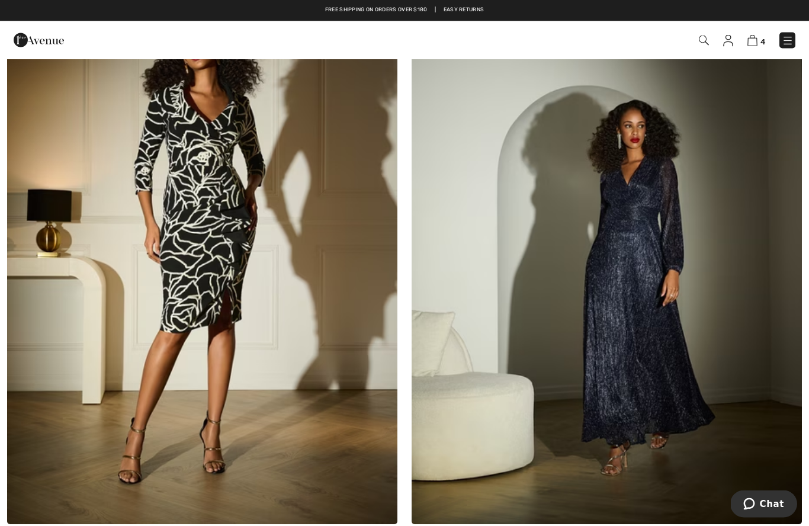
scroll to position [906, 0]
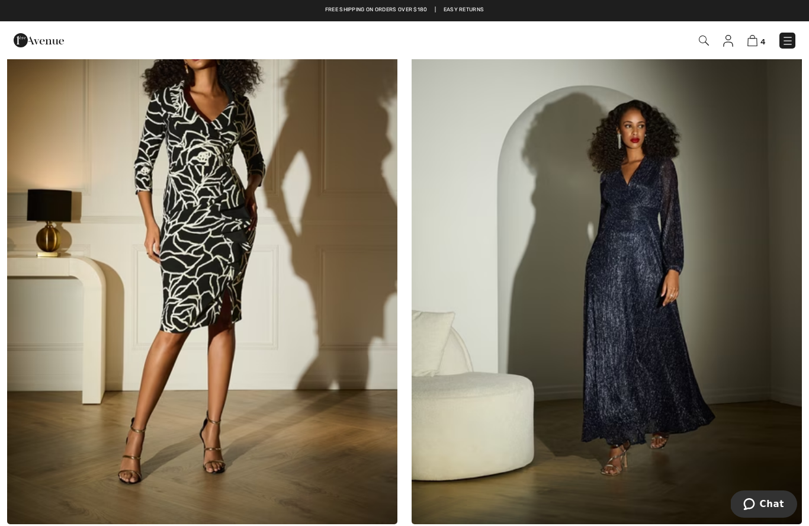
click at [161, 321] on img at bounding box center [202, 231] width 390 height 585
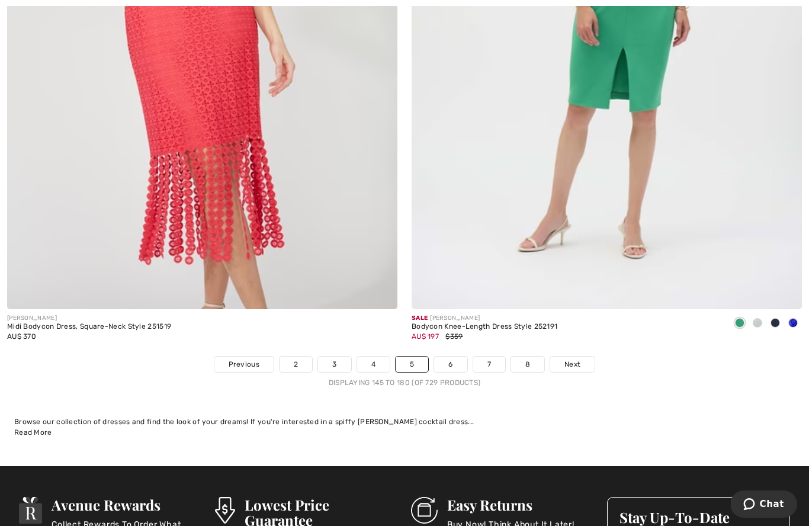
scroll to position [11540, 0]
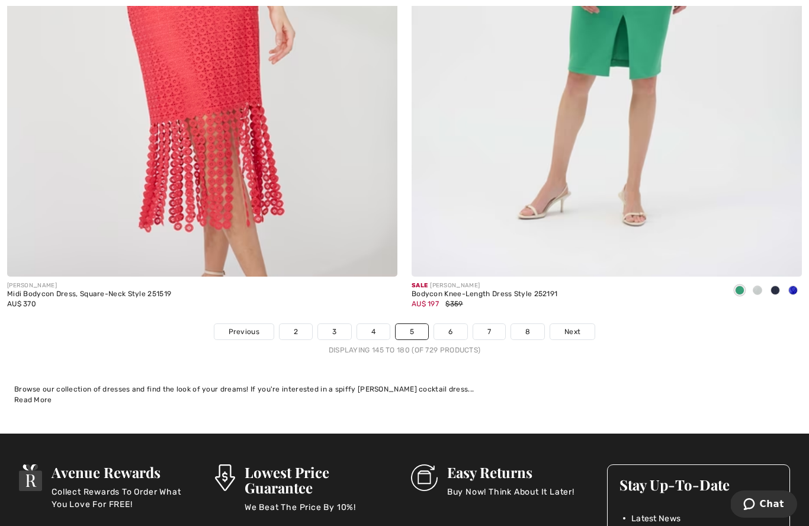
click at [451, 330] on link "6" at bounding box center [450, 331] width 33 height 15
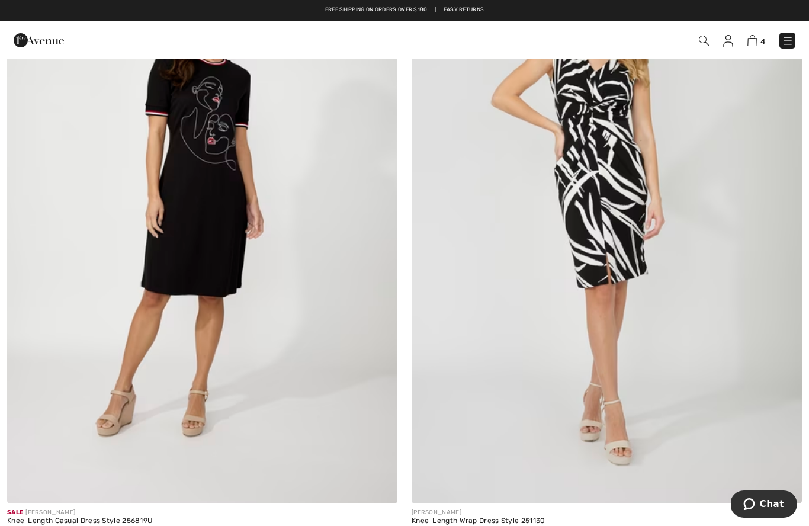
scroll to position [8153, 0]
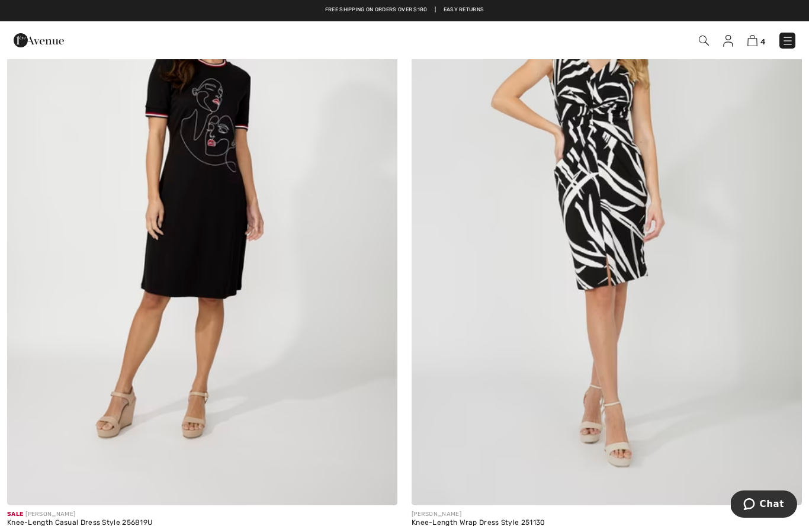
click at [189, 191] on img at bounding box center [202, 211] width 390 height 585
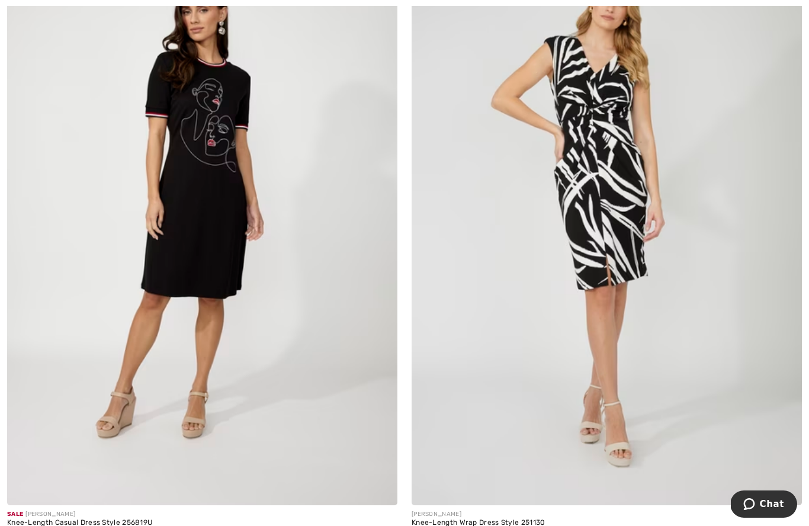
click at [195, 177] on img at bounding box center [202, 211] width 390 height 585
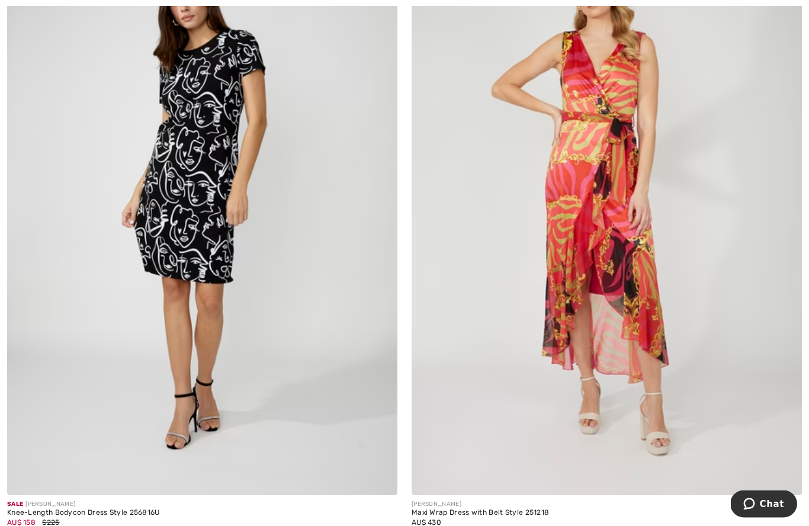
scroll to position [8795, 0]
click at [188, 180] on img at bounding box center [202, 201] width 390 height 585
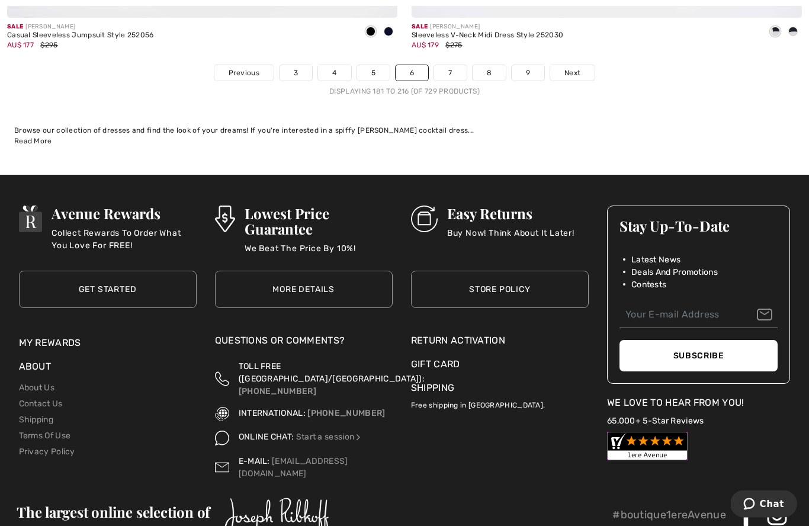
scroll to position [11799, 0]
click at [440, 70] on link "7" at bounding box center [450, 72] width 32 height 15
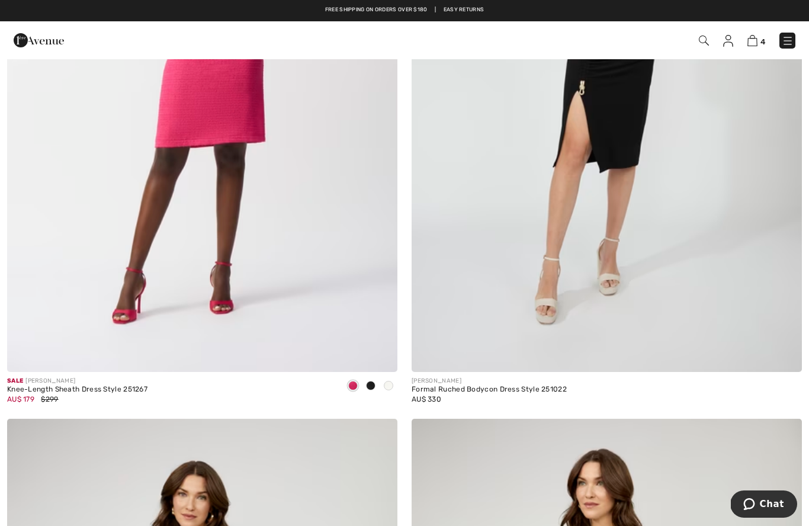
scroll to position [6222, 0]
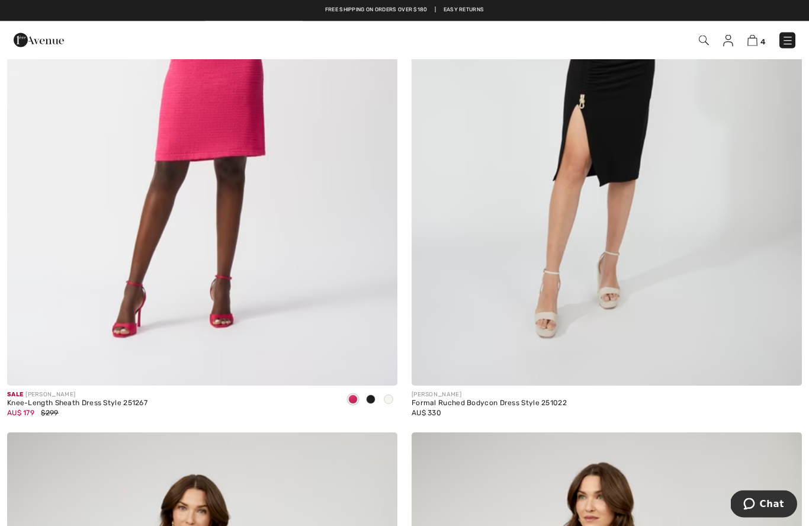
click at [231, 125] on img at bounding box center [202, 92] width 390 height 585
click at [217, 75] on img at bounding box center [202, 92] width 390 height 585
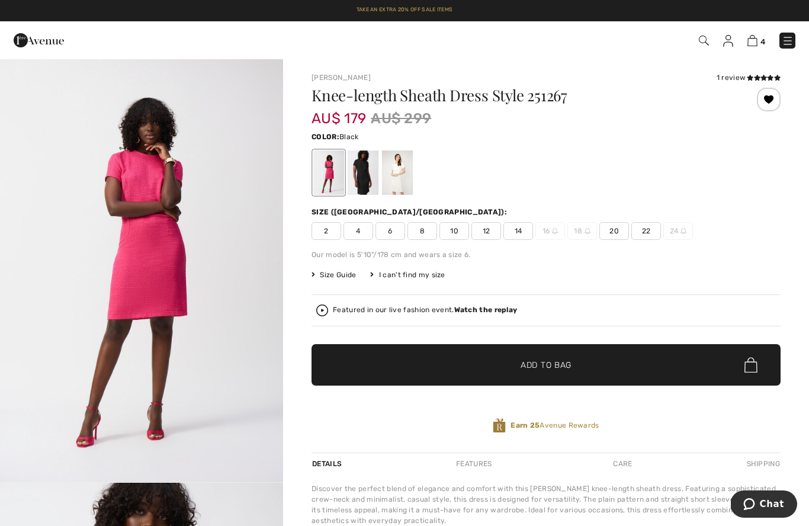
click at [362, 182] on div at bounding box center [363, 172] width 31 height 44
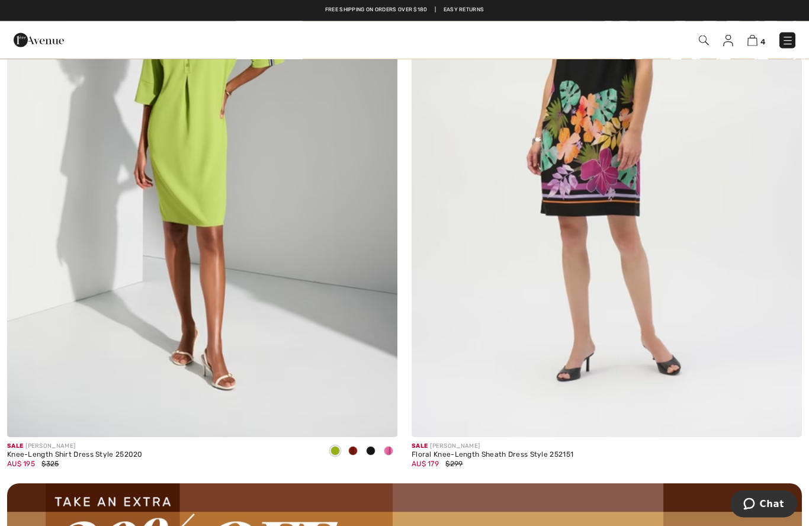
scroll to position [7435, 0]
click at [191, 148] on img at bounding box center [202, 143] width 390 height 585
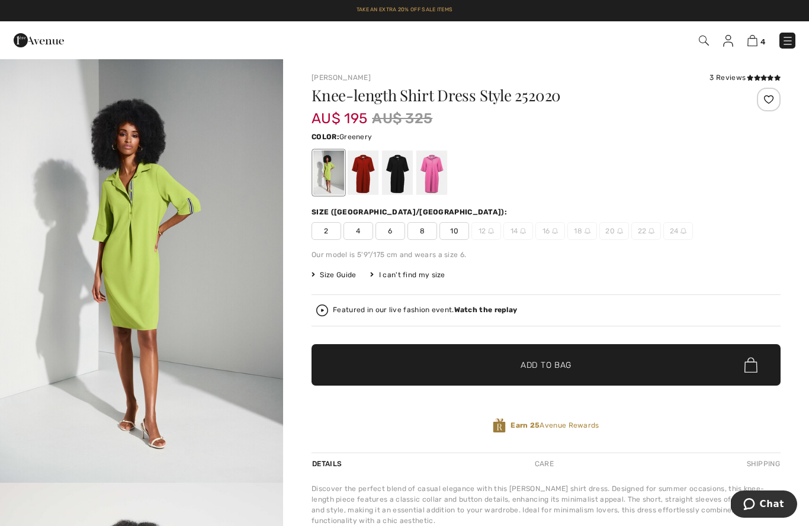
click at [430, 176] on div at bounding box center [431, 172] width 31 height 44
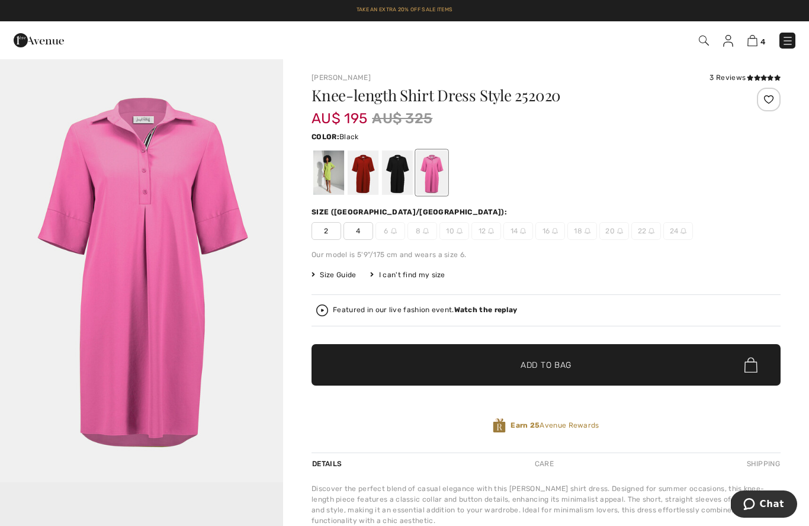
click at [398, 184] on div at bounding box center [397, 172] width 31 height 44
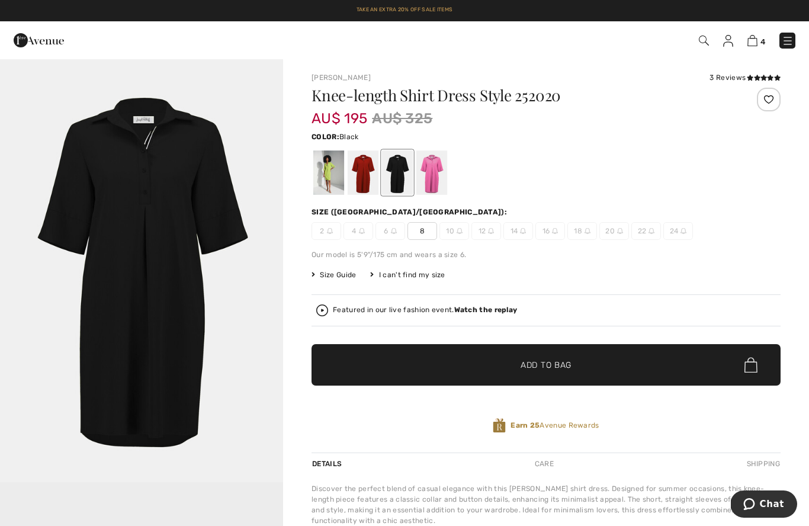
click at [363, 183] on div at bounding box center [363, 172] width 31 height 44
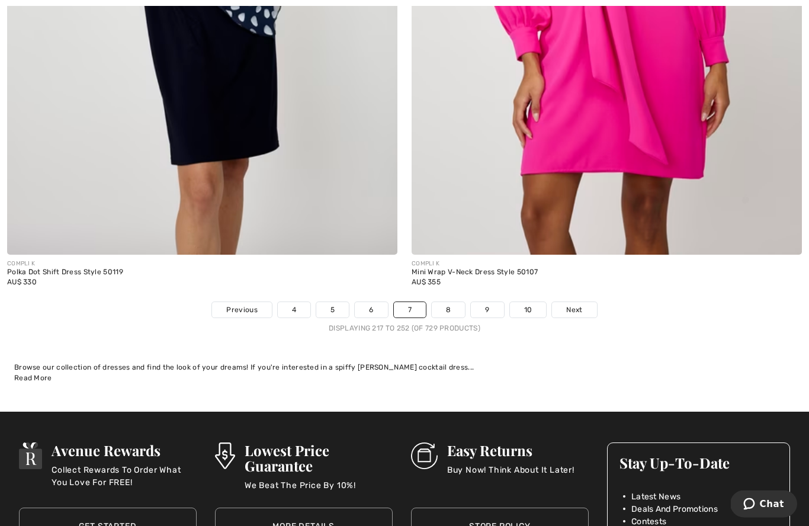
scroll to position [11561, 0]
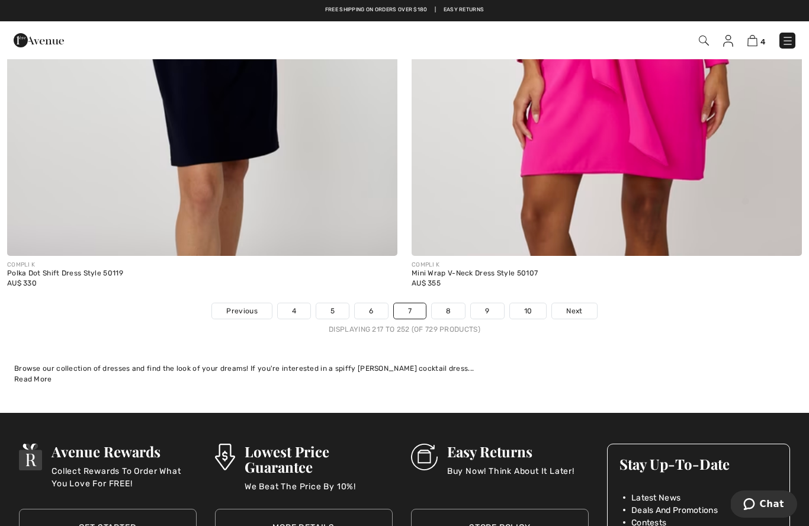
click at [442, 303] on link "8" at bounding box center [448, 310] width 33 height 15
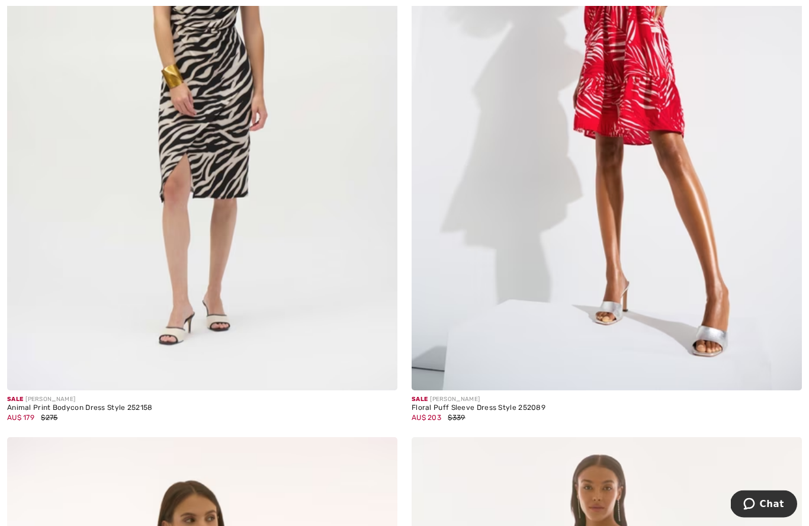
scroll to position [1040, 0]
click at [659, 117] on img at bounding box center [606, 97] width 390 height 585
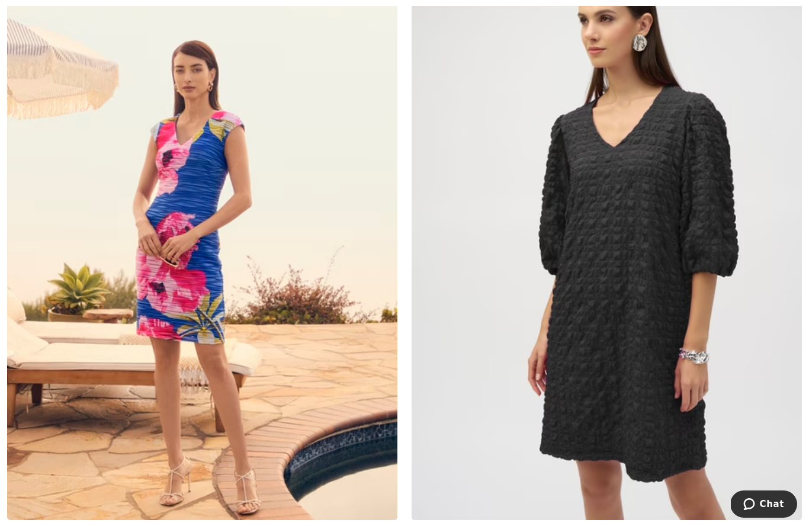
scroll to position [2179, 0]
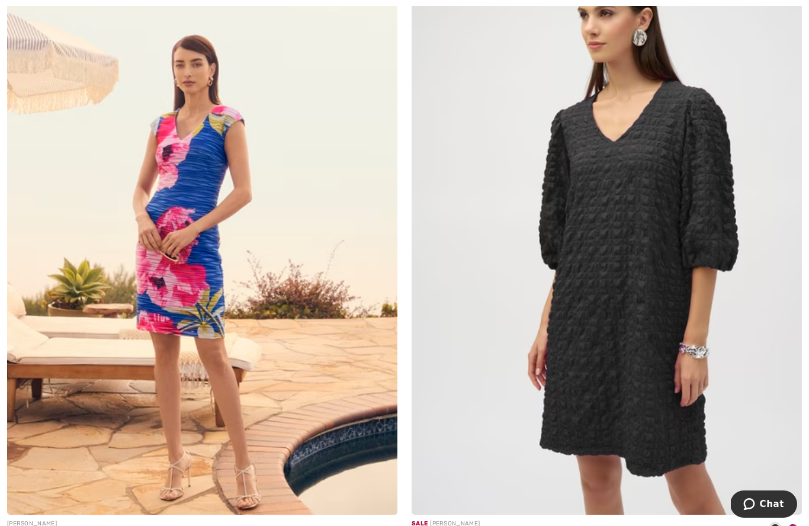
click at [638, 262] on img at bounding box center [606, 221] width 390 height 585
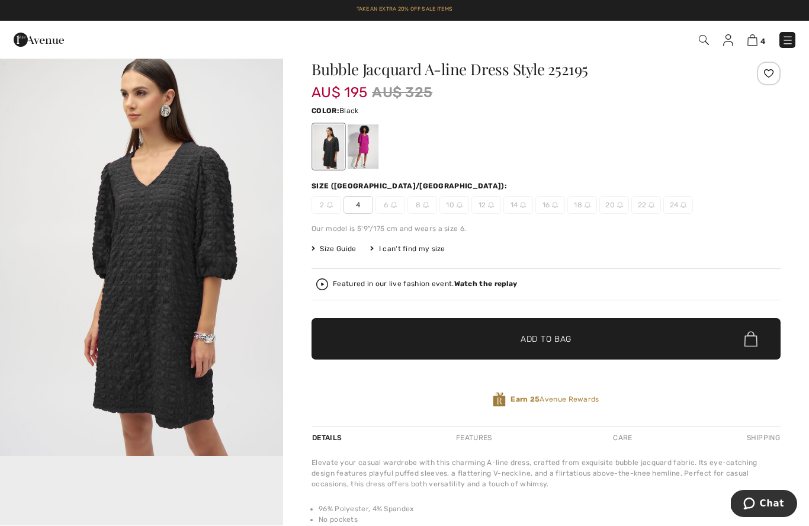
scroll to position [26, 0]
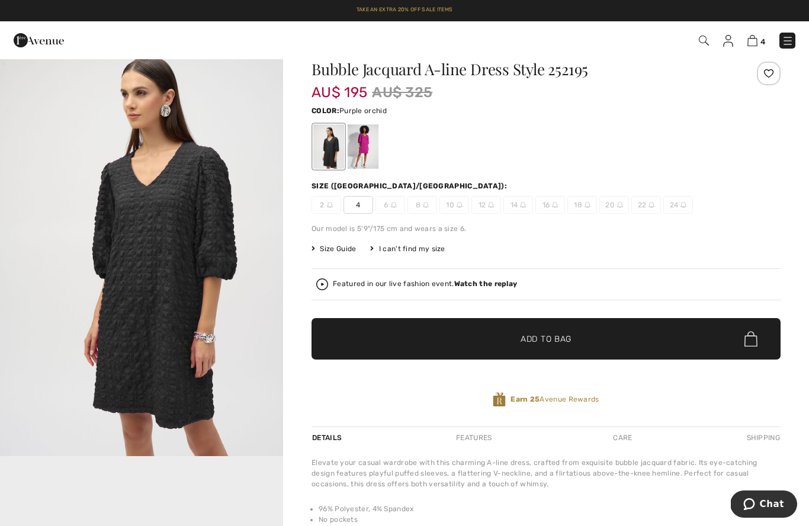
click at [361, 152] on div at bounding box center [363, 146] width 31 height 44
